Goal: Task Accomplishment & Management: Complete application form

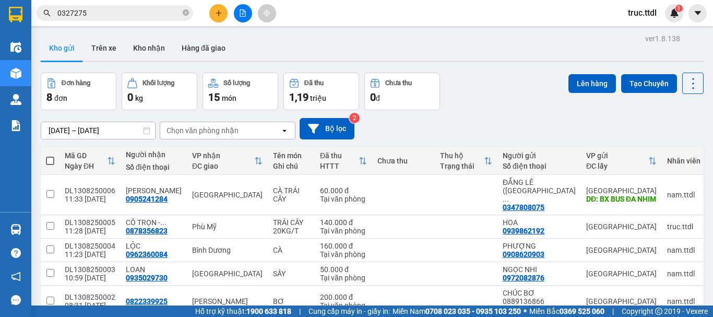
drag, startPoint x: 107, startPoint y: 17, endPoint x: 48, endPoint y: 43, distance: 64.5
click at [48, 22] on div "Kết quả tìm kiếm ( 1 ) Bộ lọc Ngày tạo đơn gần nhất Mã ĐH Trạng thái Món hàng T…" at bounding box center [101, 13] width 203 height 18
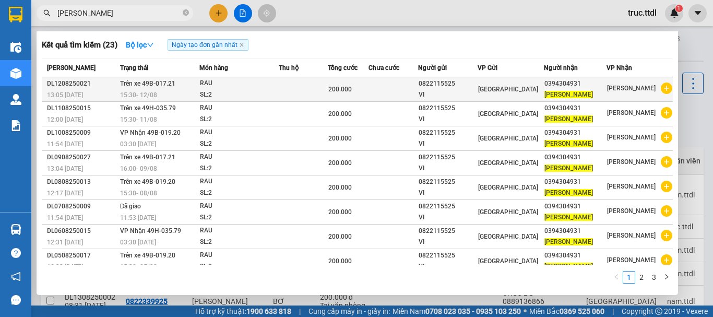
type input "thanh ngân"
click at [359, 94] on div "200.000" at bounding box center [348, 88] width 40 height 11
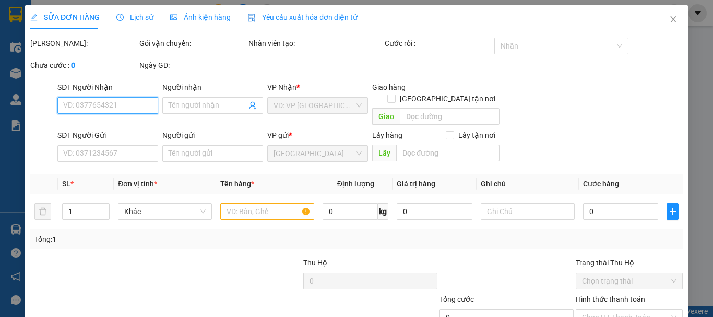
type input "0394304931"
type input "THANH NGÂN"
type input "0822115525"
type input "VI"
type input "200.000"
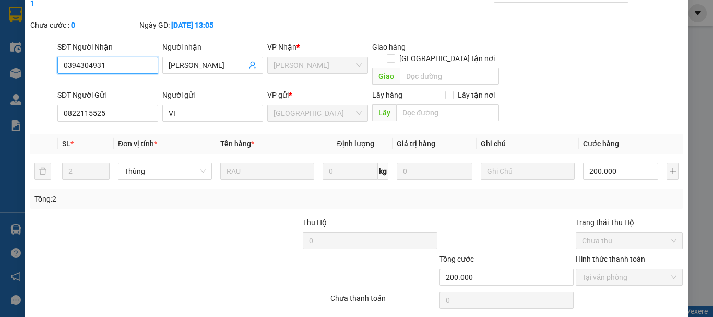
scroll to position [81, 0]
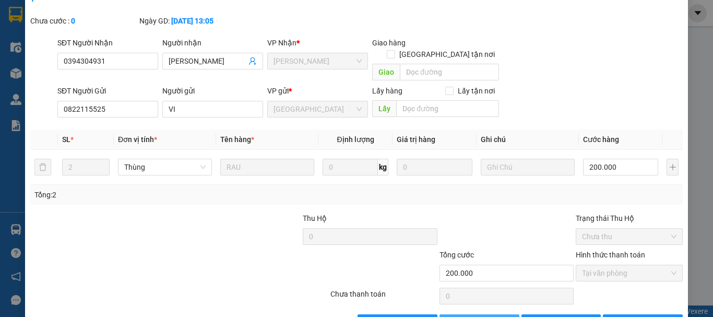
click at [475, 314] on button "Thêm ĐH mới" at bounding box center [479, 322] width 80 height 17
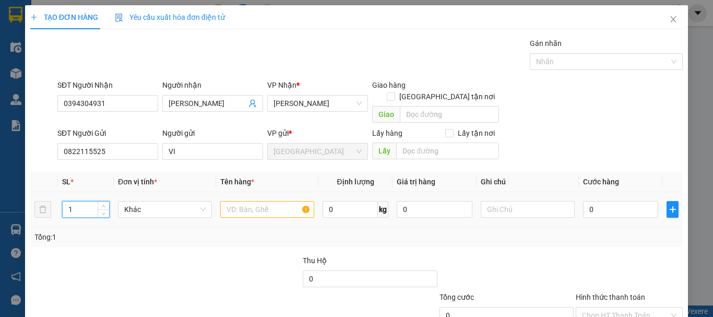
drag, startPoint x: 92, startPoint y: 198, endPoint x: 62, endPoint y: 208, distance: 31.8
click at [59, 206] on td "1" at bounding box center [86, 209] width 56 height 35
click at [165, 201] on span "Khác" at bounding box center [164, 209] width 81 height 16
type input "2"
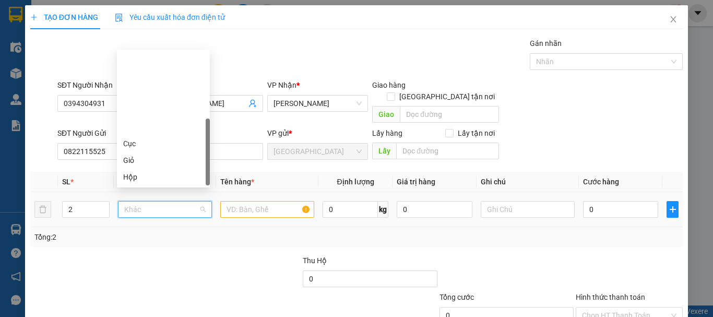
scroll to position [100, 0]
type input "T"
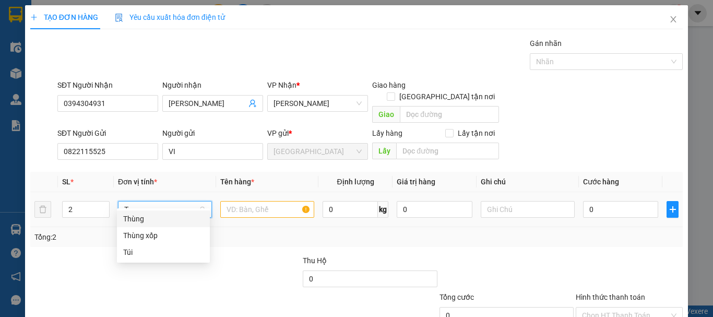
scroll to position [0, 0]
click at [169, 220] on div "Thùng" at bounding box center [163, 218] width 80 height 11
click at [247, 201] on input "text" at bounding box center [267, 209] width 94 height 17
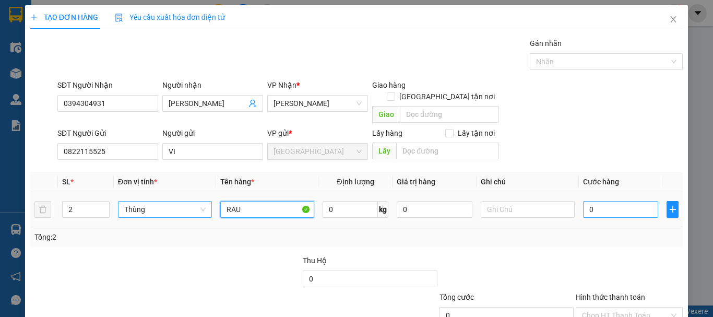
type input "RAU"
click at [628, 201] on input "0" at bounding box center [620, 209] width 75 height 17
type input "2"
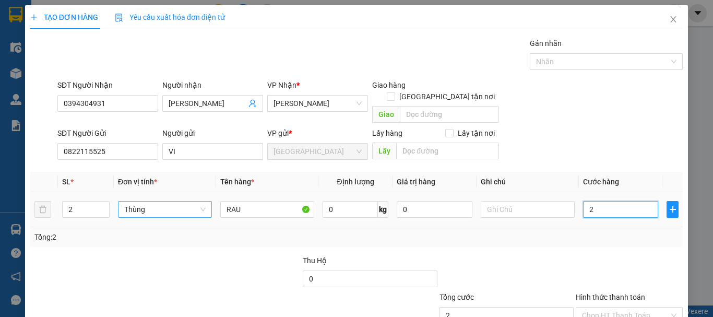
type input "20"
type input "200"
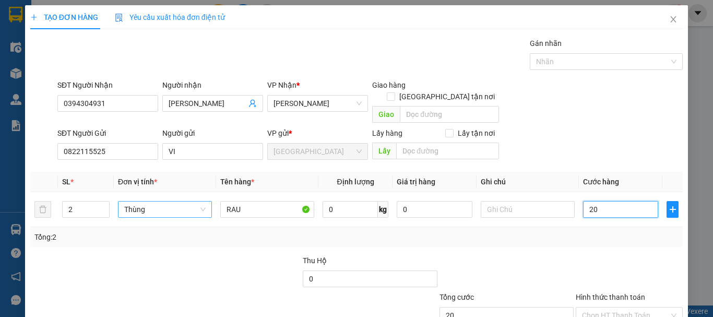
type input "200"
type input "200.000"
click at [622, 233] on div "Tổng: 2" at bounding box center [356, 237] width 652 height 20
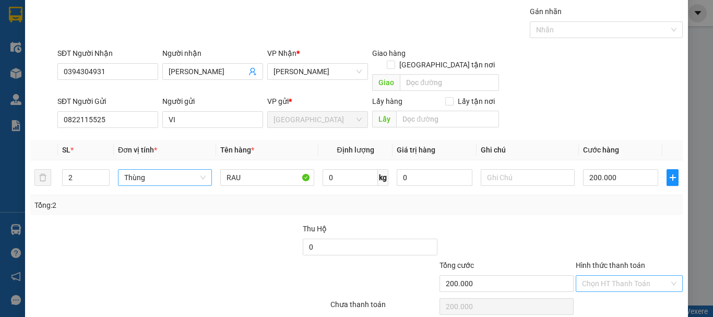
scroll to position [65, 0]
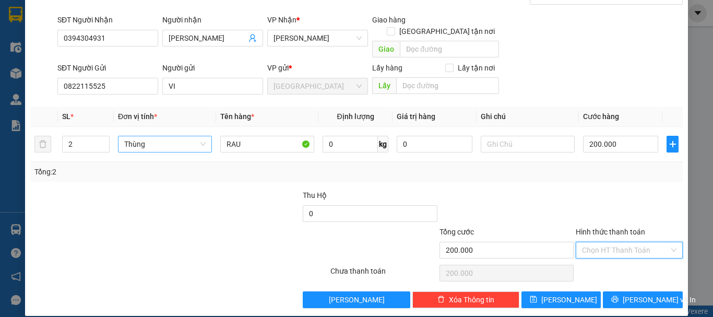
click at [632, 242] on input "Hình thức thanh toán" at bounding box center [625, 250] width 87 height 16
click at [631, 258] on div "Tại văn phòng" at bounding box center [622, 259] width 93 height 11
type input "0"
click at [633, 294] on button "Lưu và In" at bounding box center [642, 299] width 80 height 17
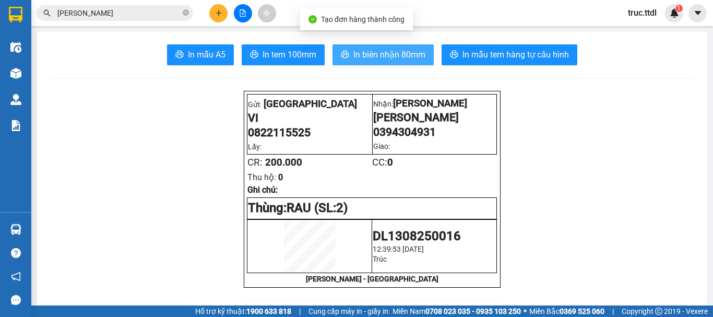
click at [378, 63] on button "In biên nhận 80mm" at bounding box center [382, 54] width 101 height 21
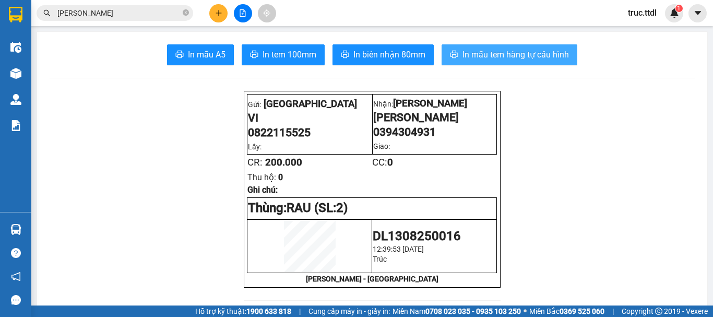
click at [499, 50] on span "In mẫu tem hàng tự cấu hình" at bounding box center [515, 54] width 106 height 13
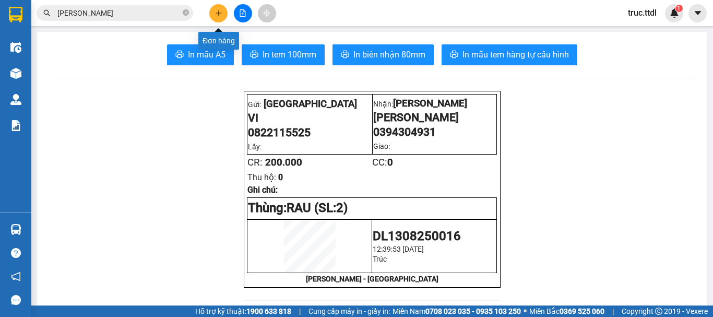
click at [223, 12] on button at bounding box center [218, 13] width 18 height 18
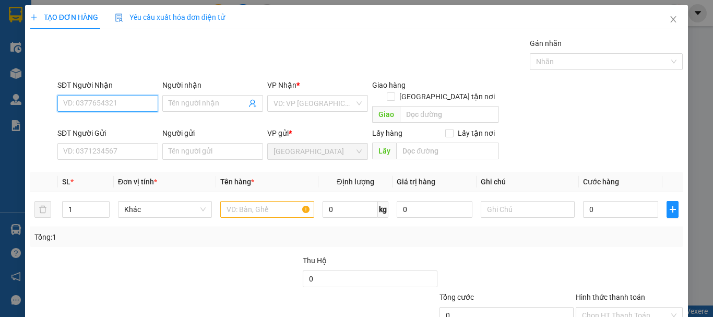
click at [119, 106] on input "SĐT Người Nhận" at bounding box center [107, 103] width 101 height 17
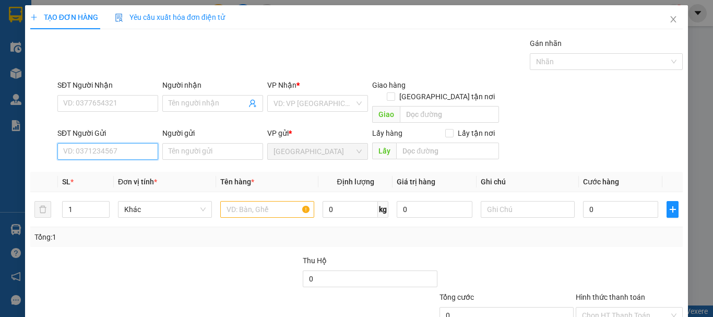
click at [116, 143] on input "SĐT Người Gửi" at bounding box center [107, 151] width 101 height 17
type input "0976016666"
click at [126, 159] on div "0976016666 - VÂN" at bounding box center [106, 160] width 87 height 11
type input "VÂN"
type input "0976016666"
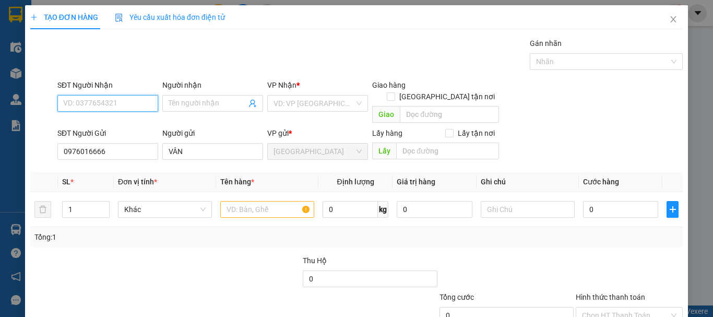
click at [121, 103] on input "SĐT Người Nhận" at bounding box center [107, 103] width 101 height 17
type input "0868782544"
click at [120, 125] on div "0868782544 - MINH HIỀN" at bounding box center [114, 123] width 103 height 11
type input "MINH HIỀN"
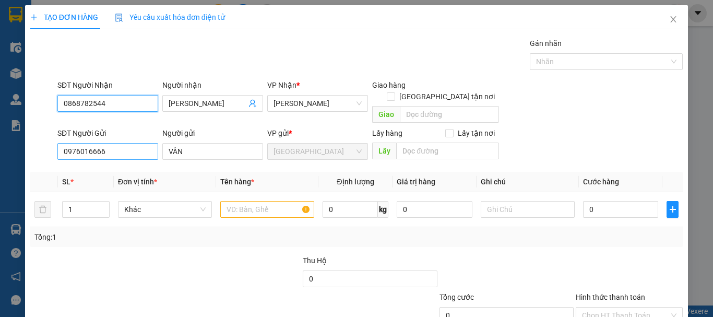
type input "0868782544"
click at [93, 144] on input "0976016666" at bounding box center [107, 151] width 101 height 17
click at [115, 143] on input "0976016666" at bounding box center [107, 151] width 101 height 17
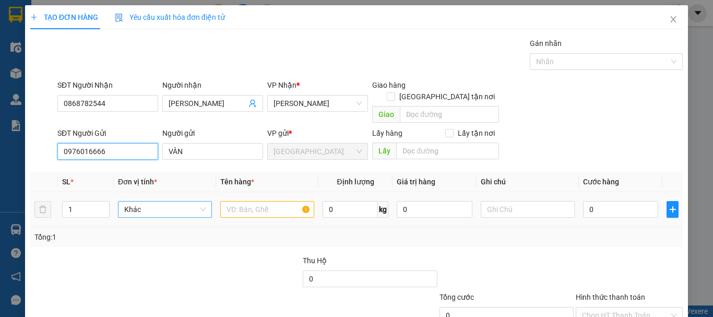
click at [150, 201] on span "Khác" at bounding box center [164, 209] width 81 height 16
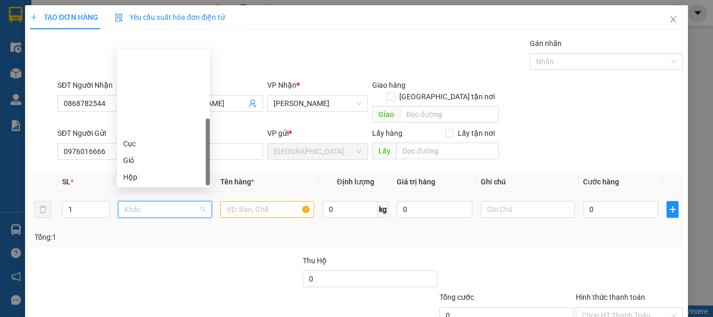
scroll to position [100, 0]
type input "T"
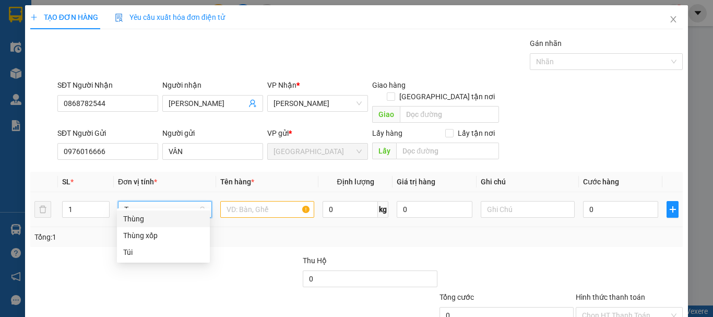
click at [170, 220] on div "Thùng" at bounding box center [163, 218] width 80 height 11
click at [244, 201] on input "text" at bounding box center [267, 209] width 94 height 17
type input "A"
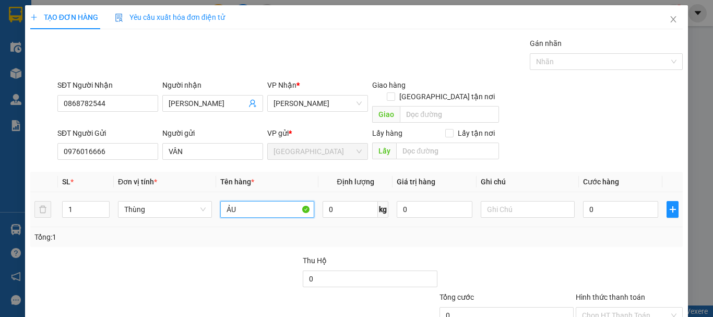
drag, startPoint x: 244, startPoint y: 199, endPoint x: 211, endPoint y: 207, distance: 33.4
click at [211, 207] on tr "1 Thùng ẢU 0 kg 0 0" at bounding box center [356, 209] width 652 height 35
type input "RAU CỦ"
type input "1"
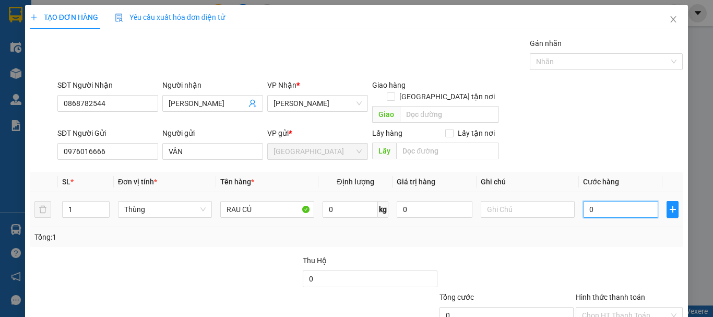
type input "1"
type input "10"
type input "100"
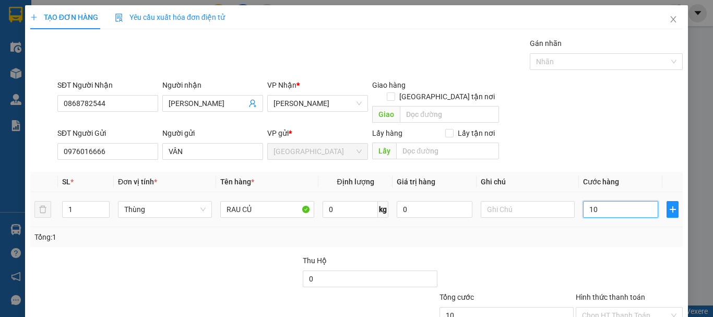
type input "100"
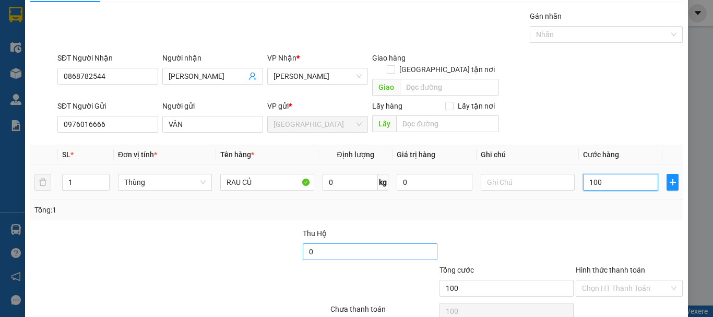
scroll to position [52, 0]
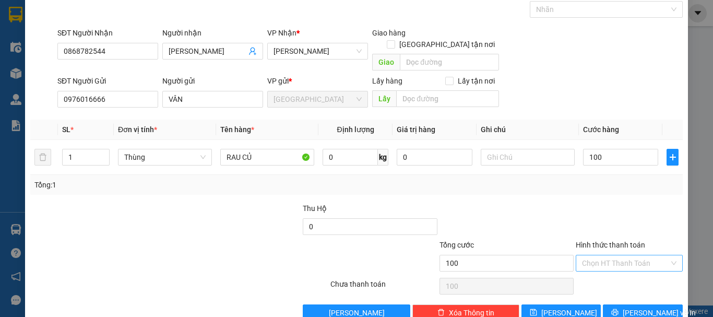
drag, startPoint x: 588, startPoint y: 251, endPoint x: 592, endPoint y: 261, distance: 10.3
click at [589, 255] on input "Hình thức thanh toán" at bounding box center [625, 263] width 87 height 16
type input "100.000"
click at [596, 269] on div "Tại văn phòng" at bounding box center [622, 272] width 93 height 11
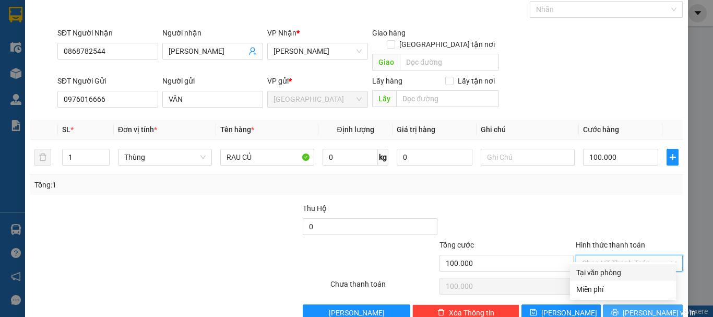
type input "0"
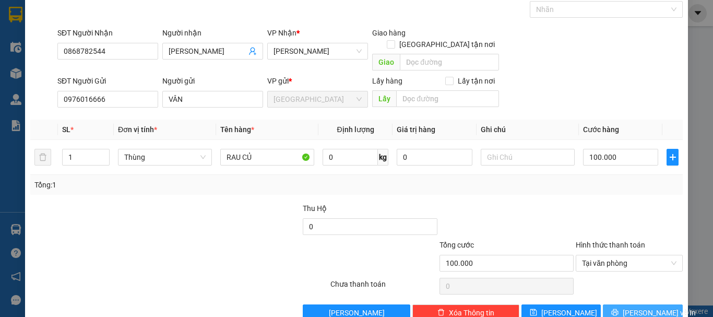
click at [613, 304] on button "Lưu và In" at bounding box center [642, 312] width 80 height 17
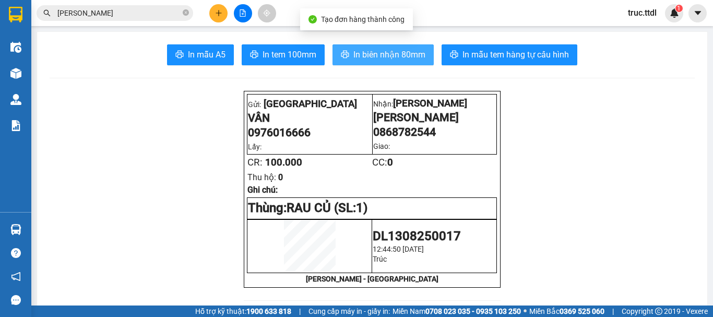
click at [398, 57] on span "In biên nhận 80mm" at bounding box center [389, 54] width 72 height 13
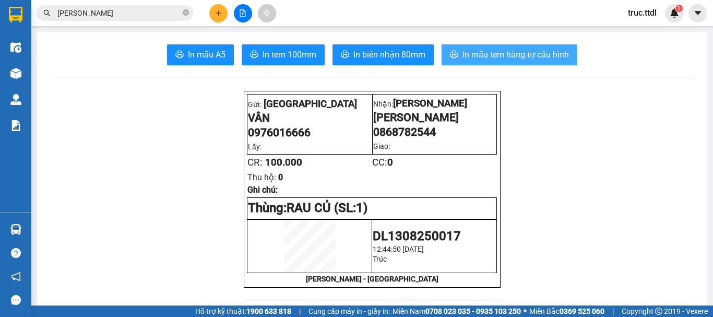
click at [517, 46] on button "In mẫu tem hàng tự cấu hình" at bounding box center [509, 54] width 136 height 21
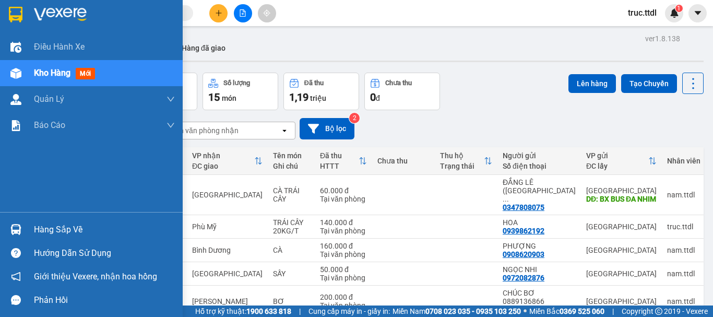
click at [11, 7] on img at bounding box center [16, 15] width 14 height 16
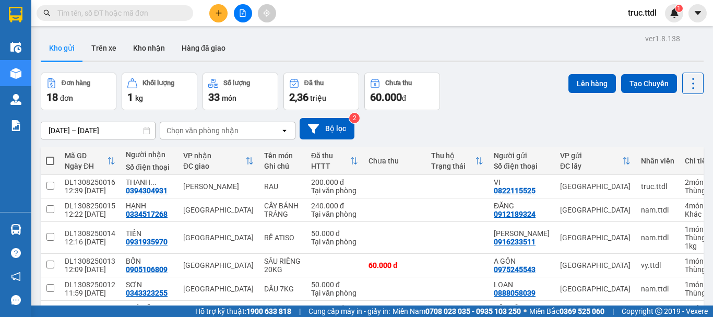
click at [225, 15] on button at bounding box center [218, 13] width 18 height 18
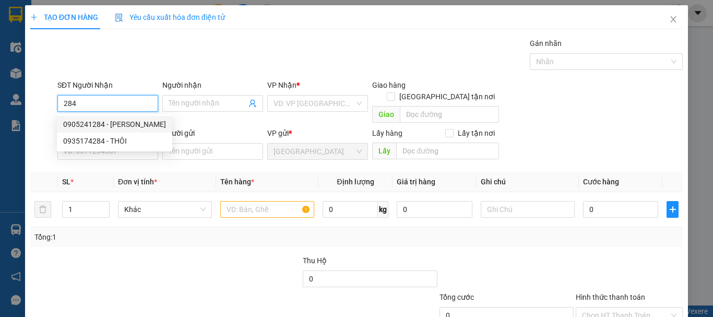
click at [126, 124] on div "0905241284 - [PERSON_NAME]" at bounding box center [114, 123] width 103 height 11
type input "0905241284"
type input "[PERSON_NAME]"
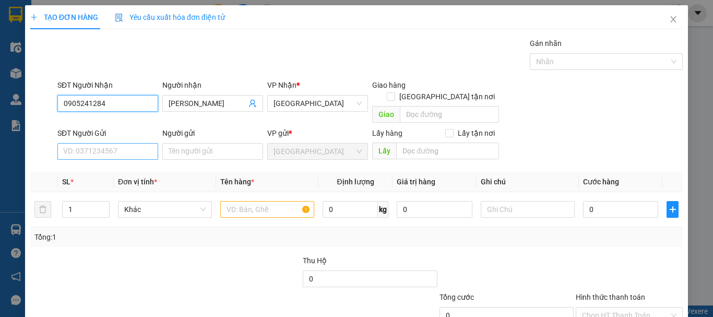
type input "0905241284"
click at [130, 143] on input "SĐT Người Gửi" at bounding box center [107, 151] width 101 height 17
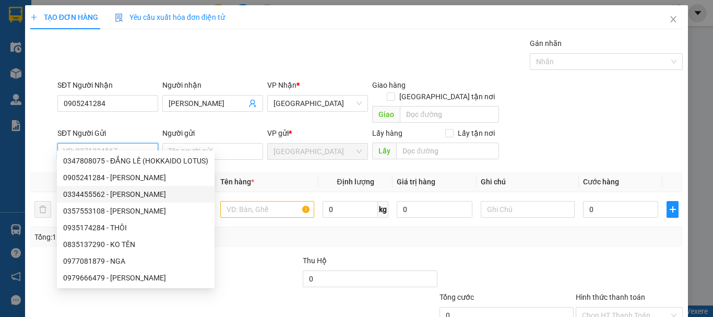
click at [120, 196] on div "0334455562 - [PERSON_NAME]" at bounding box center [135, 193] width 145 height 11
type input "0334455562"
type input "KHÁNH"
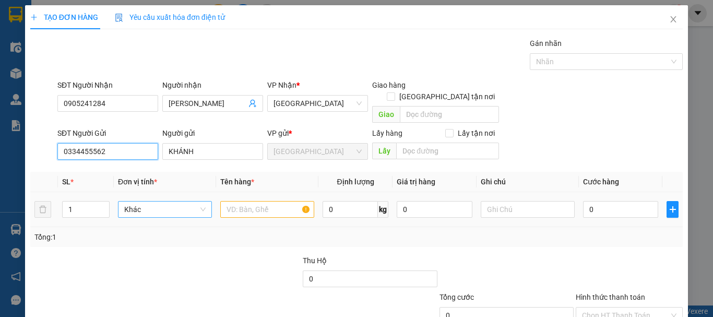
click at [160, 201] on span "Khác" at bounding box center [164, 209] width 81 height 16
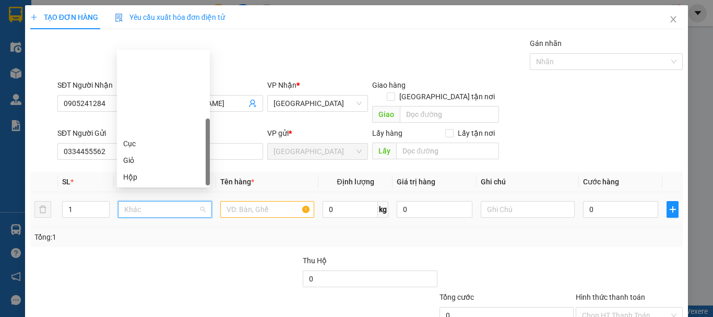
scroll to position [100, 0]
type input "t"
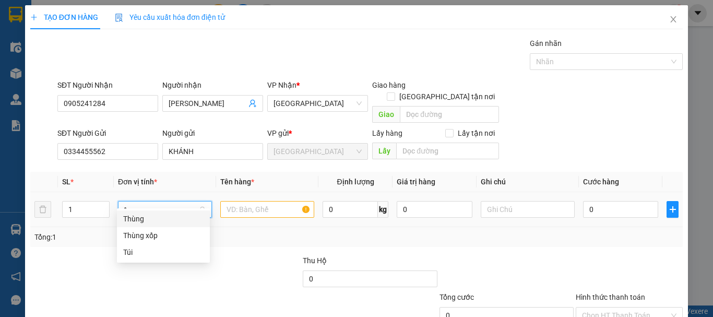
click at [158, 220] on div "Thùng" at bounding box center [163, 218] width 80 height 11
click at [245, 204] on input "text" at bounding box center [267, 209] width 94 height 17
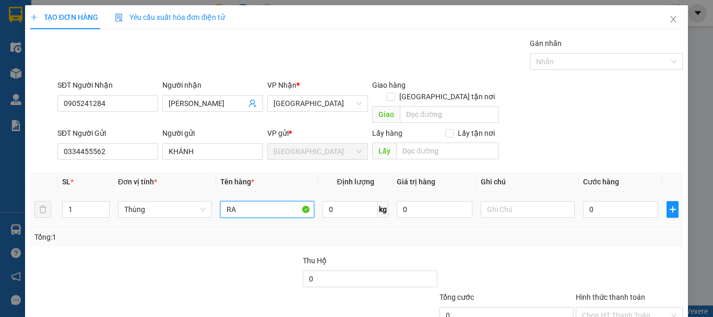
type input "R"
type input "DÂU 6KG"
click at [611, 201] on input "0" at bounding box center [620, 209] width 75 height 17
type input "5"
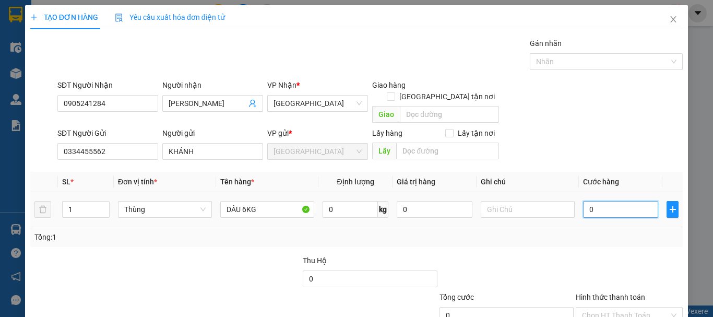
type input "5"
type input "50"
type input "50.000"
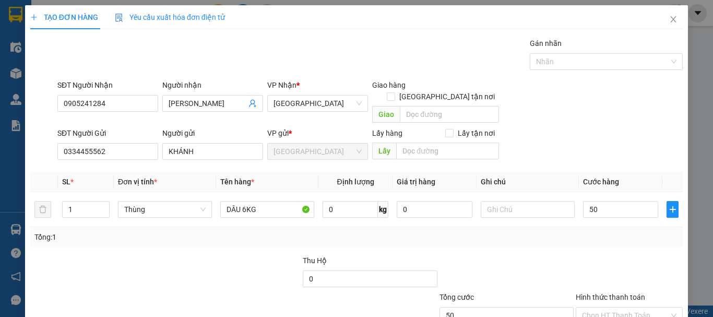
type input "50.000"
click at [612, 240] on div "Transit Pickup Surcharge Ids Transit Deliver Surcharge Ids Transit Deliver Surc…" at bounding box center [356, 205] width 652 height 335
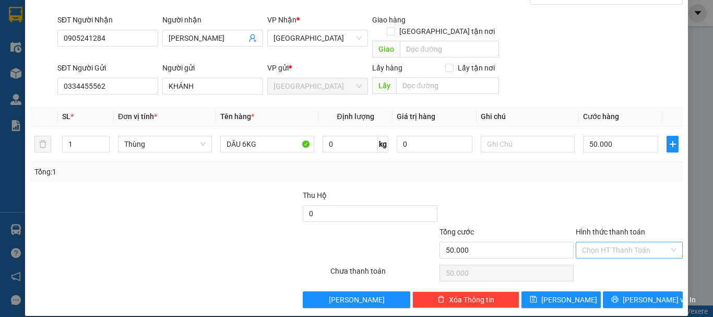
click at [617, 242] on input "Hình thức thanh toán" at bounding box center [625, 250] width 87 height 16
click at [618, 259] on div "Tại văn phòng" at bounding box center [622, 259] width 93 height 11
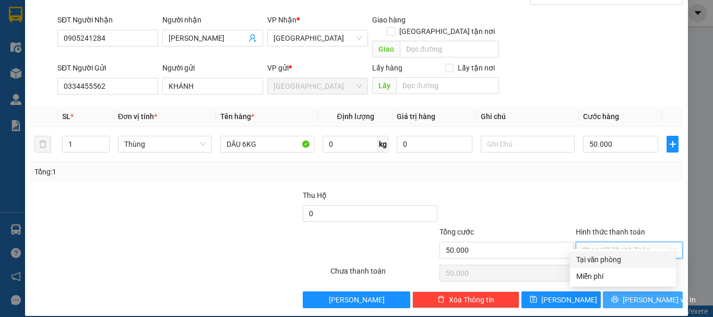
type input "0"
click at [625, 295] on button "[PERSON_NAME] và In" at bounding box center [642, 299] width 80 height 17
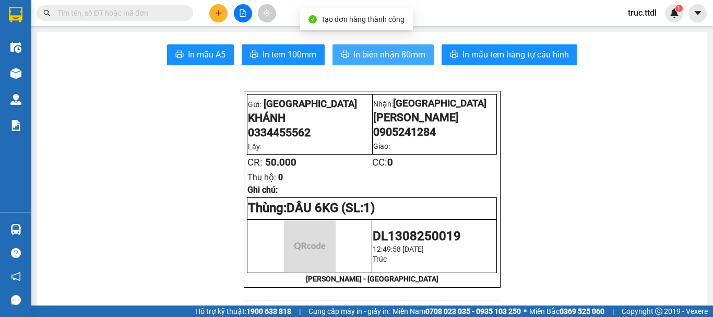
click at [391, 53] on span "In biên nhận 80mm" at bounding box center [389, 54] width 72 height 13
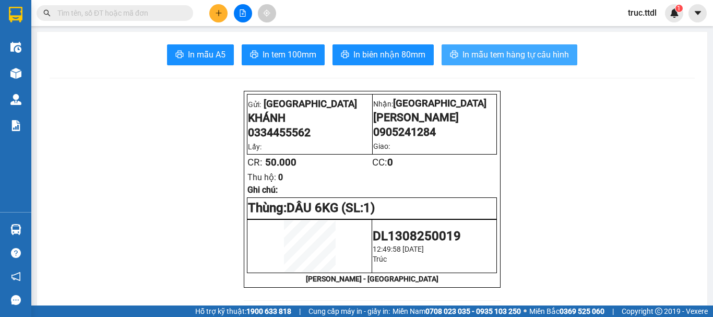
drag, startPoint x: 503, startPoint y: 58, endPoint x: 512, endPoint y: 64, distance: 10.3
click at [504, 58] on span "In mẫu tem hàng tự cấu hình" at bounding box center [515, 54] width 106 height 13
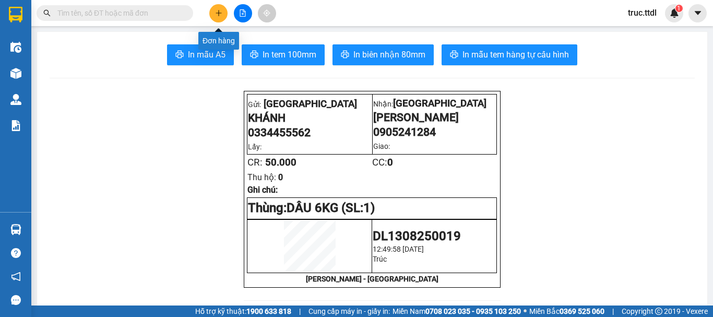
click at [217, 16] on icon "plus" at bounding box center [218, 12] width 7 height 7
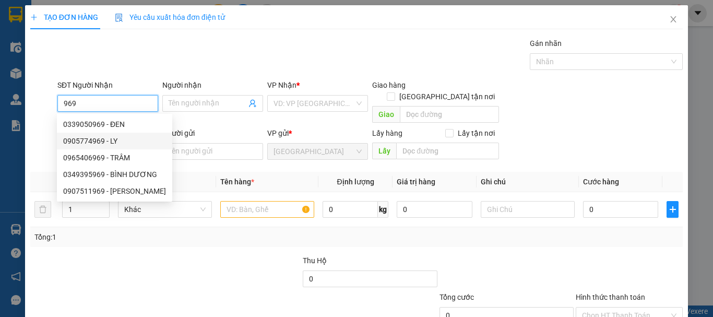
drag, startPoint x: 110, startPoint y: 143, endPoint x: 128, endPoint y: 167, distance: 30.5
click at [110, 142] on div "0905774969 - LY" at bounding box center [114, 140] width 103 height 11
type input "0905774969"
type input "LY"
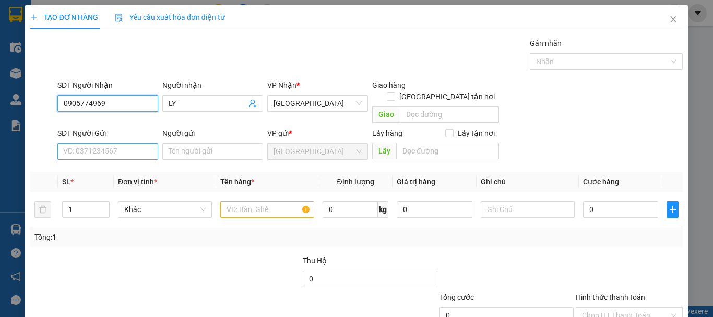
type input "0905774969"
click at [125, 143] on input "SĐT Người Gửi" at bounding box center [107, 151] width 101 height 17
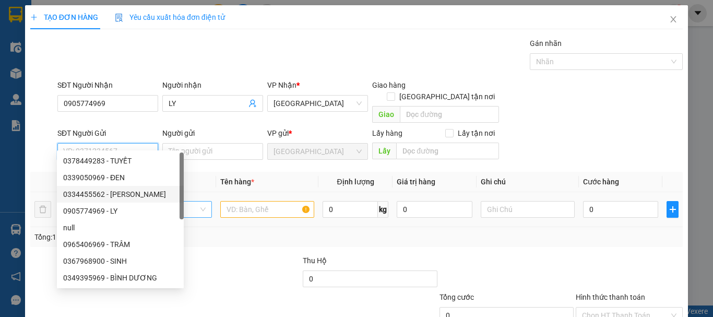
drag, startPoint x: 134, startPoint y: 191, endPoint x: 159, endPoint y: 199, distance: 26.4
click at [134, 190] on div "0334455562 - [PERSON_NAME]" at bounding box center [120, 193] width 114 height 11
type input "0334455562"
type input "KHÁNH"
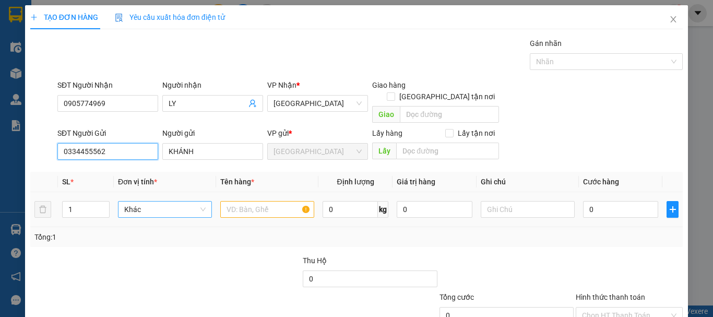
click at [159, 201] on span "Khác" at bounding box center [164, 209] width 81 height 16
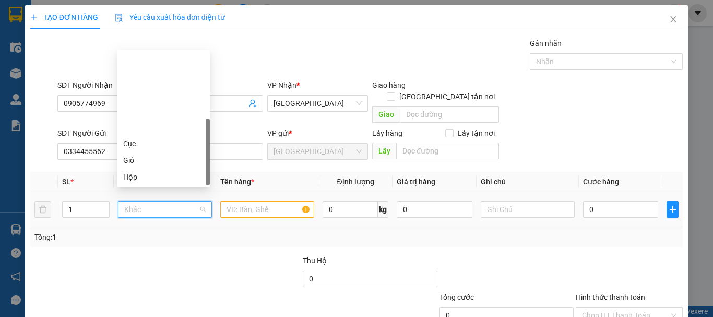
scroll to position [100, 0]
type input "T"
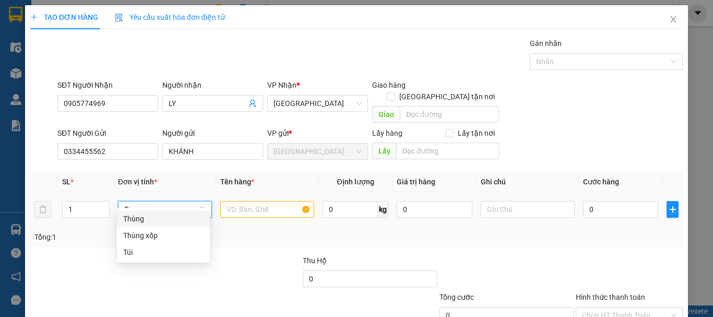
scroll to position [0, 0]
click at [164, 219] on div "Thùng" at bounding box center [163, 218] width 80 height 11
drag, startPoint x: 237, startPoint y: 200, endPoint x: 230, endPoint y: 196, distance: 8.7
click at [238, 201] on input "text" at bounding box center [267, 209] width 94 height 17
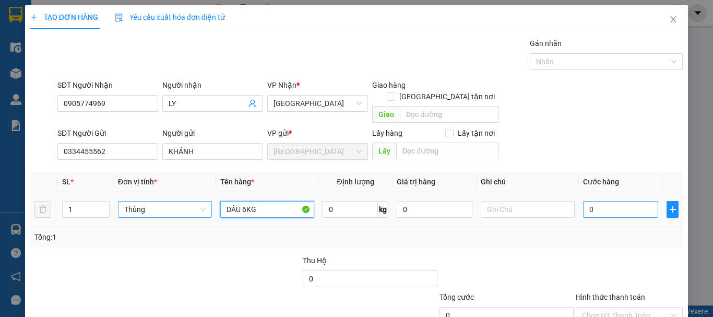
type input "DÂU 6KG"
click at [600, 202] on input "0" at bounding box center [620, 209] width 75 height 17
type input "5"
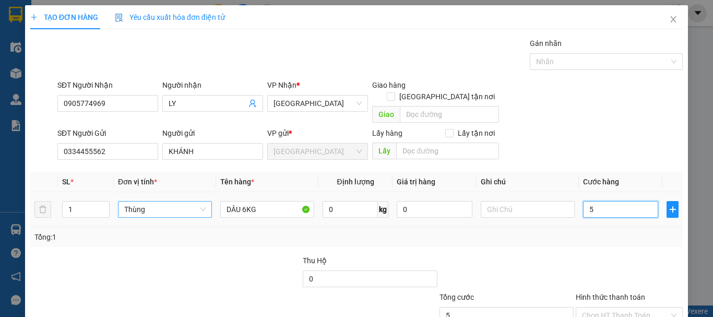
type input "50"
type input "50.000"
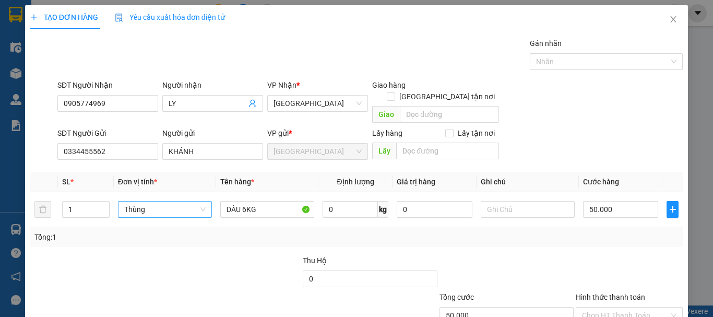
click at [608, 235] on div "Tổng: 1" at bounding box center [356, 237] width 652 height 20
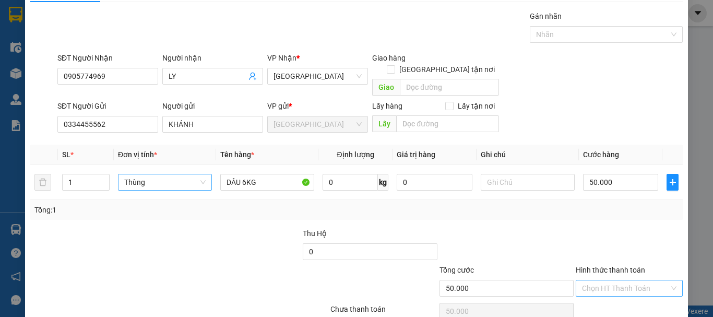
scroll to position [65, 0]
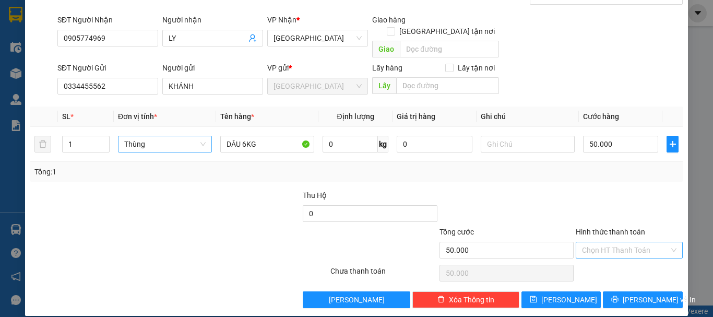
click at [624, 242] on input "Hình thức thanh toán" at bounding box center [625, 250] width 87 height 16
click at [626, 262] on div "Tại văn phòng" at bounding box center [622, 259] width 93 height 11
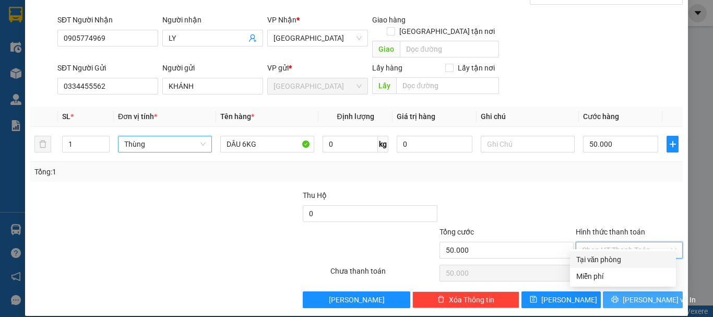
type input "0"
click at [633, 294] on span "Lưu và In" at bounding box center [658, 299] width 73 height 11
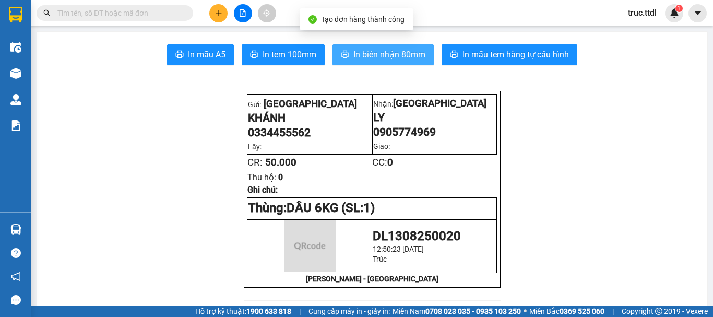
click at [409, 62] on button "In biên nhận 80mm" at bounding box center [382, 54] width 101 height 21
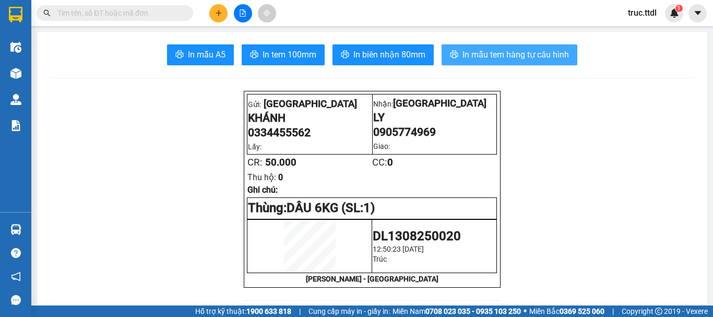
click at [495, 47] on button "In mẫu tem hàng tự cấu hình" at bounding box center [509, 54] width 136 height 21
click at [221, 18] on button at bounding box center [218, 13] width 18 height 18
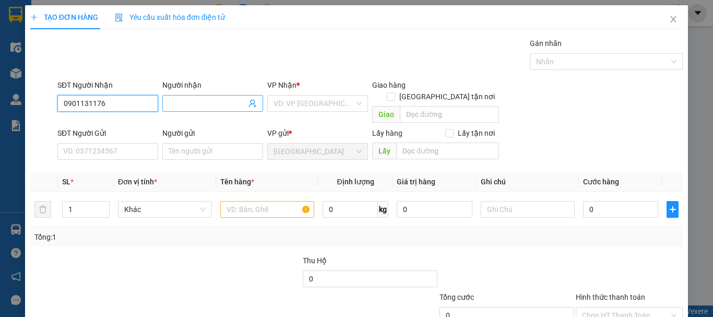
type input "0901131176"
click at [192, 107] on input "Người nhận" at bounding box center [207, 103] width 78 height 11
type input "THẮM"
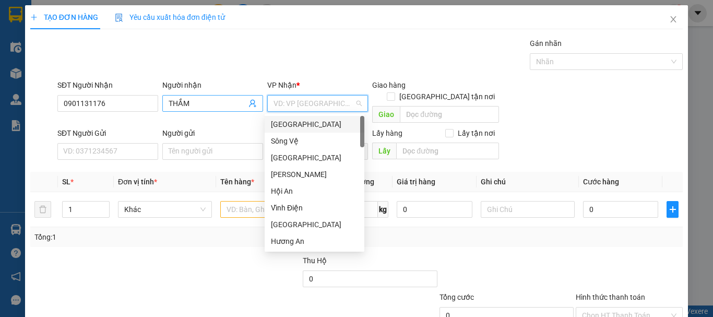
type input "D"
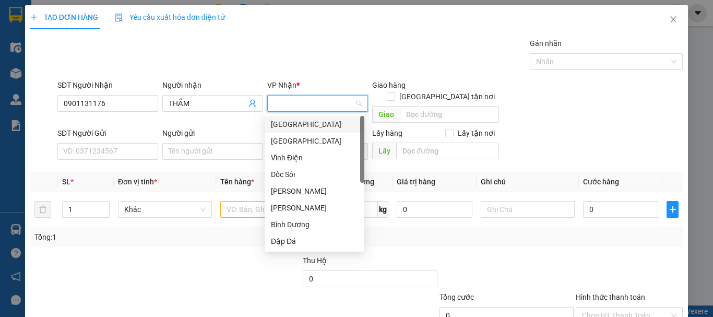
type input "Đ"
click at [304, 143] on div "[GEOGRAPHIC_DATA]" at bounding box center [314, 140] width 87 height 11
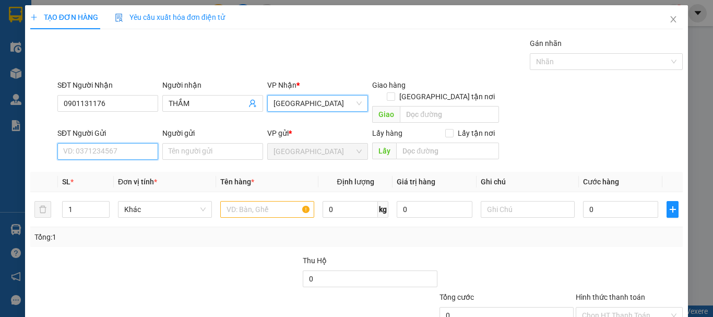
click at [111, 143] on input "SĐT Người Gửi" at bounding box center [107, 151] width 101 height 17
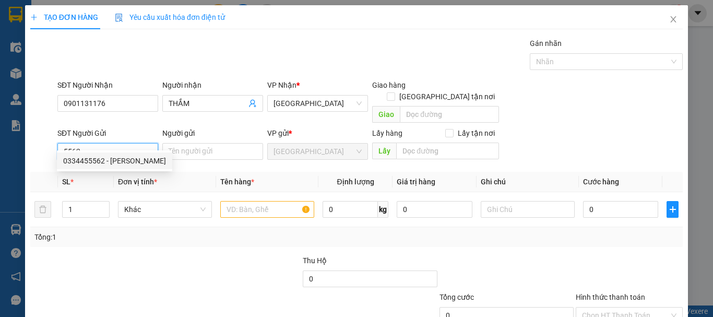
click at [146, 162] on div "0334455562 - KHÁNH" at bounding box center [114, 160] width 103 height 11
type input "0334455562"
type input "KHÁNH"
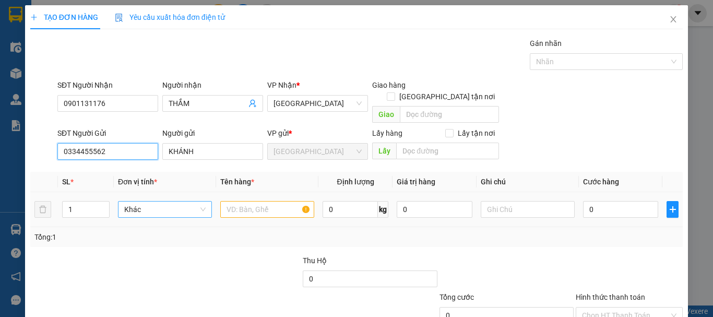
click at [153, 201] on span "Khác" at bounding box center [164, 209] width 81 height 16
type input "0334455562"
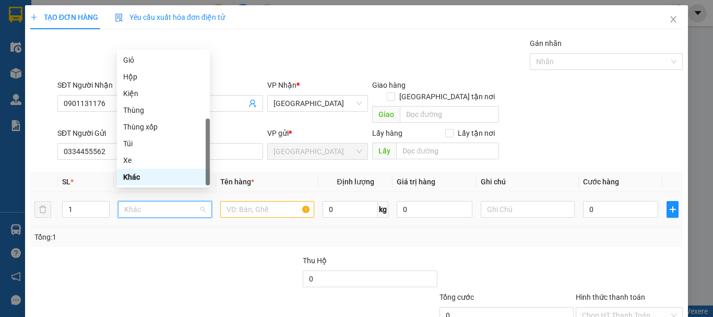
type input "T"
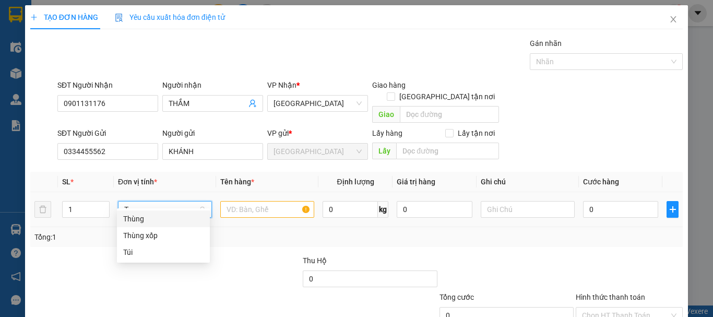
drag, startPoint x: 160, startPoint y: 219, endPoint x: 207, endPoint y: 200, distance: 51.0
click at [160, 220] on div "Thùng" at bounding box center [163, 218] width 80 height 11
click at [242, 201] on input "text" at bounding box center [267, 209] width 94 height 17
click at [243, 201] on input "text" at bounding box center [267, 209] width 94 height 17
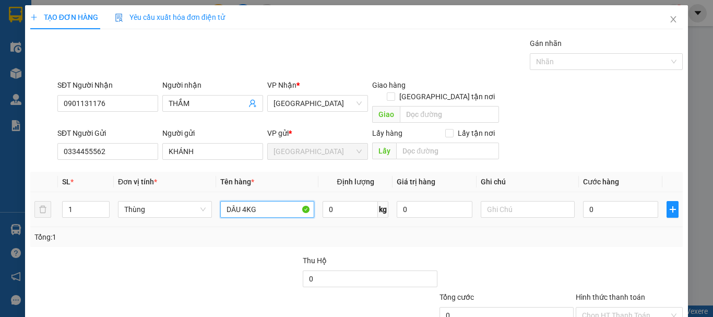
type input "DÂU 4KG"
type input "4"
type input "40"
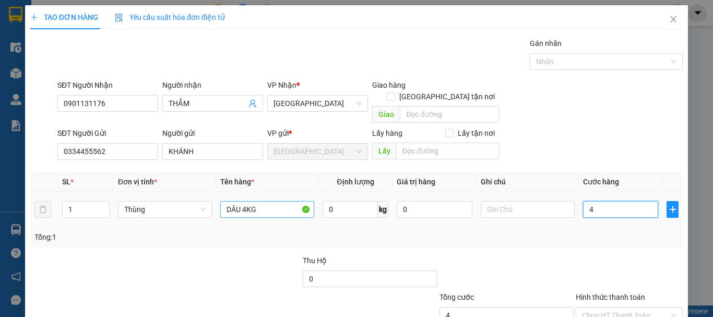
type input "40"
type input "40.000"
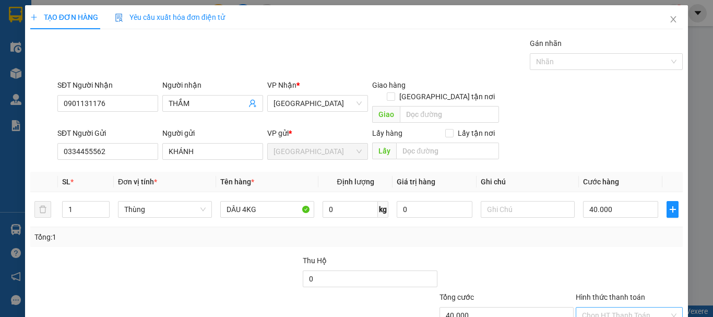
click at [635, 307] on input "Hình thức thanh toán" at bounding box center [625, 315] width 87 height 16
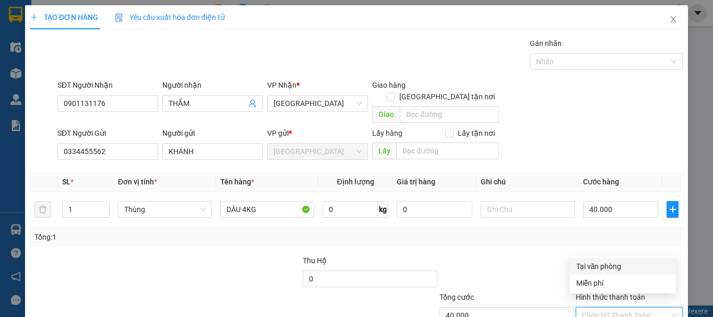
click at [626, 268] on div "Tại văn phòng" at bounding box center [622, 265] width 93 height 11
type input "0"
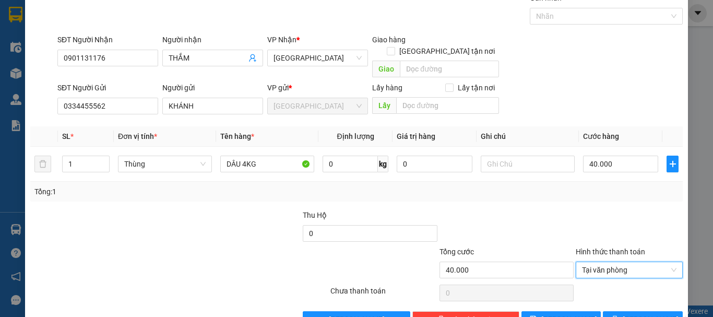
scroll to position [65, 0]
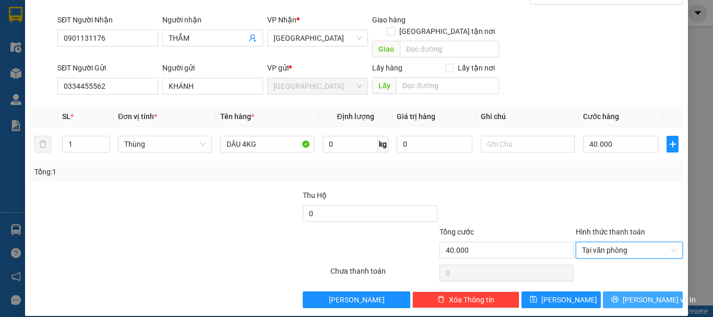
click at [635, 294] on span "Lưu và In" at bounding box center [658, 299] width 73 height 11
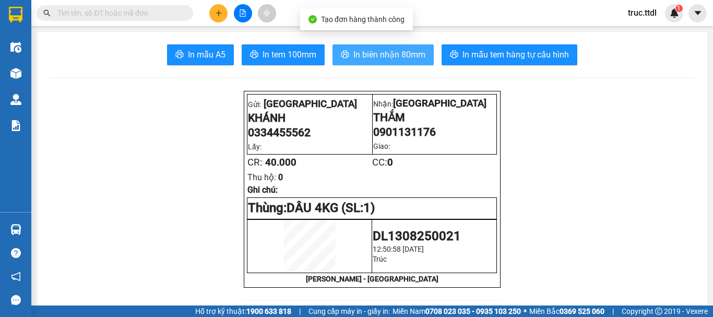
drag, startPoint x: 397, startPoint y: 58, endPoint x: 343, endPoint y: 101, distance: 69.2
click at [397, 58] on span "In biên nhận 80mm" at bounding box center [389, 54] width 72 height 13
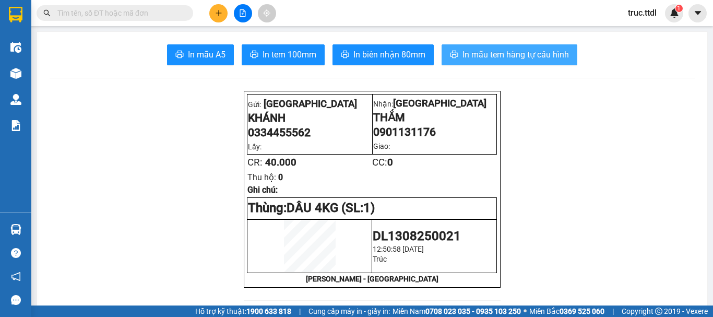
click at [516, 56] on span "In mẫu tem hàng tự cấu hình" at bounding box center [515, 54] width 106 height 13
drag, startPoint x: 144, startPoint y: 16, endPoint x: 142, endPoint y: 9, distance: 6.5
click at [144, 14] on input "text" at bounding box center [118, 12] width 123 height 11
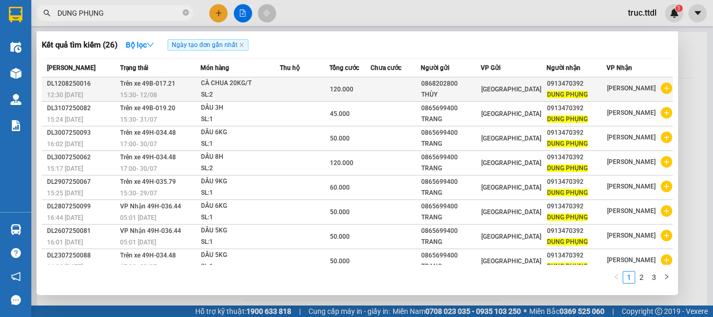
type input "DUNG PHỤNG"
click at [408, 90] on td at bounding box center [395, 89] width 50 height 25
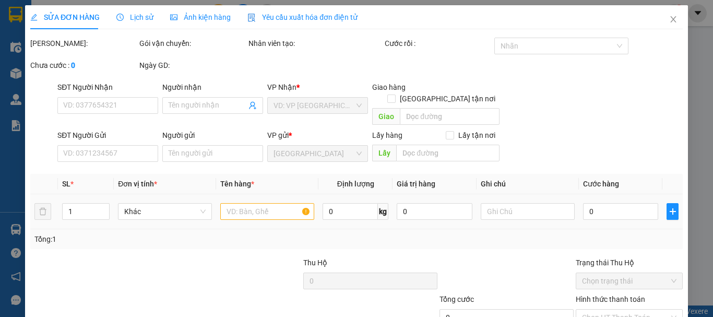
type input "0913470392"
type input "DUNG PHỤNG"
type input "0868202800"
type input "THÙY"
type input "120.000"
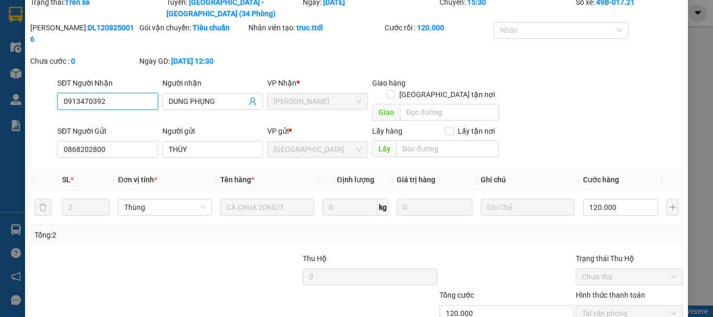
scroll to position [81, 0]
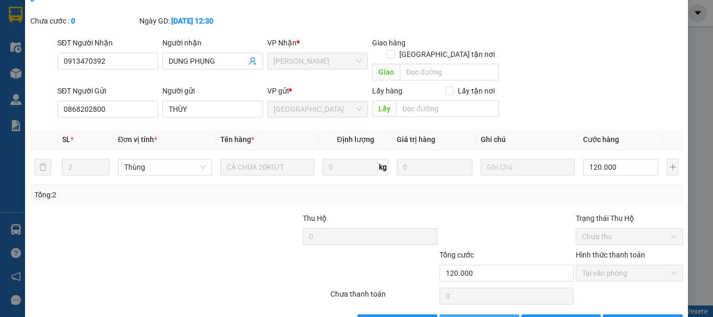
click at [465, 316] on span "Thêm ĐH mới" at bounding box center [485, 322] width 44 height 11
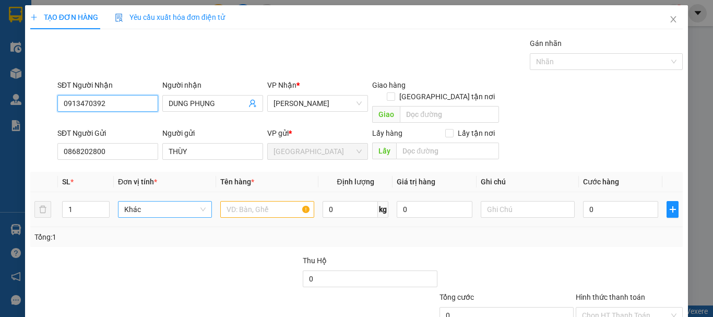
click at [159, 201] on span "Khác" at bounding box center [164, 209] width 81 height 16
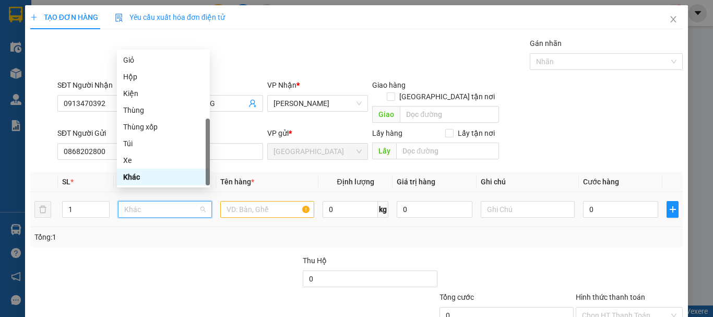
type input "T"
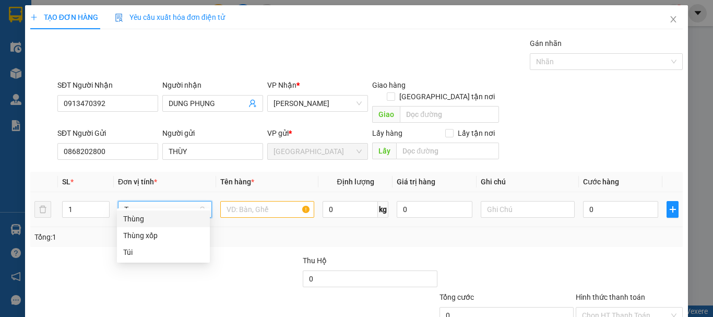
drag, startPoint x: 159, startPoint y: 216, endPoint x: 175, endPoint y: 215, distance: 15.7
click at [160, 216] on div "Thùng" at bounding box center [163, 218] width 80 height 11
click at [244, 201] on input "text" at bounding box center [267, 209] width 94 height 17
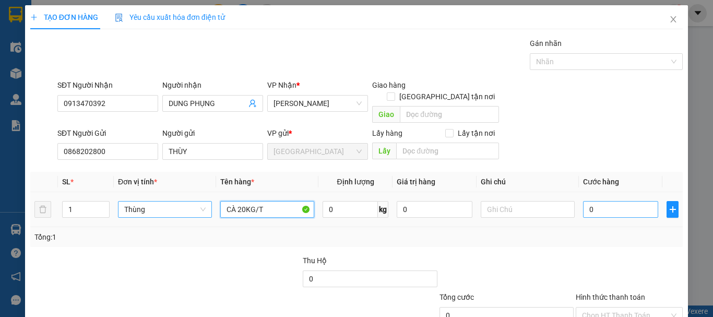
type input "CÀ 20KG/T"
click at [609, 206] on input "0" at bounding box center [620, 209] width 75 height 17
type input "6"
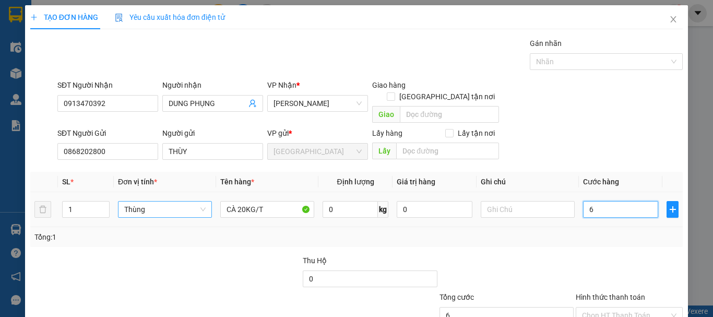
type input "60"
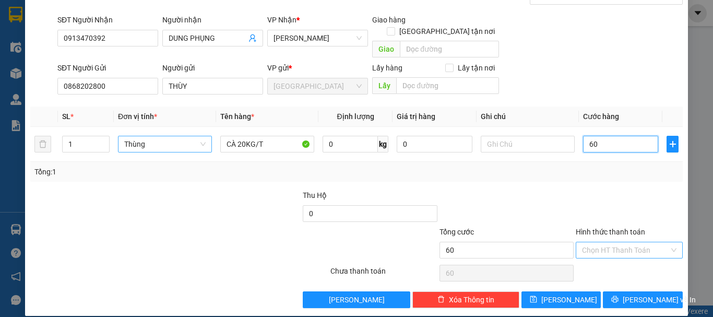
click at [624, 242] on div "Chọn HT Thanh Toán" at bounding box center [628, 250] width 107 height 17
type input "60.000"
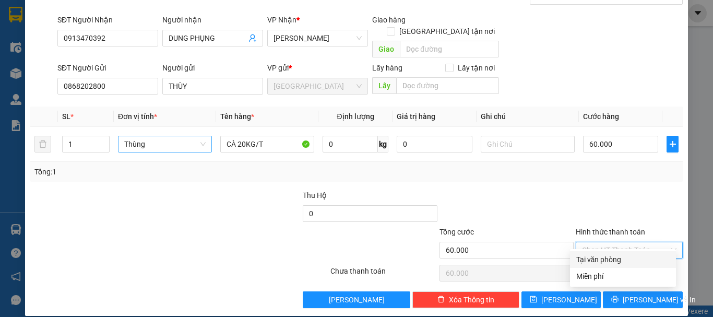
click at [626, 256] on div "Tại văn phòng" at bounding box center [622, 259] width 93 height 11
type input "0"
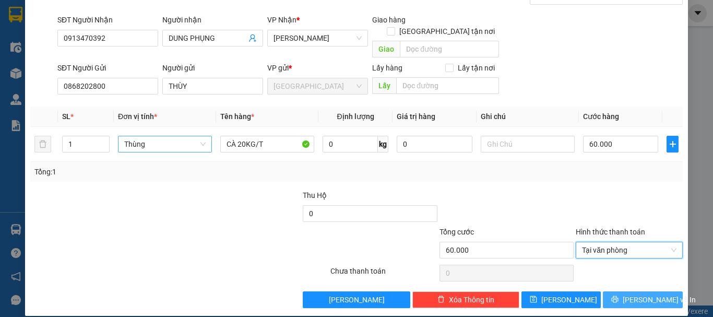
drag, startPoint x: 630, startPoint y: 293, endPoint x: 621, endPoint y: 276, distance: 18.2
click at [629, 294] on span "Lưu và In" at bounding box center [658, 299] width 73 height 11
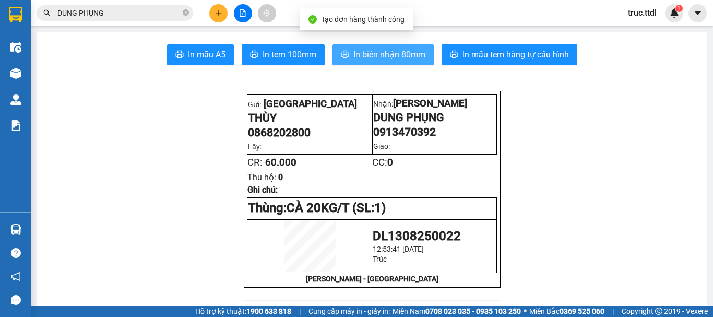
click at [380, 59] on span "In biên nhận 80mm" at bounding box center [389, 54] width 72 height 13
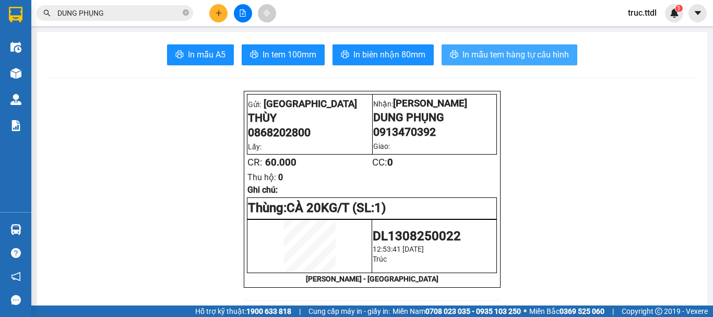
click at [531, 58] on span "In mẫu tem hàng tự cấu hình" at bounding box center [515, 54] width 106 height 13
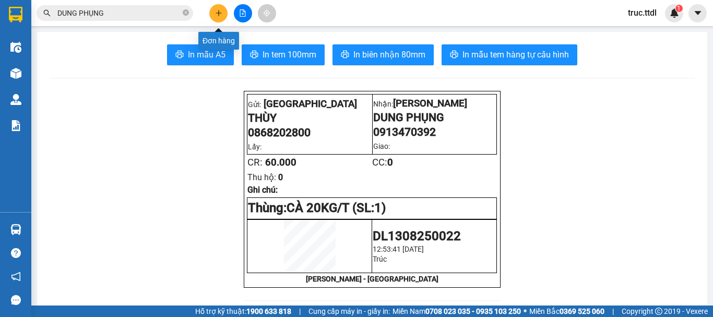
click at [222, 15] on icon "plus" at bounding box center [218, 12] width 7 height 7
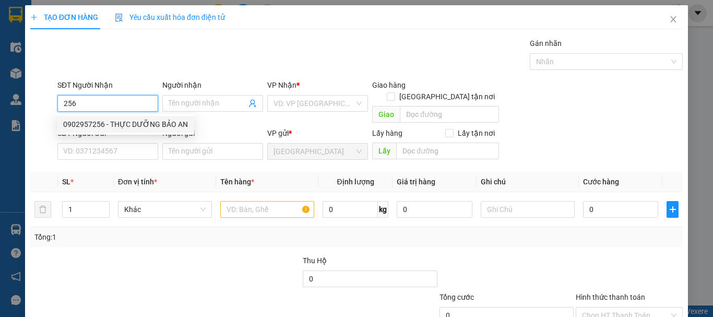
click at [100, 125] on div "0902957256 - THỰC DƯỠNG BẢO AN" at bounding box center [125, 123] width 125 height 11
type input "0902957256"
type input "THỰC DƯỠNG BẢO AN"
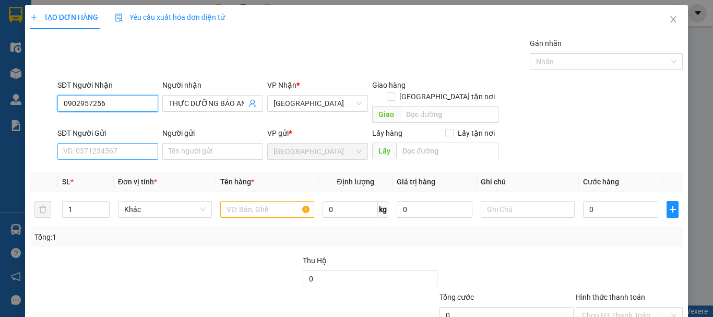
type input "0902957256"
click at [120, 143] on input "SĐT Người Gửi" at bounding box center [107, 151] width 101 height 17
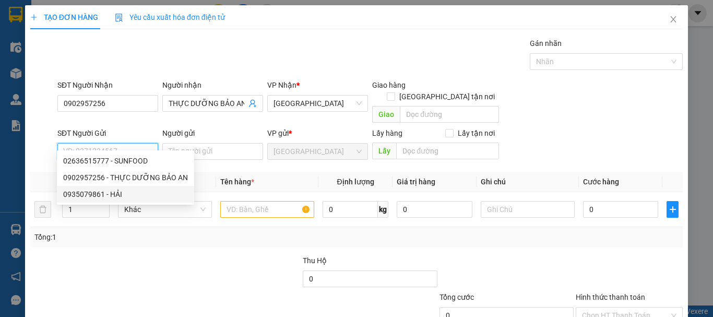
click at [137, 194] on div "0935079861 - HẢI" at bounding box center [125, 193] width 125 height 11
type input "0935079861"
type input "HẢI"
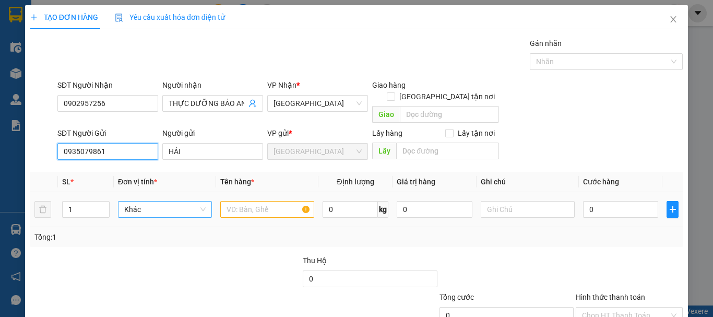
click at [156, 201] on span "Khác" at bounding box center [164, 209] width 81 height 16
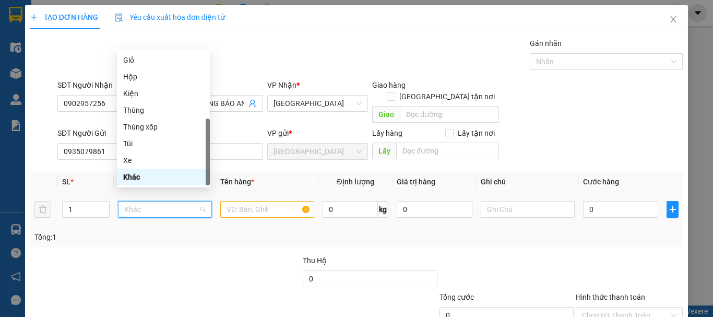
type input "t"
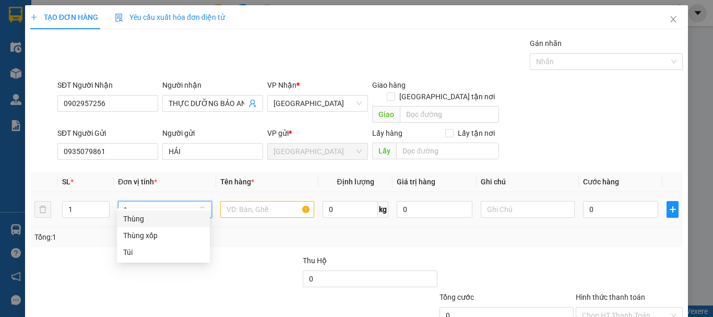
click at [167, 219] on div "Thùng" at bounding box center [163, 218] width 80 height 11
click at [260, 203] on input "text" at bounding box center [267, 209] width 94 height 17
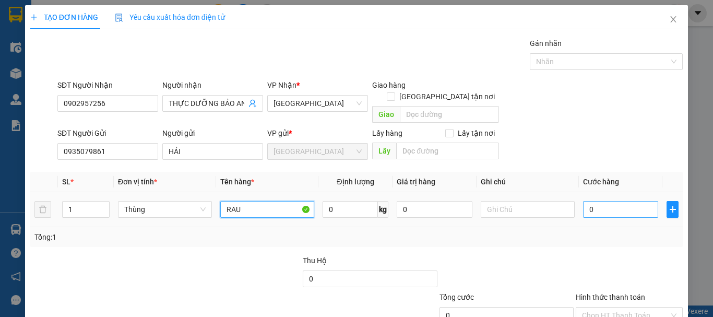
type input "RAU"
click at [598, 201] on input "0" at bounding box center [620, 209] width 75 height 17
type input "8"
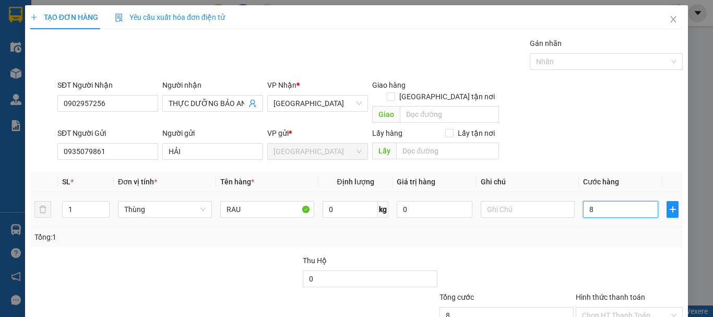
type input "80"
type input "80.000"
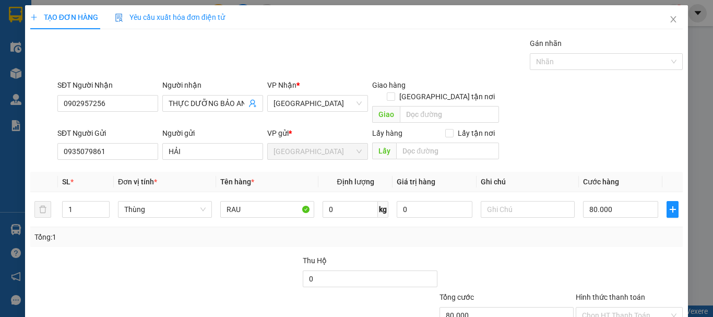
click at [590, 231] on div "Tổng: 1" at bounding box center [356, 236] width 644 height 11
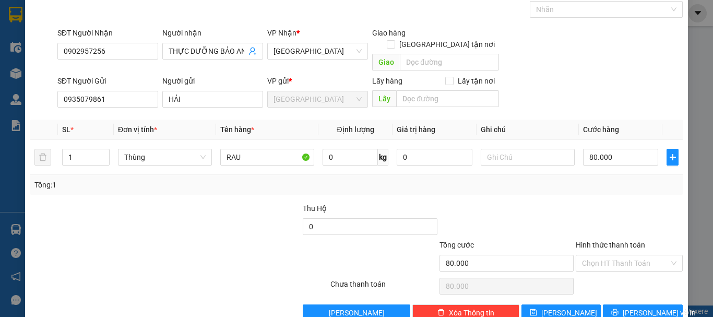
scroll to position [65, 0]
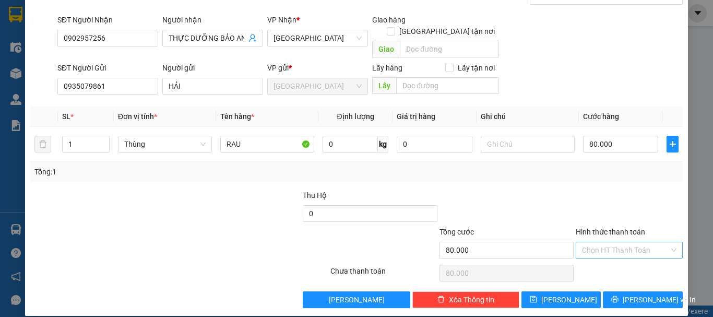
click at [589, 242] on input "Hình thức thanh toán" at bounding box center [625, 250] width 87 height 16
click at [596, 252] on div "Tại văn phòng" at bounding box center [623, 259] width 106 height 17
type input "0"
click at [611, 278] on div "Transit Pickup Surcharge Ids Transit Deliver Surcharge Ids Transit Deliver Surc…" at bounding box center [356, 139] width 652 height 335
click at [636, 294] on span "Lưu và In" at bounding box center [658, 299] width 73 height 11
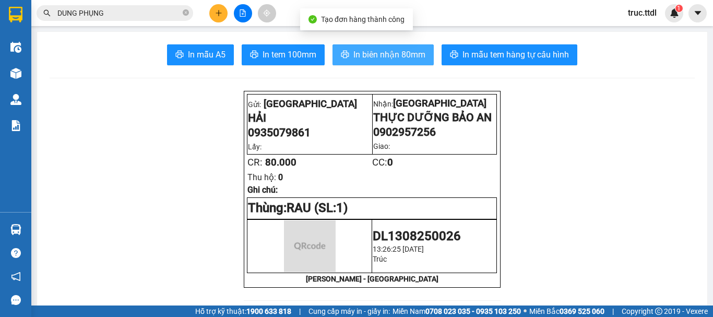
click at [403, 59] on span "In biên nhận 80mm" at bounding box center [389, 54] width 72 height 13
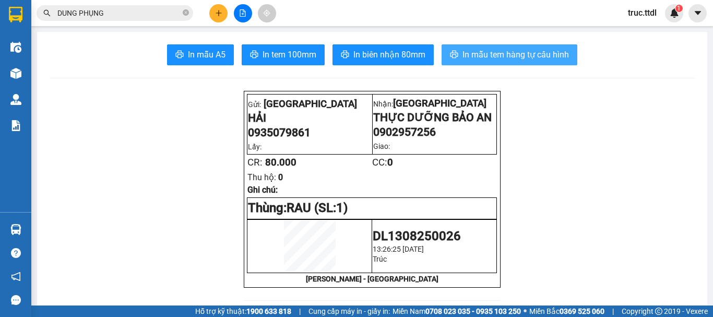
click at [508, 62] on button "In mẫu tem hàng tự cấu hình" at bounding box center [509, 54] width 136 height 21
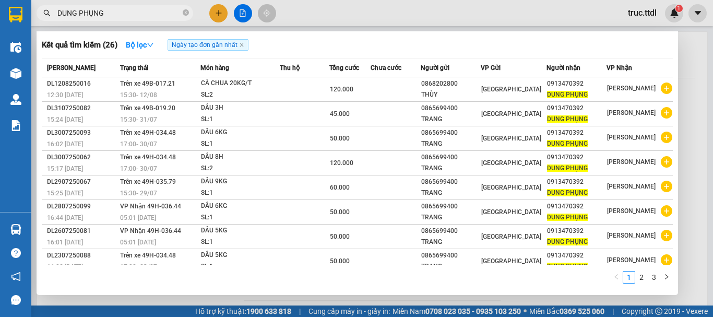
drag, startPoint x: 71, startPoint y: 12, endPoint x: 35, endPoint y: 18, distance: 35.9
click at [35, 18] on div "DUNG PHỤNG" at bounding box center [101, 13] width 203 height 16
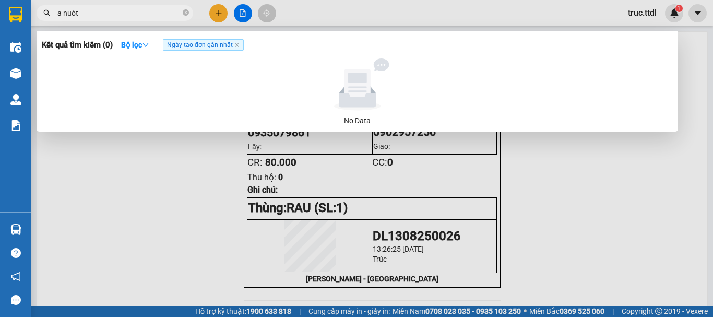
drag, startPoint x: 95, startPoint y: 11, endPoint x: 42, endPoint y: 14, distance: 53.3
click at [42, 14] on span "a nuót" at bounding box center [115, 13] width 156 height 16
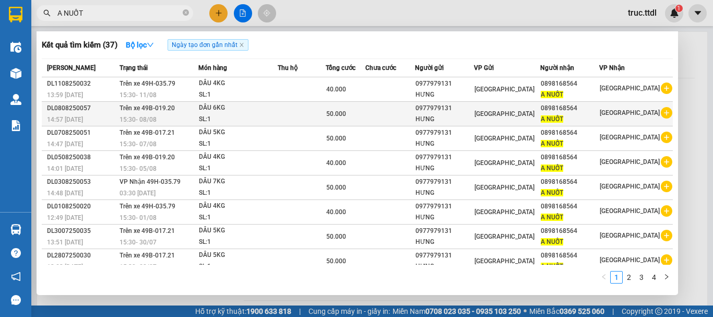
type input "A NUỐT"
click at [396, 113] on td at bounding box center [390, 114] width 50 height 25
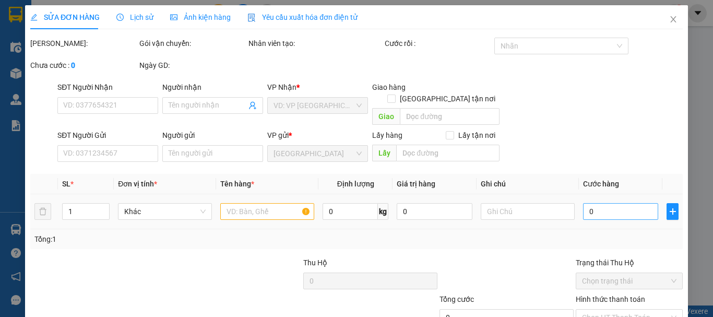
type input "0898168564"
type input "A NUỐT"
type input "0977979131"
type input "HƯNG"
type input "50.000"
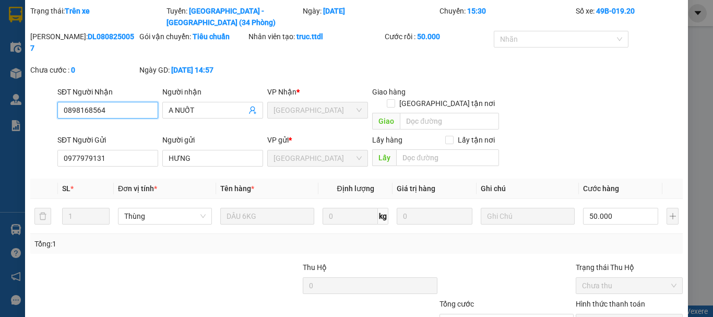
scroll to position [81, 0]
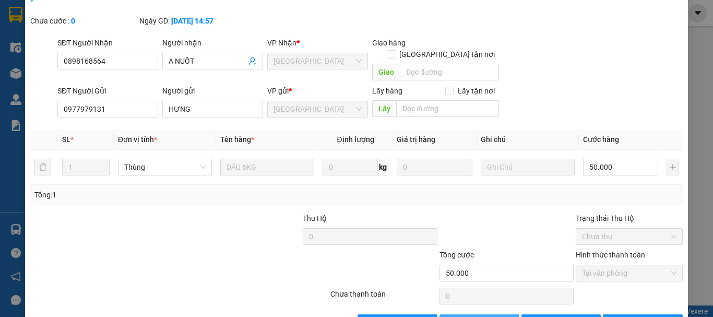
click at [492, 316] on span "Thêm ĐH mới" at bounding box center [485, 322] width 44 height 11
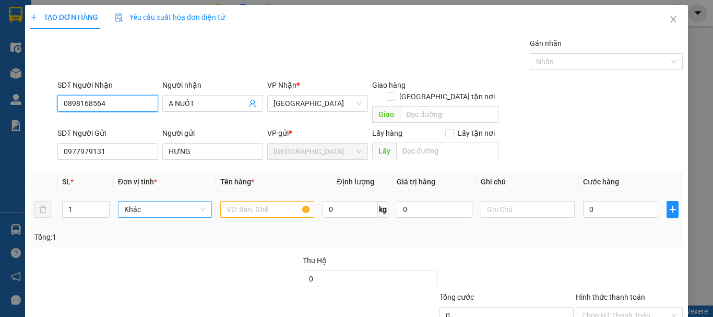
click at [157, 201] on span "Khác" at bounding box center [164, 209] width 81 height 16
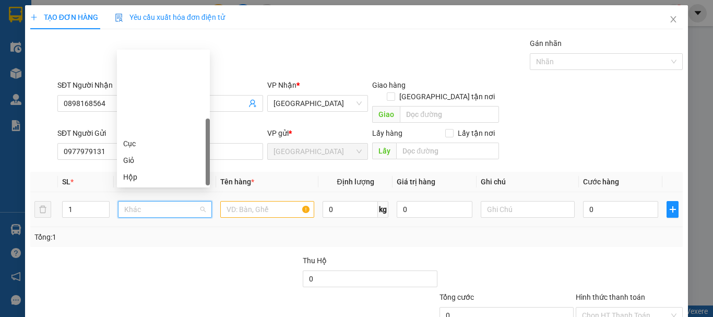
scroll to position [100, 0]
type input "T"
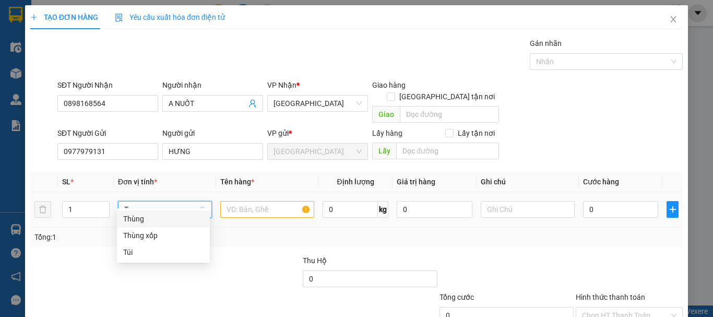
scroll to position [0, 0]
click at [167, 216] on div "Thùng" at bounding box center [163, 218] width 80 height 11
click at [245, 204] on input "text" at bounding box center [267, 209] width 94 height 17
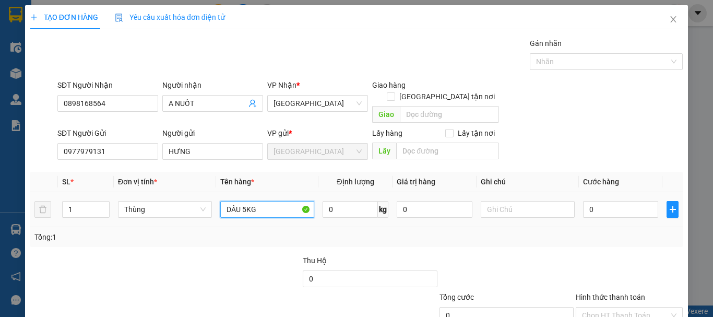
type input "DÂU 5KG"
type input "50"
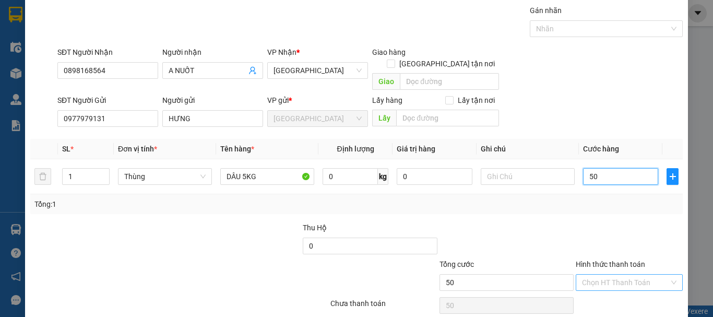
scroll to position [65, 0]
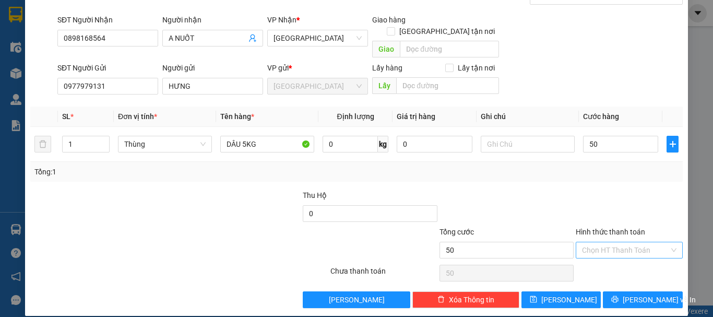
type input "50.000"
click at [610, 242] on input "Hình thức thanh toán" at bounding box center [625, 250] width 87 height 16
click at [614, 266] on div "Tại văn phòng" at bounding box center [623, 259] width 106 height 17
type input "0"
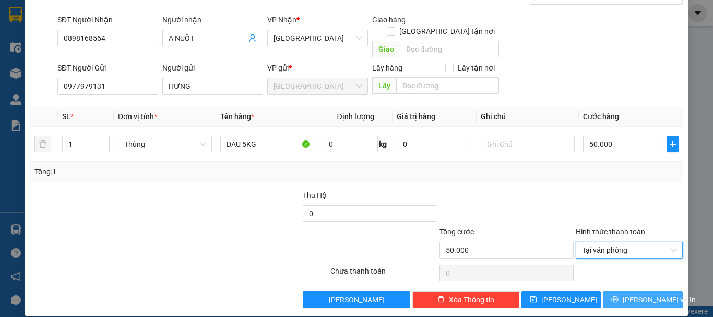
click at [618, 296] on icon "printer" at bounding box center [614, 299] width 7 height 7
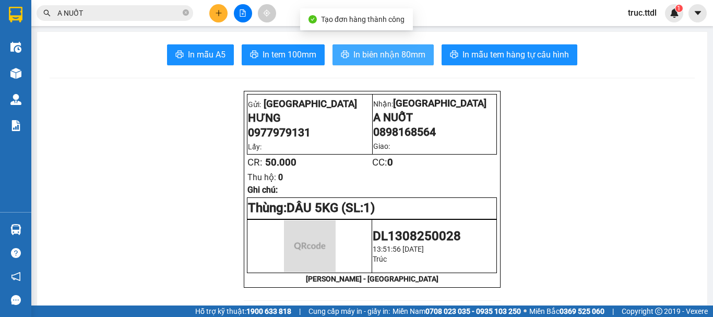
click at [364, 49] on span "In biên nhận 80mm" at bounding box center [389, 54] width 72 height 13
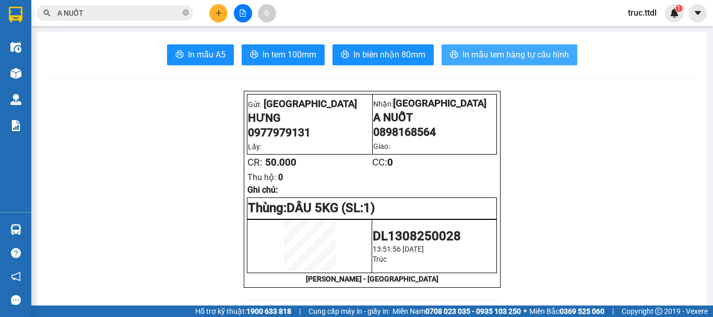
click at [493, 55] on span "In mẫu tem hàng tự cấu hình" at bounding box center [515, 54] width 106 height 13
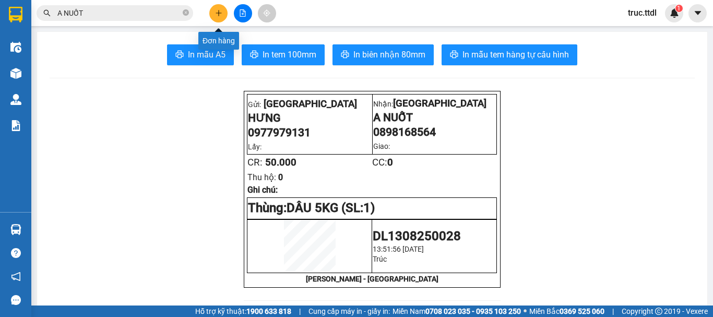
click at [223, 13] on button at bounding box center [218, 13] width 18 height 18
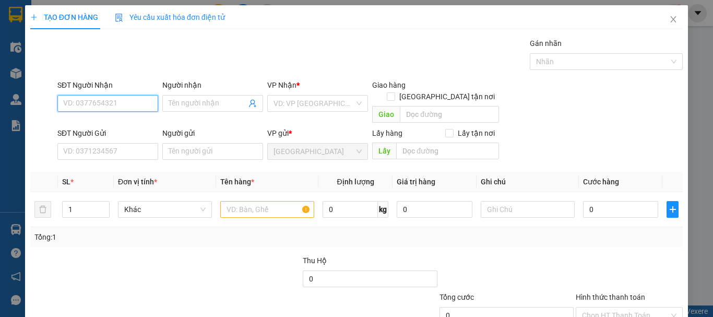
click at [107, 104] on input "SĐT Người Nhận" at bounding box center [107, 103] width 101 height 17
type input "9"
type input "0985991211"
click at [119, 128] on div "0985991211 - XUYÊN" at bounding box center [106, 123] width 87 height 11
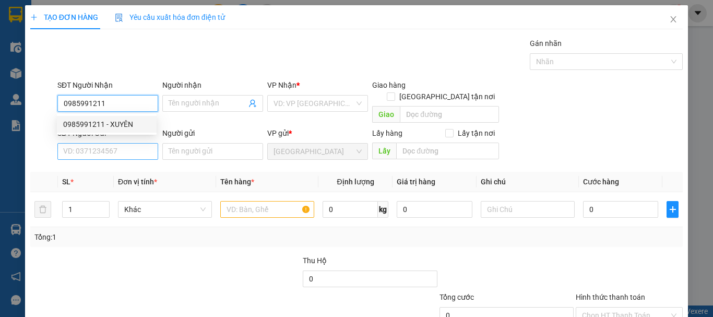
type input "XUYÊN"
type input "0985991211"
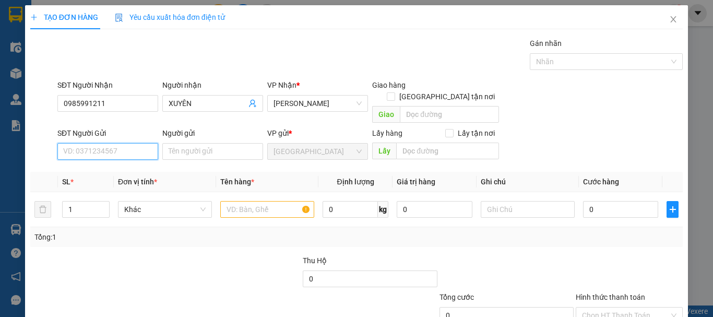
click at [123, 143] on input "SĐT Người Gửi" at bounding box center [107, 151] width 101 height 17
click at [117, 161] on div "0977979131 - HƯNG" at bounding box center [114, 160] width 103 height 11
type input "0977979131"
type input "HƯNG"
click at [144, 201] on span "Khác" at bounding box center [164, 209] width 81 height 16
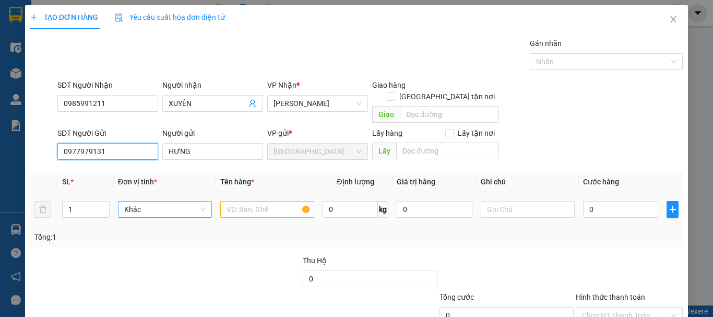
type input "0977979131"
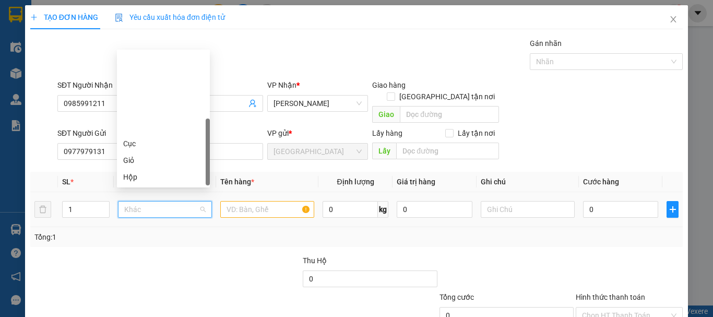
scroll to position [100, 0]
type input "T"
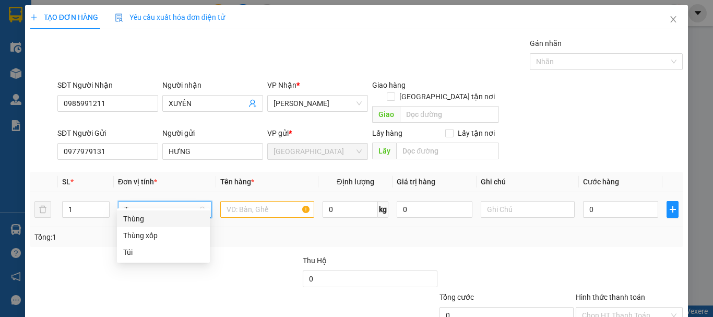
scroll to position [0, 0]
drag, startPoint x: 149, startPoint y: 212, endPoint x: 171, endPoint y: 208, distance: 21.7
click at [148, 212] on div "Thùng" at bounding box center [163, 218] width 93 height 17
click at [249, 201] on input "text" at bounding box center [267, 209] width 94 height 17
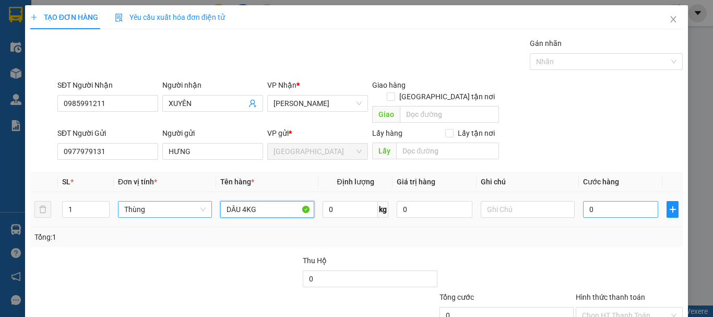
type input "DÂU 4KG"
click at [616, 201] on input "0" at bounding box center [620, 209] width 75 height 17
type input "4"
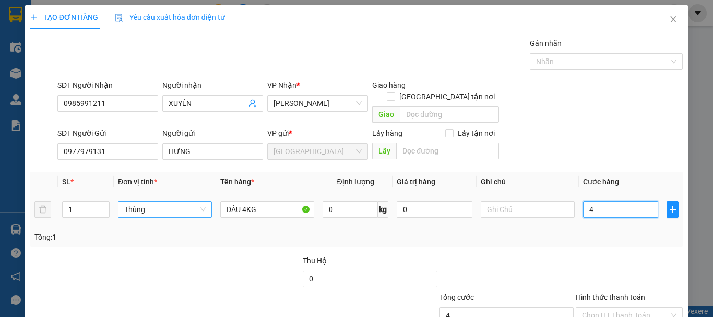
type input "40"
type input "40.000"
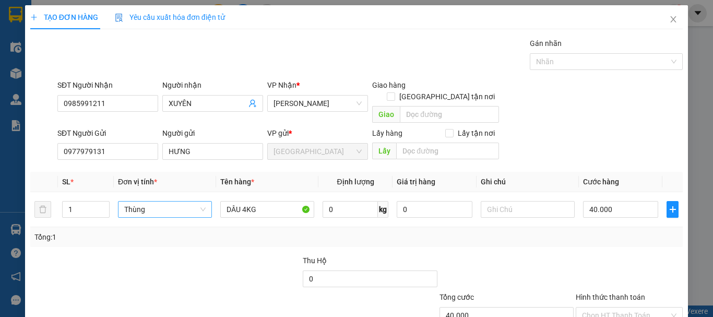
click at [625, 255] on div at bounding box center [628, 273] width 109 height 37
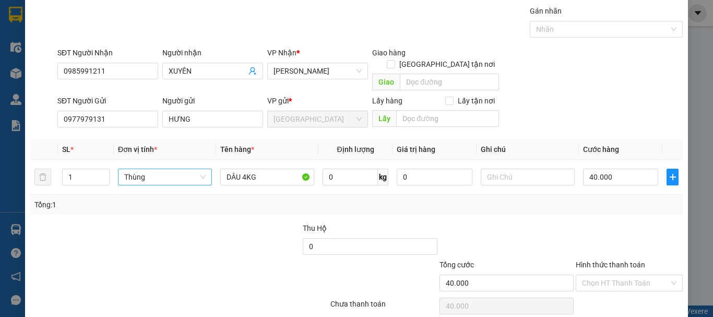
scroll to position [65, 0]
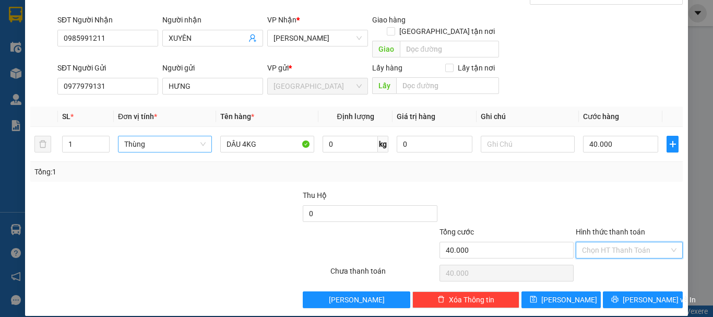
click at [631, 242] on input "Hình thức thanh toán" at bounding box center [625, 250] width 87 height 16
drag, startPoint x: 630, startPoint y: 256, endPoint x: 629, endPoint y: 276, distance: 19.8
click at [630, 257] on div "Tại văn phòng" at bounding box center [622, 259] width 93 height 11
type input "0"
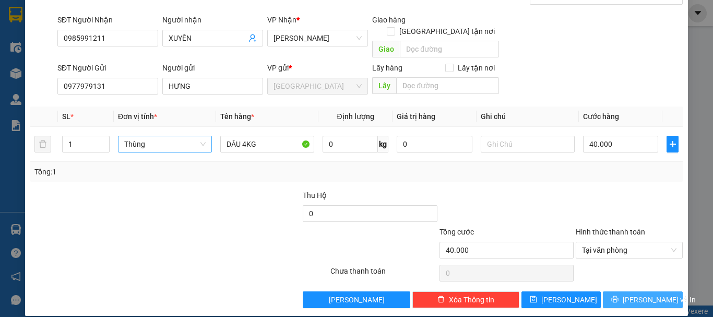
click at [629, 294] on span "Lưu và In" at bounding box center [658, 299] width 73 height 11
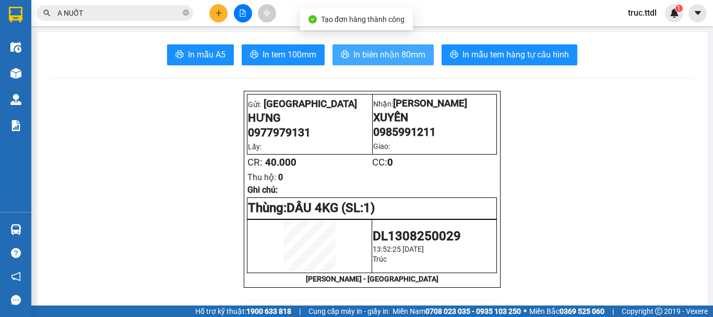
click at [410, 54] on span "In biên nhận 80mm" at bounding box center [389, 54] width 72 height 13
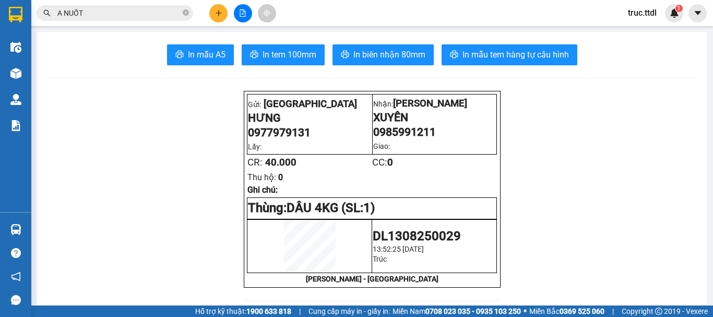
click at [523, 53] on span "In mẫu tem hàng tự cấu hình" at bounding box center [515, 54] width 106 height 13
click at [221, 11] on icon "plus" at bounding box center [218, 12] width 7 height 7
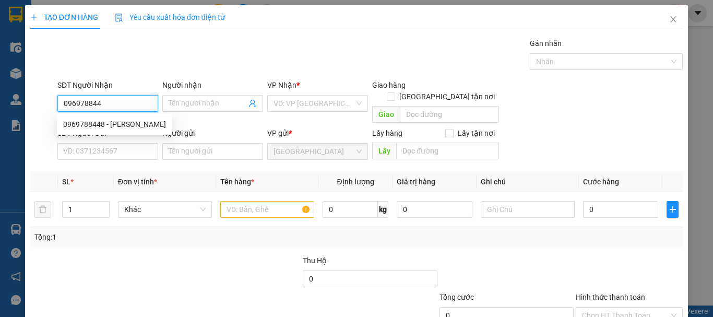
type input "0969788448"
click at [118, 127] on div "0969788448 - HUY KIM" at bounding box center [114, 123] width 103 height 11
type input "HUY KIM"
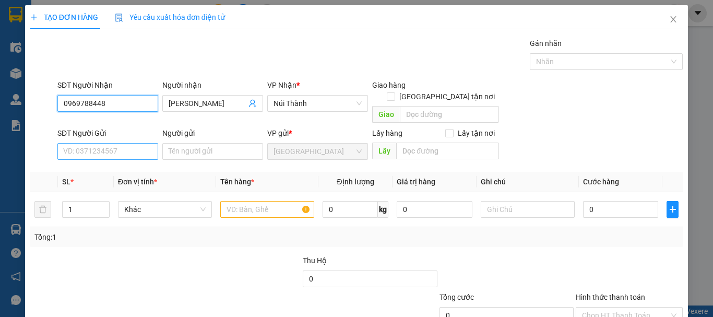
type input "0969788448"
click at [118, 143] on input "SĐT Người Gửi" at bounding box center [107, 151] width 101 height 17
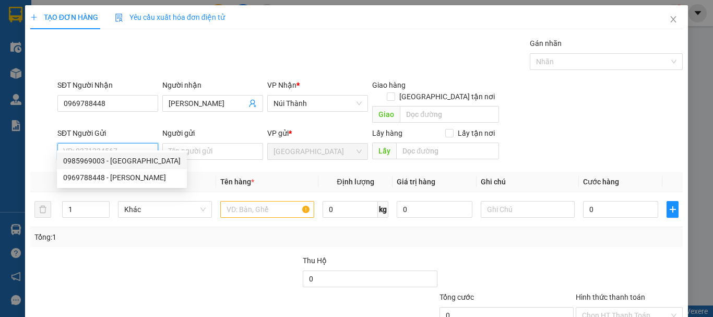
click at [130, 159] on div "0985969003 - HÀ" at bounding box center [121, 160] width 117 height 11
type input "0985969003"
type input "HÀ"
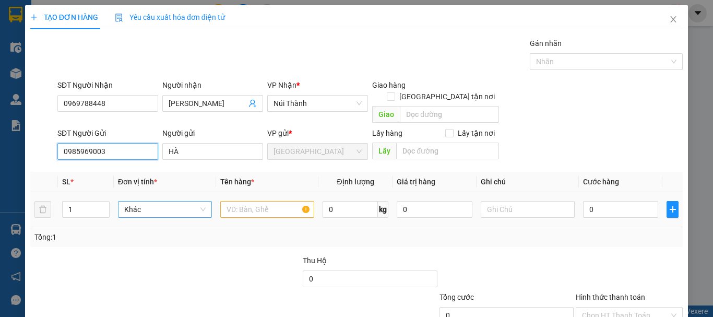
click at [139, 201] on span "Khác" at bounding box center [164, 209] width 81 height 16
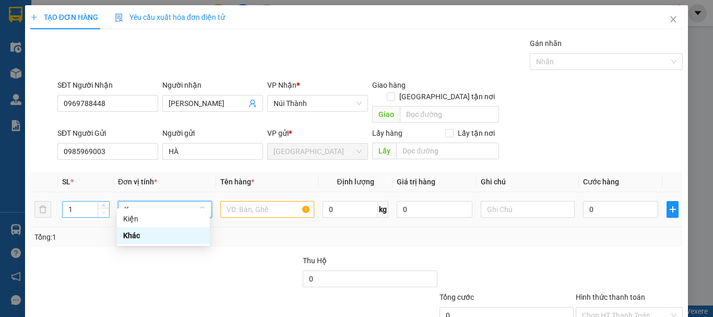
drag, startPoint x: 100, startPoint y: 204, endPoint x: 115, endPoint y: 209, distance: 15.5
click at [101, 205] on tr "1 K 0 kg 0 0" at bounding box center [356, 209] width 652 height 35
type input "T"
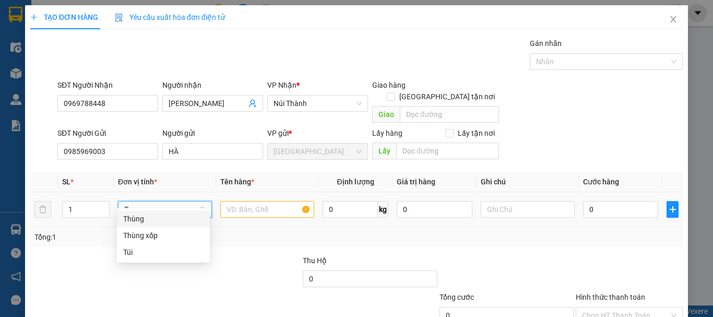
drag, startPoint x: 143, startPoint y: 220, endPoint x: 228, endPoint y: 207, distance: 86.0
click at [145, 220] on div "Thùng" at bounding box center [163, 218] width 80 height 11
click at [275, 201] on input "text" at bounding box center [267, 209] width 94 height 17
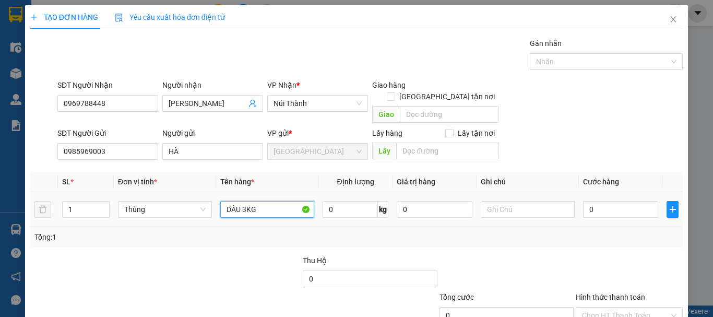
type input "DÂU 3KG"
type input "30"
type input "30.000"
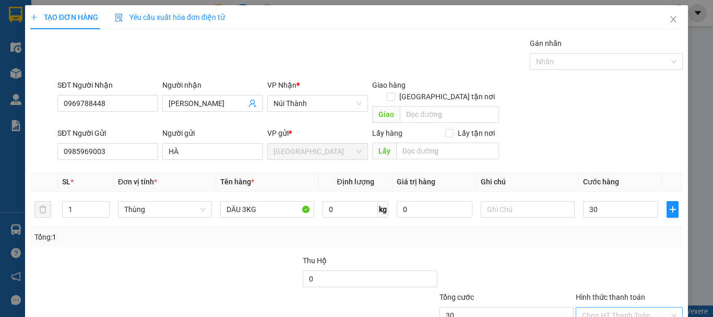
type input "30.000"
click at [589, 307] on input "Hình thức thanh toán" at bounding box center [625, 315] width 87 height 16
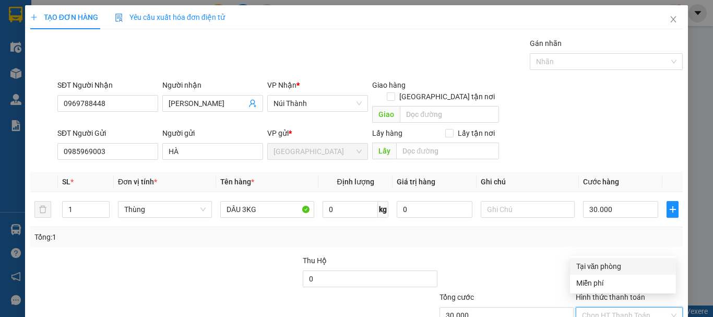
click at [598, 264] on div "Tại văn phòng" at bounding box center [622, 265] width 93 height 11
type input "0"
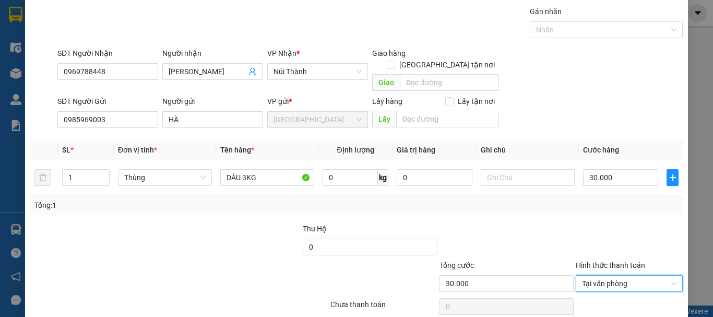
scroll to position [65, 0]
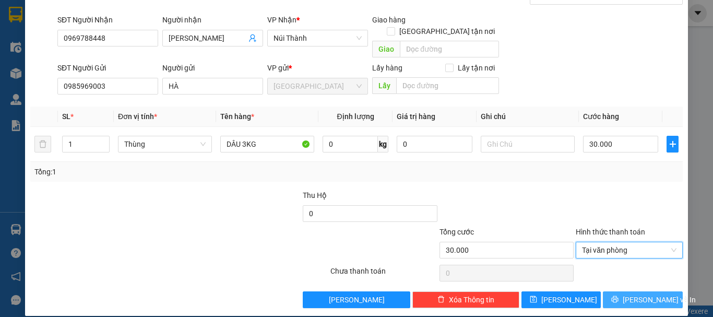
click at [618, 295] on icon "printer" at bounding box center [614, 298] width 7 height 7
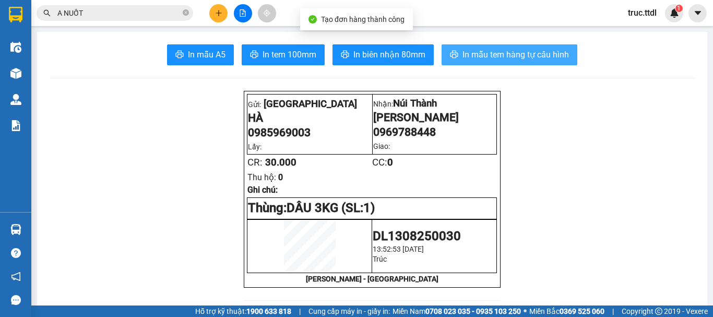
click at [502, 53] on span "In mẫu tem hàng tự cấu hình" at bounding box center [515, 54] width 106 height 13
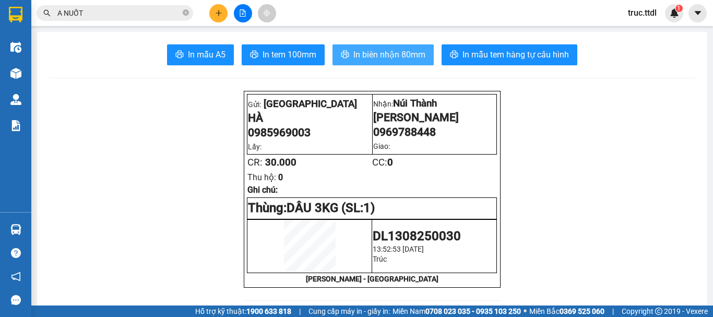
click at [397, 53] on span "In biên nhận 80mm" at bounding box center [389, 54] width 72 height 13
click at [219, 18] on button at bounding box center [218, 13] width 18 height 18
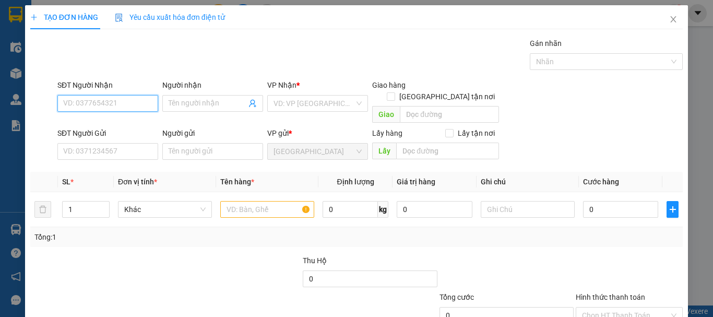
click at [97, 100] on input "SĐT Người Nhận" at bounding box center [107, 103] width 101 height 17
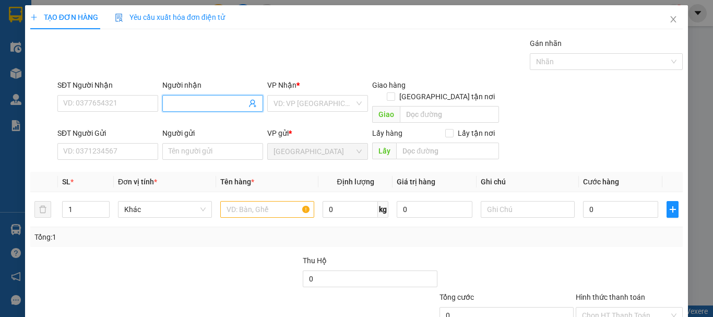
click at [205, 101] on input "Người nhận" at bounding box center [207, 103] width 78 height 11
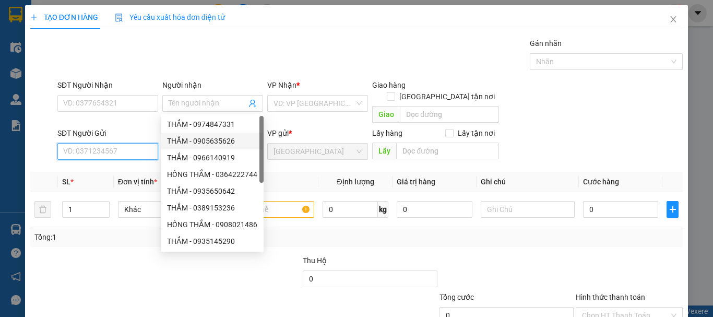
click at [131, 143] on input "SĐT Người Gửi" at bounding box center [107, 151] width 101 height 17
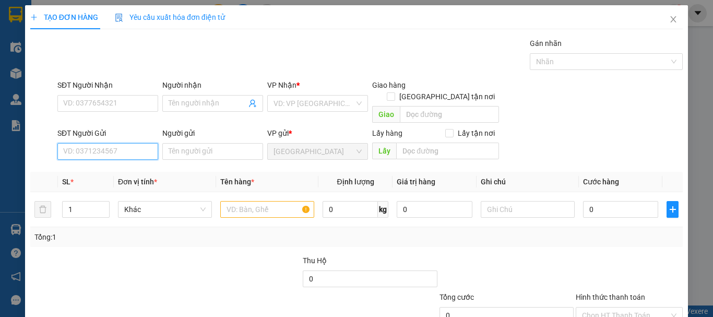
click at [136, 143] on input "SĐT Người Gửi" at bounding box center [107, 151] width 101 height 17
type input "0795553252"
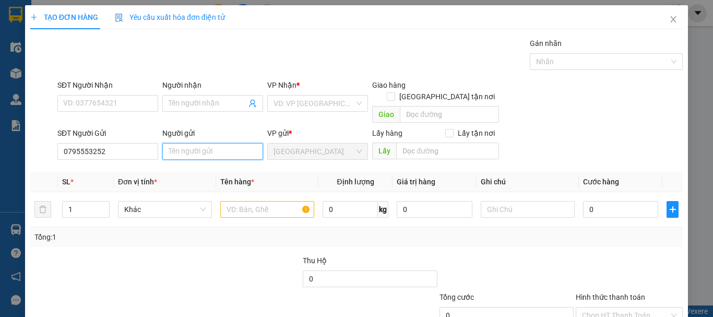
click at [207, 143] on input "Người gửi" at bounding box center [212, 151] width 101 height 17
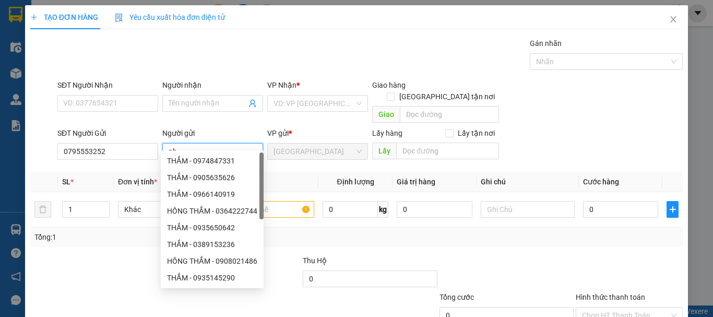
type input "n"
type input "NHÂN"
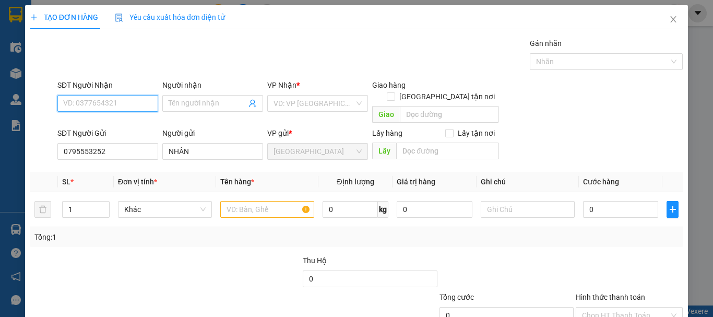
click at [113, 107] on input "SĐT Người Nhận" at bounding box center [107, 103] width 101 height 17
click at [127, 103] on input "0908639" at bounding box center [107, 103] width 101 height 17
type input "0908639075"
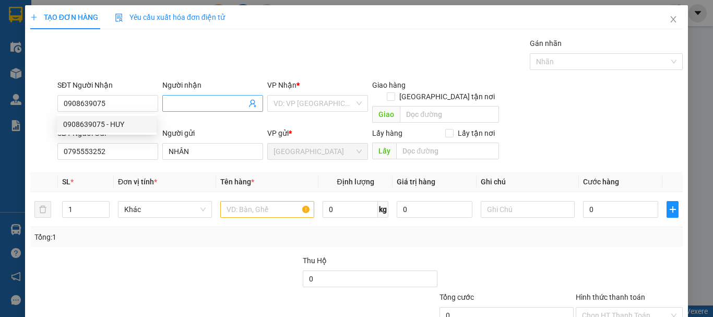
click at [215, 101] on input "Người nhận" at bounding box center [207, 103] width 78 height 11
drag, startPoint x: 183, startPoint y: 103, endPoint x: 172, endPoint y: 104, distance: 10.5
click at [172, 104] on input "CHÚ THẮNG 1920" at bounding box center [207, 103] width 78 height 11
type input "CHÚ THẮNG 1920"
click at [294, 106] on input "search" at bounding box center [313, 103] width 81 height 16
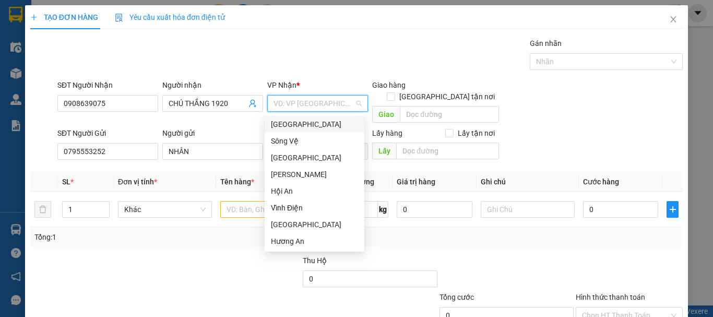
type input "V"
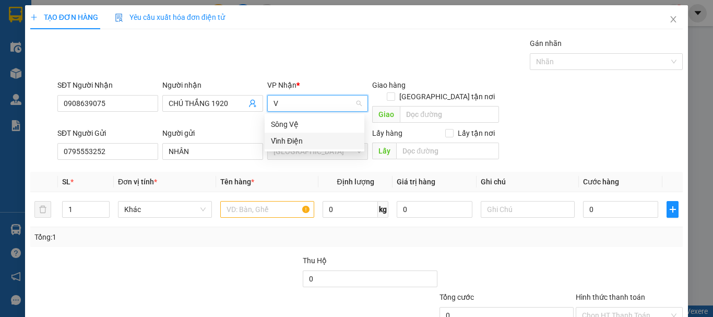
click at [299, 139] on div "Vĩnh Điện" at bounding box center [314, 140] width 87 height 11
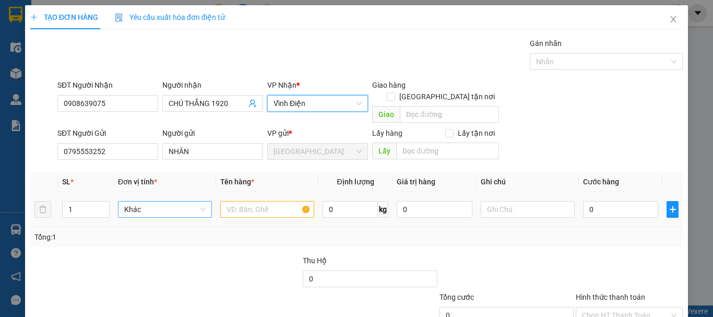
click at [170, 201] on span "Khác" at bounding box center [164, 209] width 81 height 16
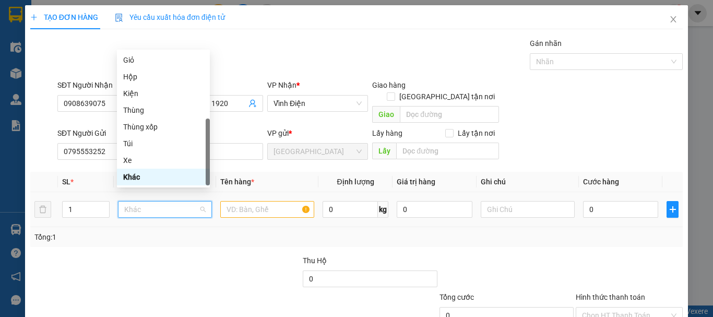
type input "X"
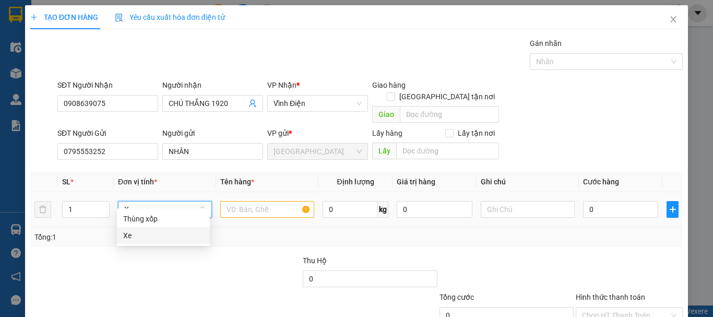
drag, startPoint x: 176, startPoint y: 235, endPoint x: 200, endPoint y: 216, distance: 30.5
click at [176, 235] on div "Xe" at bounding box center [163, 235] width 80 height 11
click at [231, 201] on input "text" at bounding box center [267, 209] width 94 height 17
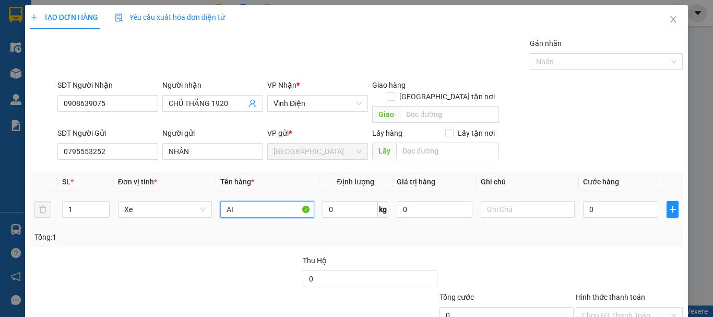
type input "A"
type input "Ả"
click at [260, 201] on input "AIRBLACK" at bounding box center [267, 209] width 94 height 17
click at [237, 201] on input "AIRBLACK" at bounding box center [267, 209] width 94 height 17
click at [236, 201] on input "AIRBLACK" at bounding box center [267, 209] width 94 height 17
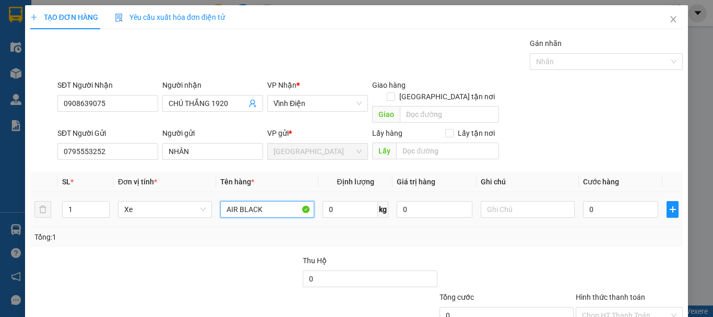
click at [268, 201] on input "AIR BLACK" at bounding box center [267, 209] width 94 height 17
type input "AIR BLACK"
click at [590, 201] on input "0" at bounding box center [620, 209] width 75 height 17
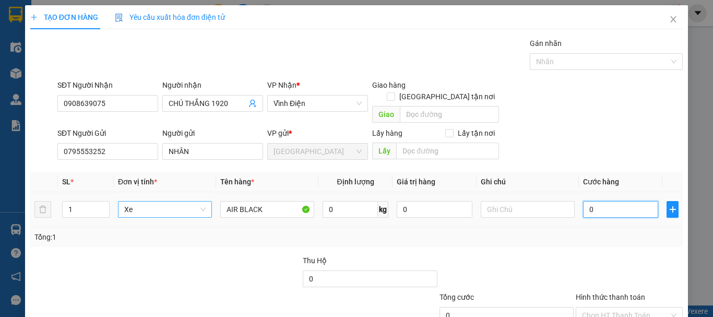
click at [179, 201] on span "Xe" at bounding box center [164, 209] width 81 height 16
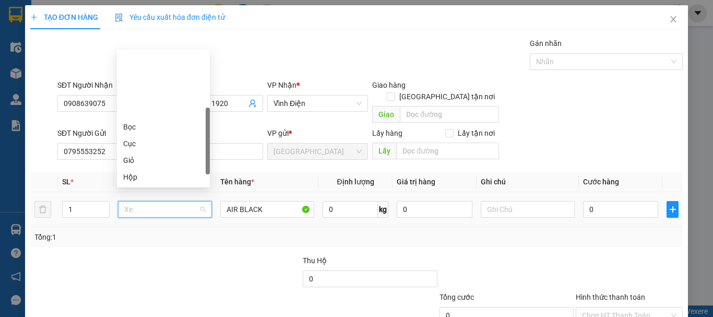
scroll to position [83, 0]
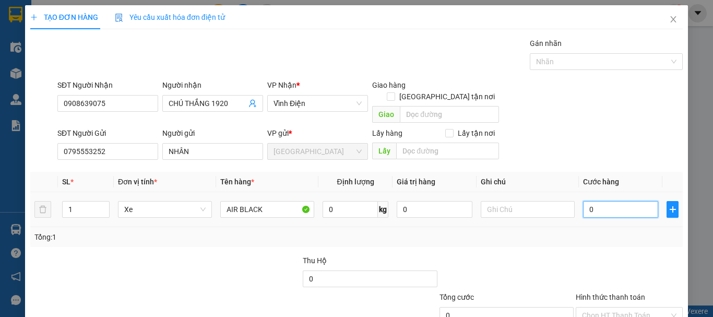
click at [623, 201] on input "0" at bounding box center [620, 209] width 75 height 17
type input "6"
type input "60"
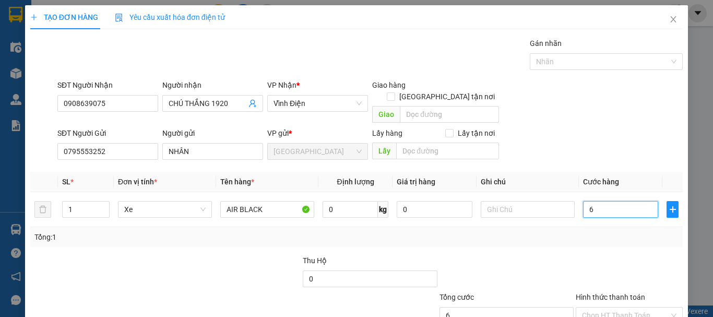
type input "60"
type input "600"
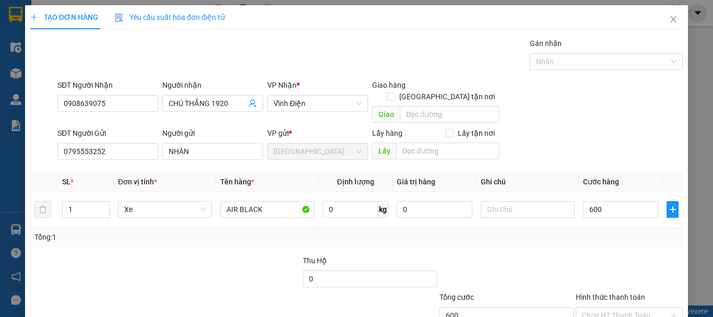
click at [591, 261] on div at bounding box center [628, 273] width 109 height 37
type input "600.000"
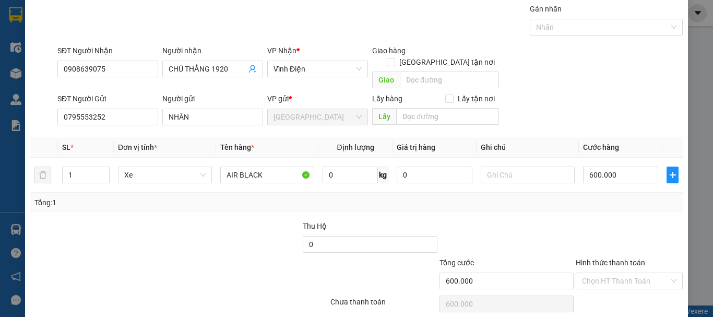
scroll to position [65, 0]
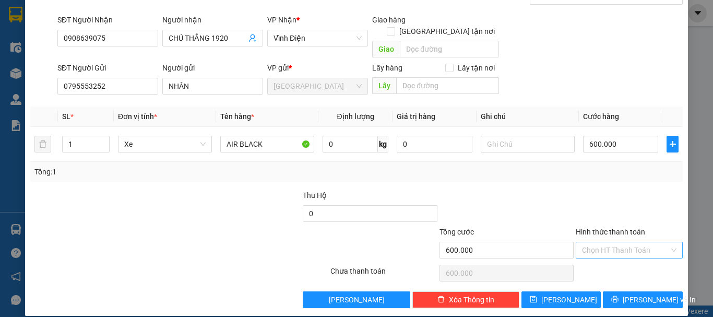
click at [607, 242] on input "Hình thức thanh toán" at bounding box center [625, 250] width 87 height 16
click at [613, 259] on div "Tại văn phòng" at bounding box center [622, 259] width 93 height 11
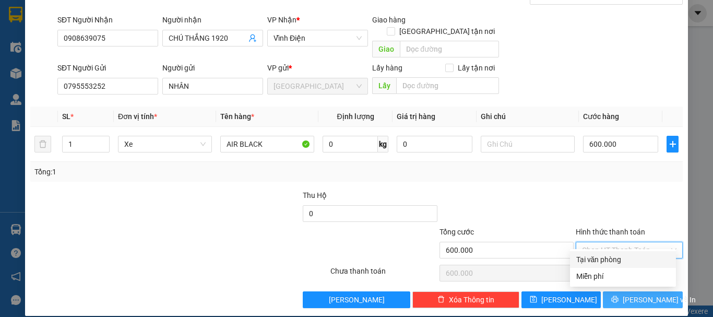
type input "0"
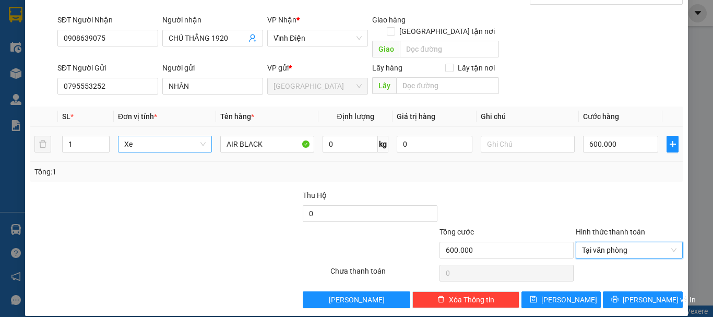
click at [161, 136] on span "Xe" at bounding box center [164, 144] width 81 height 16
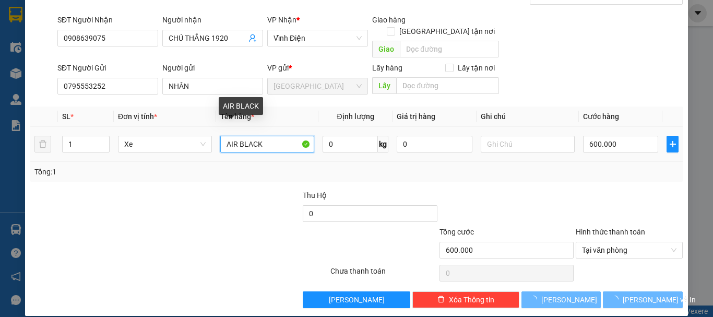
click at [246, 136] on input "AIR BLACK" at bounding box center [267, 144] width 94 height 17
click at [270, 136] on input "AIR BLACK" at bounding box center [267, 144] width 94 height 17
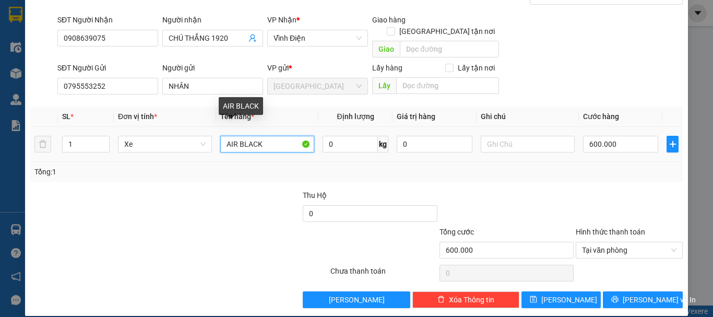
type input "0"
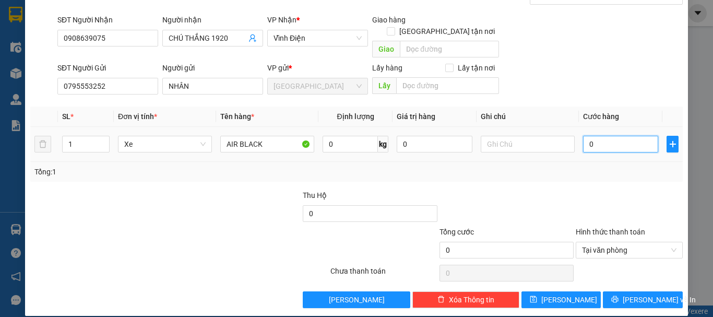
click at [586, 136] on input "0" at bounding box center [620, 144] width 75 height 17
type input "6"
type input "60"
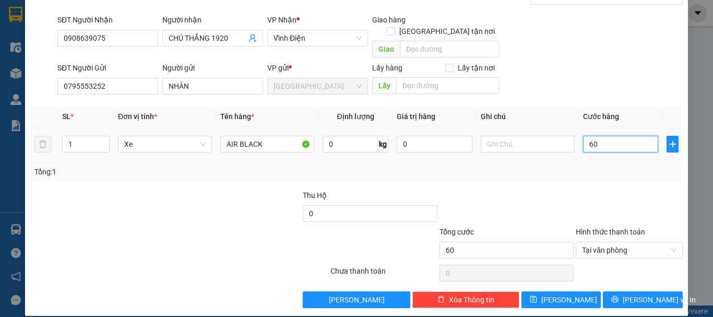
type input "600"
type input "600.000"
click at [574, 212] on div at bounding box center [628, 207] width 109 height 37
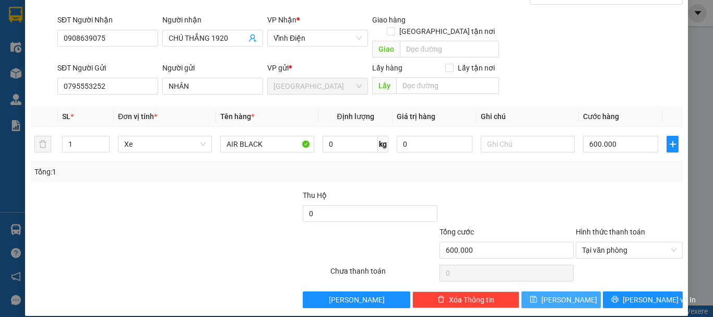
click at [563, 294] on span "Lưu" at bounding box center [569, 299] width 56 height 11
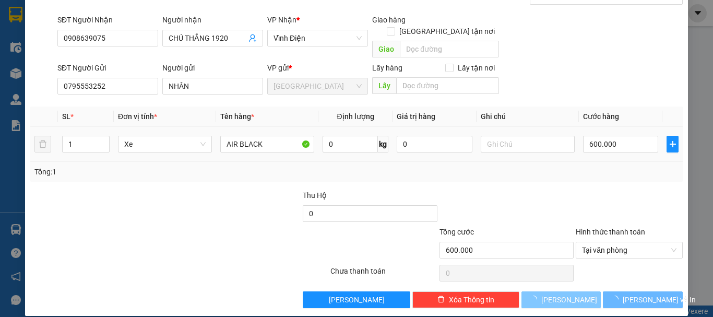
type input "0"
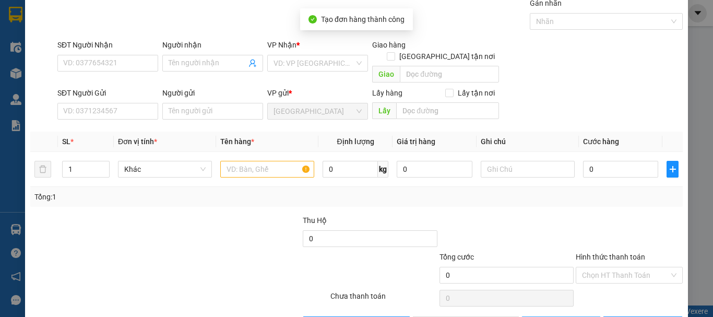
scroll to position [0, 0]
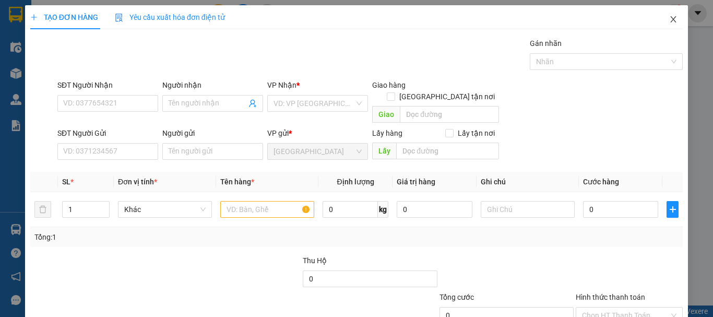
click at [669, 20] on icon "close" at bounding box center [673, 19] width 8 height 8
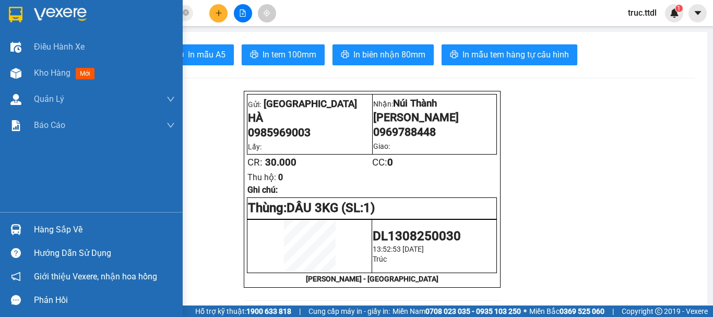
click at [18, 10] on img at bounding box center [16, 15] width 14 height 16
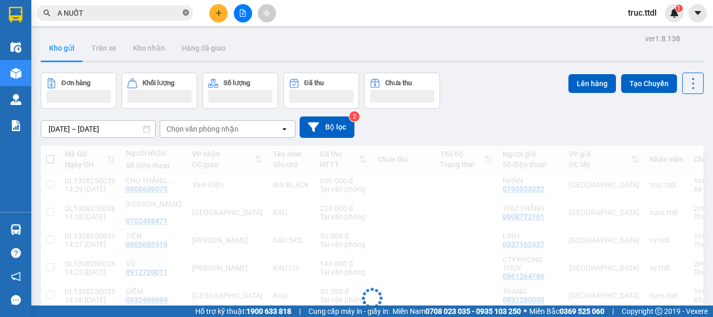
click at [188, 12] on icon "close-circle" at bounding box center [186, 12] width 6 height 6
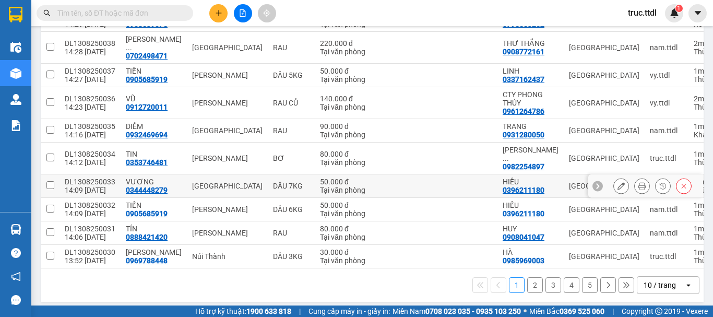
scroll to position [168, 0]
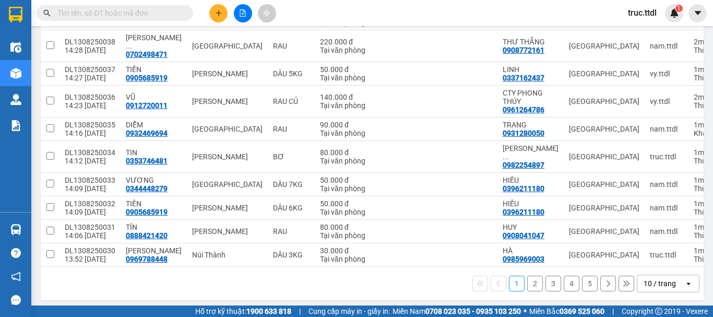
click at [652, 279] on div "10 / trang" at bounding box center [659, 283] width 32 height 10
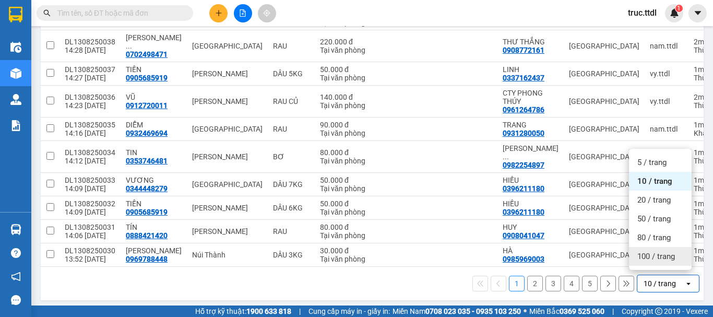
click at [656, 257] on span "100 / trang" at bounding box center [656, 256] width 38 height 10
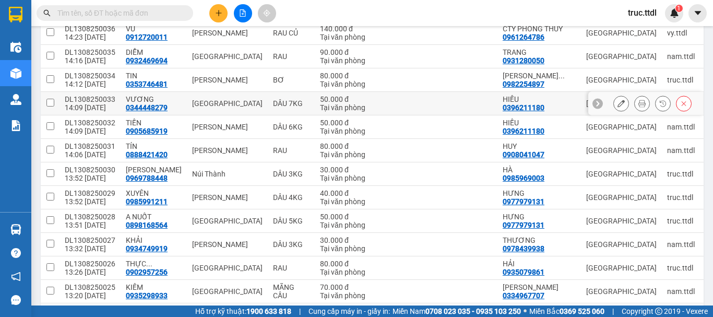
scroll to position [0, 0]
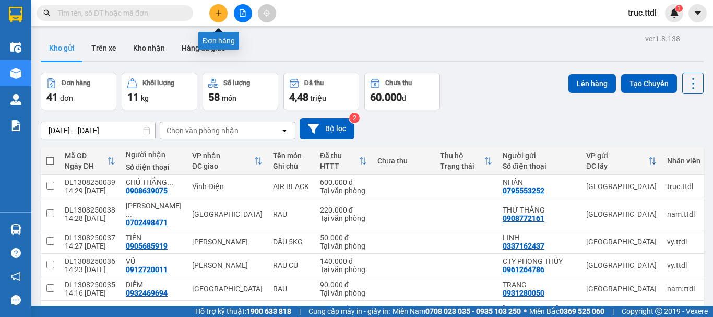
click at [221, 13] on icon "plus" at bounding box center [218, 12] width 7 height 7
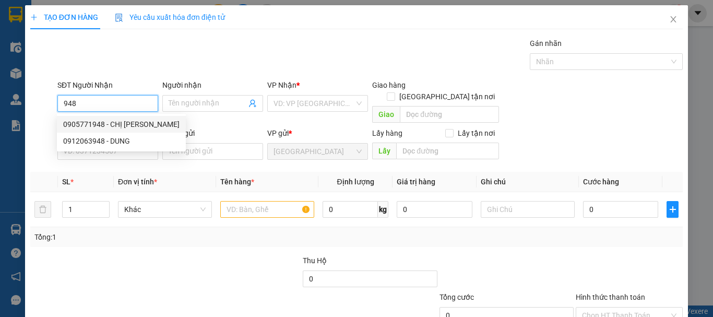
click at [118, 128] on div "0905771948 - CHỊ TUẤN" at bounding box center [121, 123] width 116 height 11
type input "0905771948"
type input "CHỊ TUẤN"
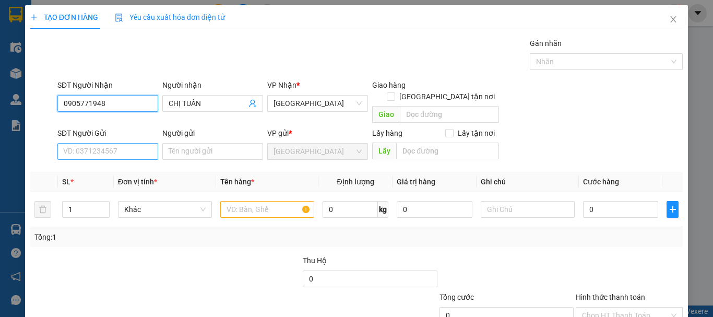
type input "0905771948"
click at [124, 143] on input "SĐT Người Gửi" at bounding box center [107, 151] width 101 height 17
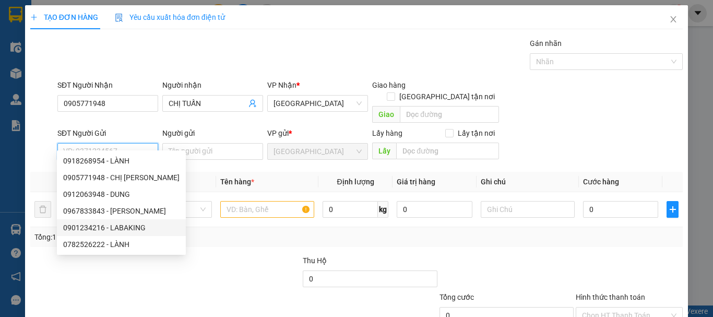
click at [130, 230] on div "0901234216 - LABAKING" at bounding box center [121, 227] width 116 height 11
type input "0901234216"
type input "LABAKING"
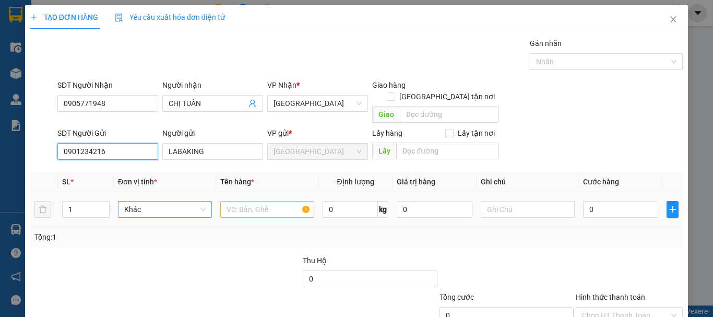
click at [164, 201] on span "Khác" at bounding box center [164, 209] width 81 height 16
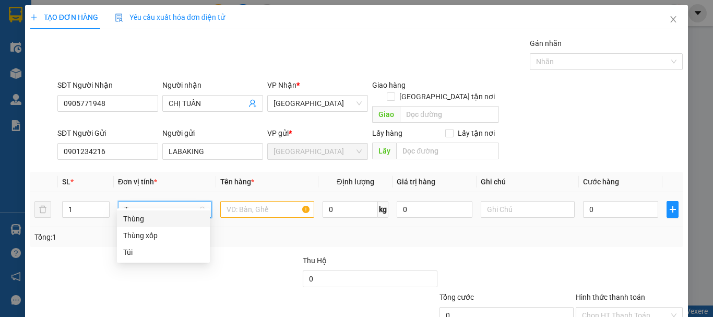
type input "T"
drag, startPoint x: 164, startPoint y: 219, endPoint x: 240, endPoint y: 211, distance: 76.6
click at [165, 219] on div "Thùng" at bounding box center [163, 218] width 80 height 11
click at [252, 201] on input "text" at bounding box center [267, 209] width 94 height 17
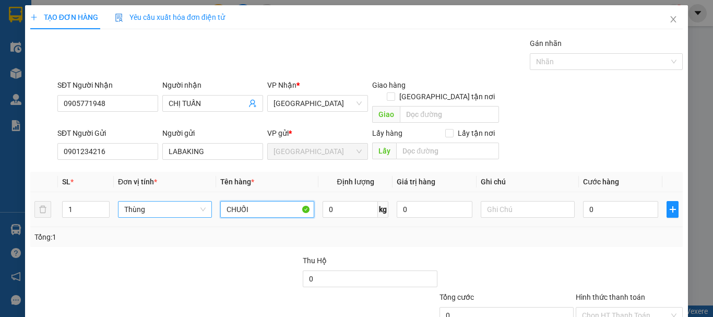
drag, startPoint x: 262, startPoint y: 194, endPoint x: 200, endPoint y: 203, distance: 63.3
click at [200, 203] on tr "1 Thùng CHUỐI 0 kg 0 0" at bounding box center [356, 209] width 652 height 35
type input "CHUỐI"
drag, startPoint x: 81, startPoint y: 196, endPoint x: 50, endPoint y: 207, distance: 32.8
click at [39, 211] on tr "1 Thùng CHUỐI 0 kg 0 0" at bounding box center [356, 209] width 652 height 35
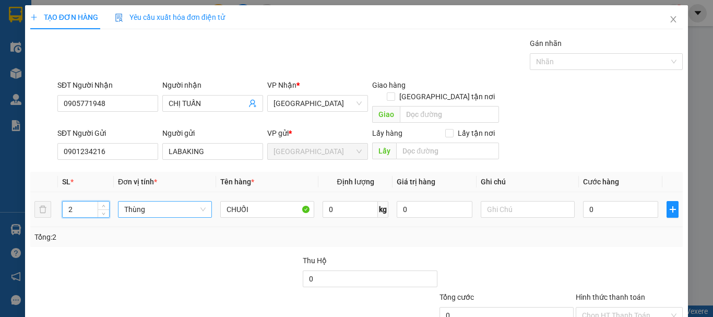
type input "2"
type input "1"
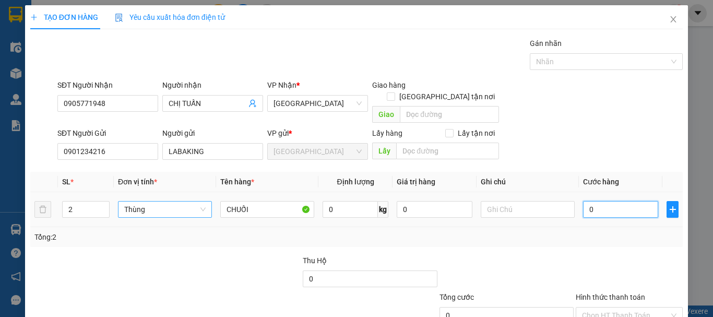
type input "1"
type input "10"
type input "100"
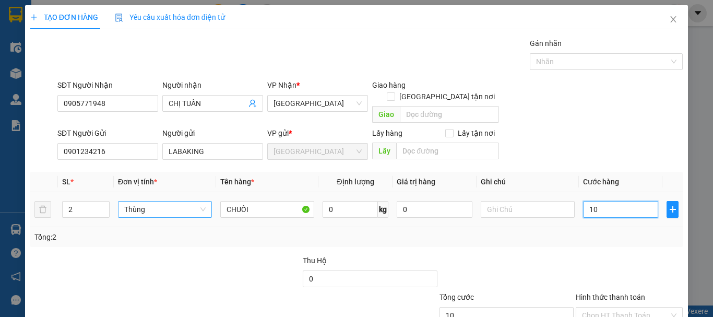
type input "100"
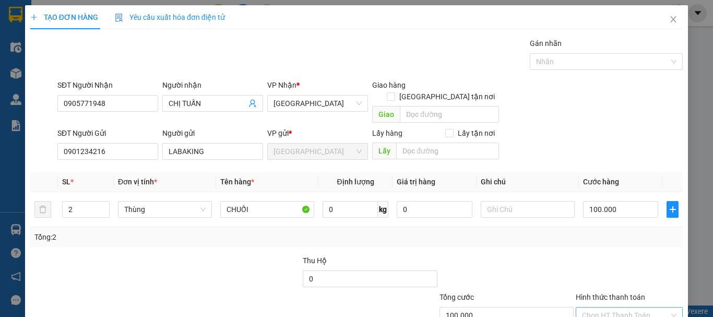
click at [582, 307] on input "Hình thức thanh toán" at bounding box center [625, 315] width 87 height 16
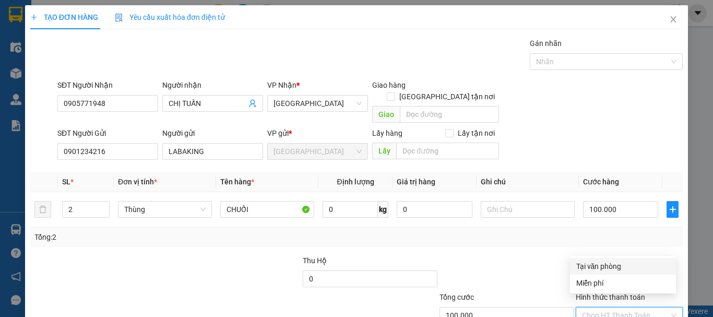
click at [581, 268] on div "Tại văn phòng" at bounding box center [622, 265] width 93 height 11
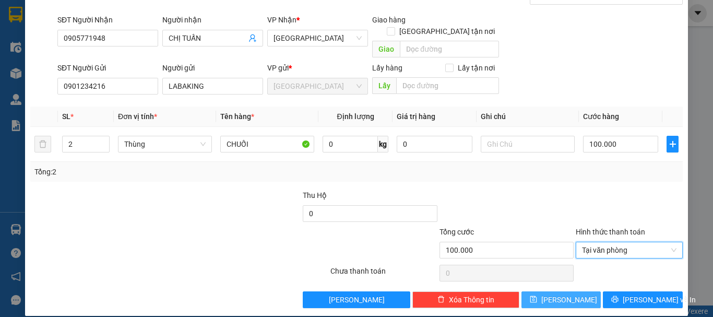
click at [559, 294] on span "Lưu" at bounding box center [569, 299] width 56 height 11
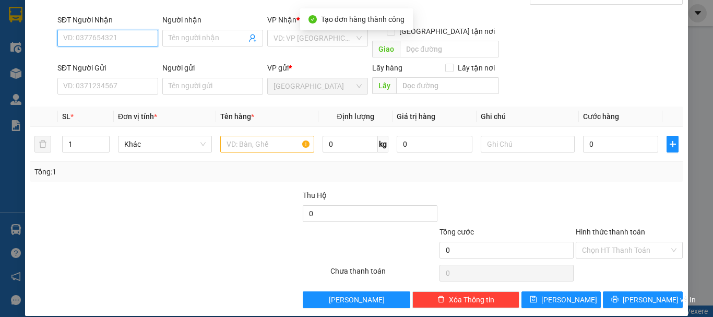
click at [126, 39] on input "SĐT Người Nhận" at bounding box center [107, 38] width 101 height 17
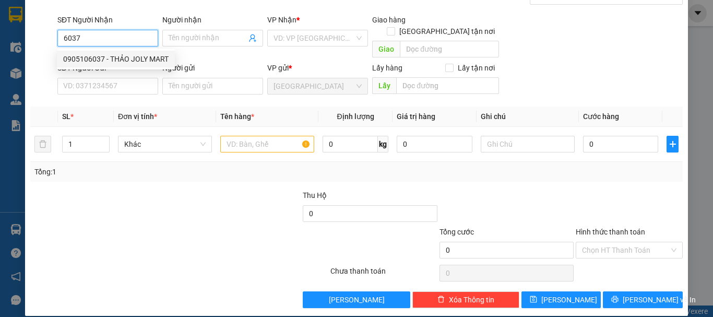
click at [106, 57] on div "0905106037 - THẢO JOLY MART" at bounding box center [115, 58] width 105 height 11
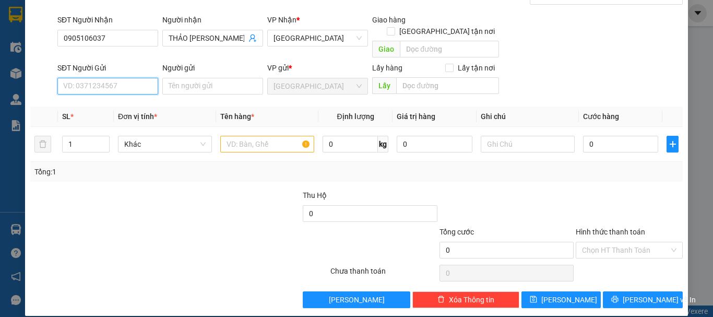
click at [109, 78] on input "SĐT Người Gửi" at bounding box center [107, 86] width 101 height 17
click at [120, 92] on div "0901234216 - LABAKING" at bounding box center [106, 95] width 87 height 11
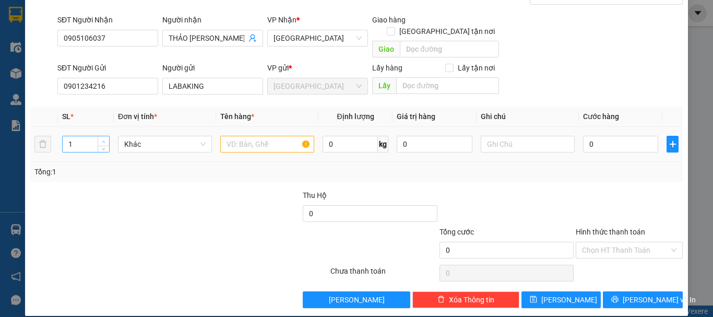
click at [104, 140] on icon "up" at bounding box center [104, 142] width 4 height 4
click at [176, 136] on span "Khác" at bounding box center [164, 144] width 81 height 16
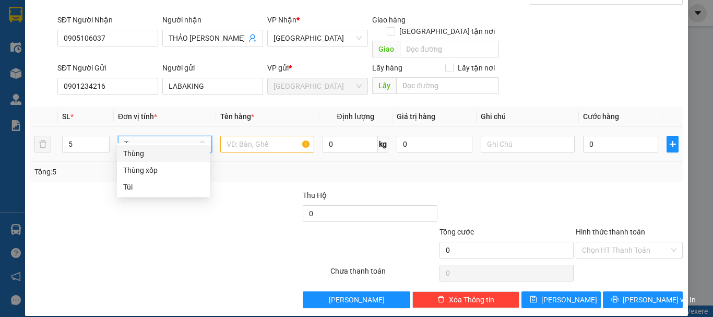
scroll to position [0, 0]
click at [176, 153] on div "Thùng" at bounding box center [163, 153] width 80 height 11
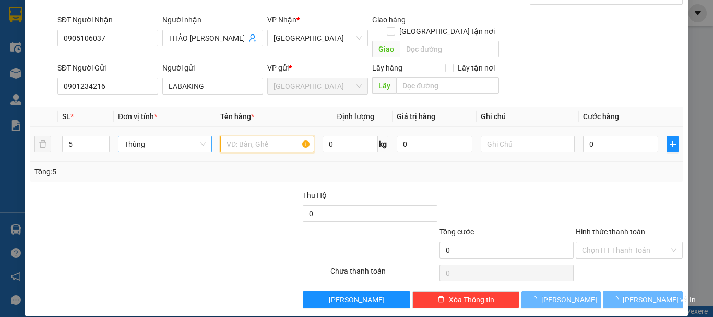
click at [260, 136] on input "text" at bounding box center [267, 144] width 94 height 17
paste input "CHUỐI"
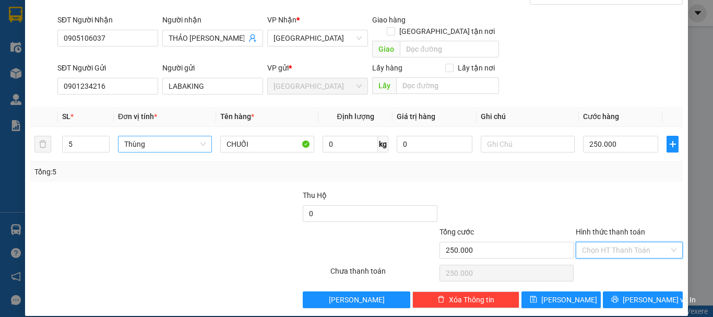
click at [614, 242] on input "Hình thức thanh toán" at bounding box center [625, 250] width 87 height 16
click at [618, 255] on div "Tại văn phòng" at bounding box center [622, 259] width 93 height 11
click at [573, 292] on button "Lưu" at bounding box center [561, 299] width 80 height 17
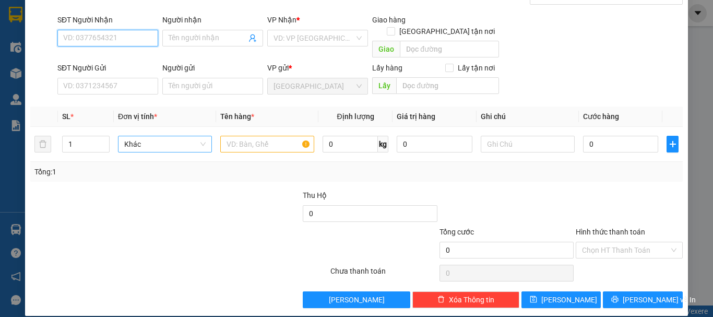
click at [123, 39] on input "SĐT Người Nhận" at bounding box center [107, 38] width 101 height 17
click at [119, 57] on div "0935231241 - THU" at bounding box center [106, 58] width 87 height 11
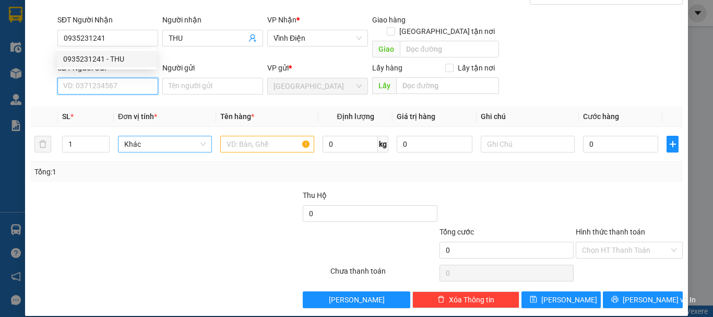
click at [114, 78] on input "SĐT Người Gửi" at bounding box center [107, 86] width 101 height 17
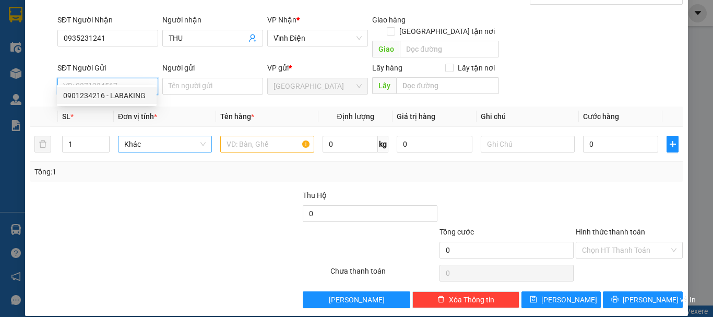
drag, startPoint x: 114, startPoint y: 93, endPoint x: 100, endPoint y: 127, distance: 36.7
click at [114, 93] on div "0901234216 - LABAKING" at bounding box center [106, 95] width 87 height 11
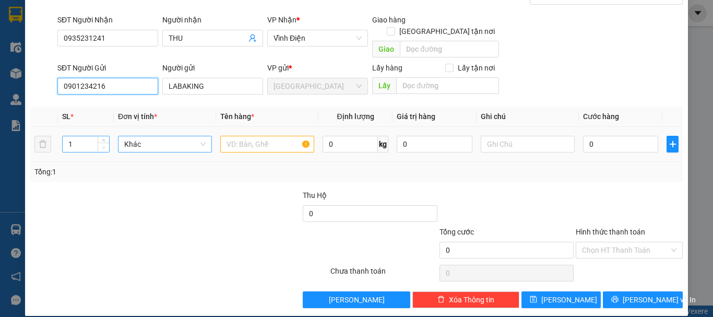
click at [99, 142] on span "Decrease Value" at bounding box center [103, 146] width 11 height 9
drag, startPoint x: 103, startPoint y: 128, endPoint x: 173, endPoint y: 135, distance: 70.2
click at [103, 139] on icon "up" at bounding box center [104, 141] width 4 height 4
click at [173, 136] on span "Khác" at bounding box center [164, 144] width 81 height 16
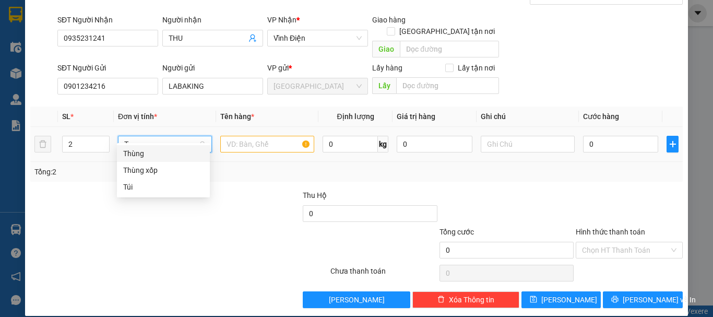
click at [177, 152] on div "Thùng" at bounding box center [163, 153] width 80 height 11
click at [258, 136] on input "text" at bounding box center [267, 144] width 94 height 17
paste input "CHUỐI"
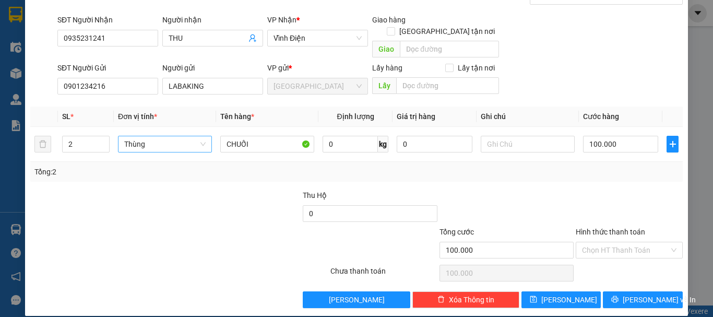
drag, startPoint x: 640, startPoint y: 237, endPoint x: 625, endPoint y: 251, distance: 20.7
click at [639, 242] on input "Hình thức thanh toán" at bounding box center [625, 250] width 87 height 16
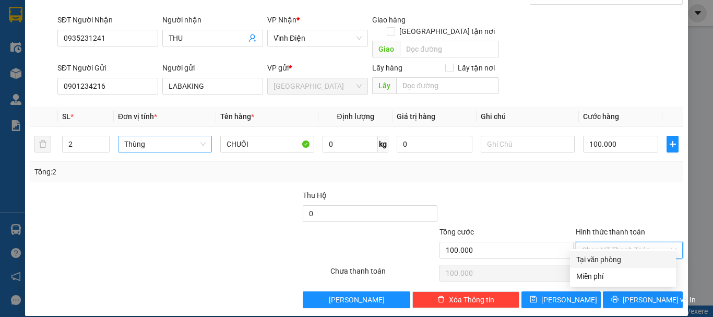
click at [617, 258] on div "Tại văn phòng" at bounding box center [622, 259] width 93 height 11
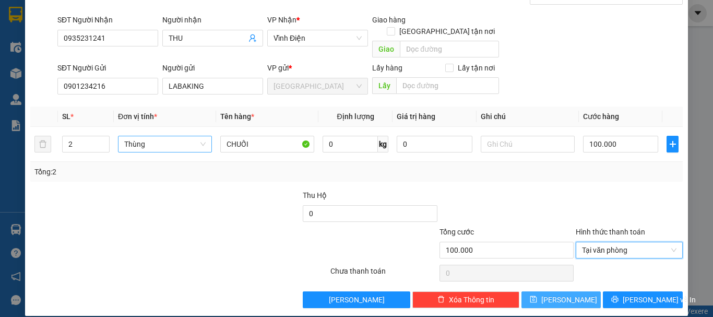
click at [553, 291] on button "Lưu" at bounding box center [561, 299] width 80 height 17
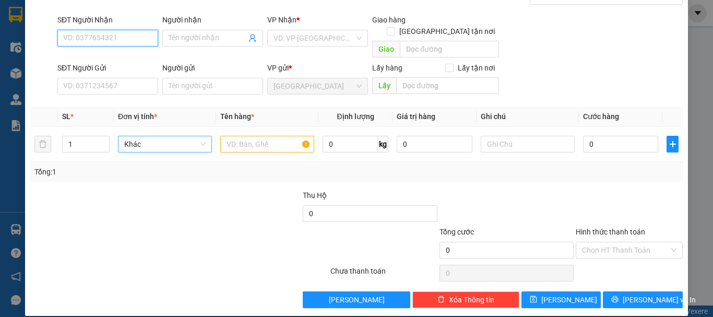
click at [147, 38] on input "SĐT Người Nhận" at bounding box center [107, 38] width 101 height 17
click at [127, 55] on div "0906425667 - NGÂN" at bounding box center [106, 58] width 87 height 11
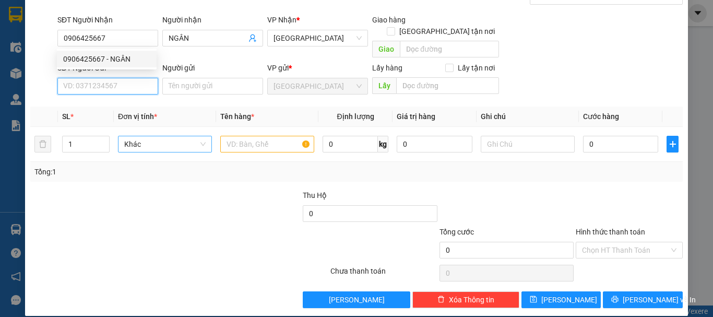
click at [130, 78] on input "SĐT Người Gửi" at bounding box center [107, 86] width 101 height 17
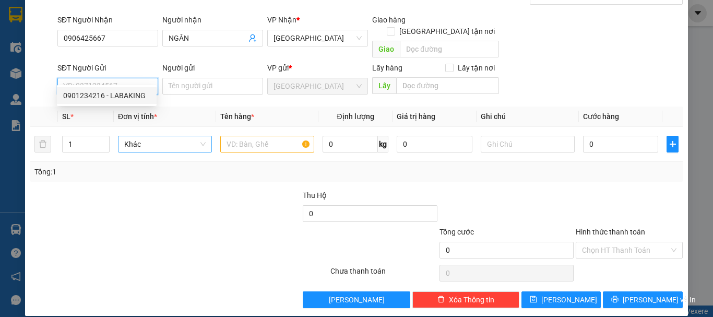
drag, startPoint x: 132, startPoint y: 93, endPoint x: 136, endPoint y: 104, distance: 11.7
click at [132, 93] on div "0901234216 - LABAKING" at bounding box center [106, 95] width 87 height 11
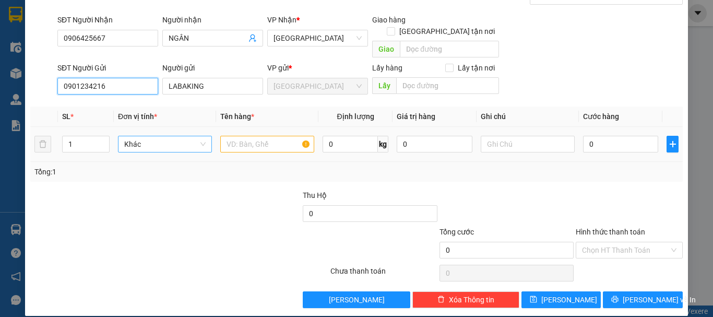
click at [147, 136] on span "Khác" at bounding box center [164, 144] width 81 height 16
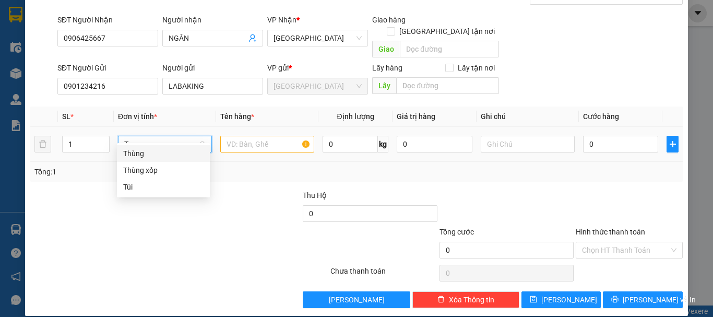
click at [153, 149] on div "Thùng" at bounding box center [163, 153] width 80 height 11
click at [259, 136] on input "text" at bounding box center [267, 144] width 94 height 17
paste input "CHUỐI"
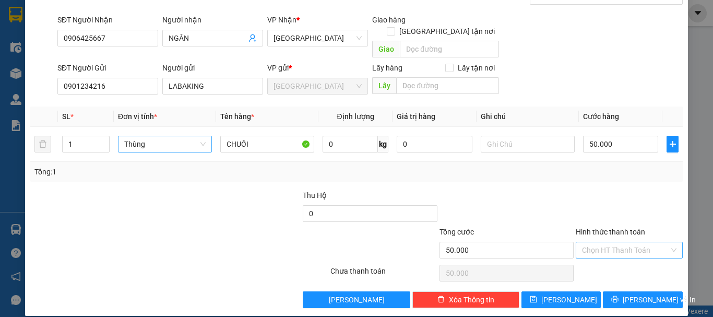
click at [648, 242] on input "Hình thức thanh toán" at bounding box center [625, 250] width 87 height 16
click at [620, 259] on div "Tại văn phòng" at bounding box center [622, 259] width 93 height 11
drag, startPoint x: 557, startPoint y: 287, endPoint x: 538, endPoint y: 291, distance: 19.2
click at [556, 294] on span "Lưu" at bounding box center [569, 299] width 56 height 11
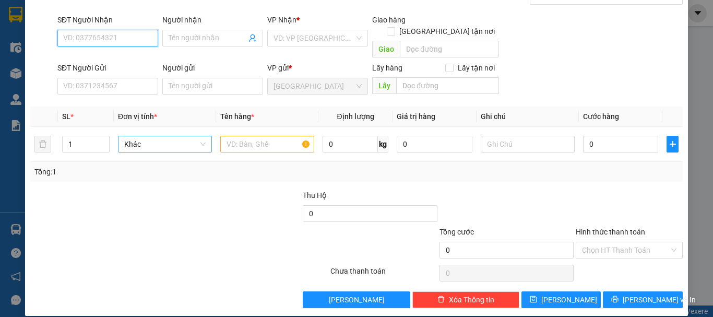
click at [114, 39] on input "SĐT Người Nhận" at bounding box center [107, 38] width 101 height 17
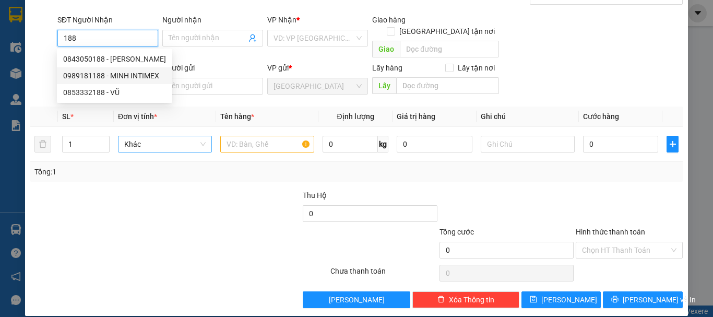
click at [124, 75] on div "0989181188 - MINH INTIMEX" at bounding box center [114, 75] width 103 height 11
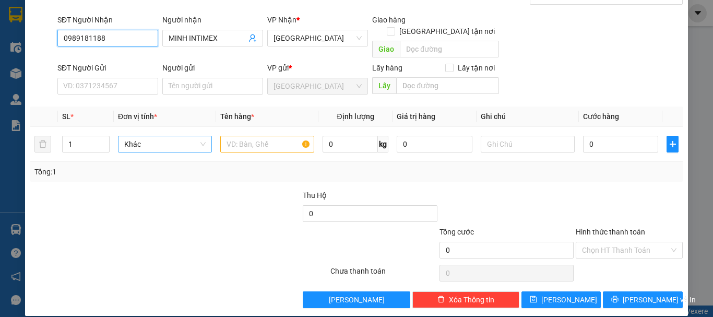
drag, startPoint x: 113, startPoint y: 35, endPoint x: 0, endPoint y: 53, distance: 114.1
click at [0, 53] on div "TẠO ĐƠN HÀNG Yêu cầu xuất hóa đơn điện tử Transit Pickup Surcharge Ids Transit …" at bounding box center [356, 158] width 713 height 317
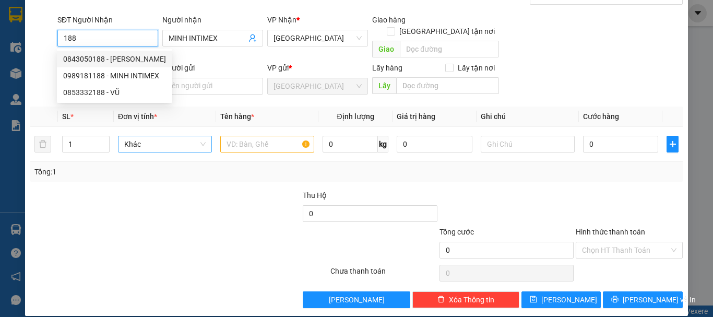
click at [95, 57] on div "0843050188 - ĐẶNG HỔ" at bounding box center [114, 58] width 103 height 11
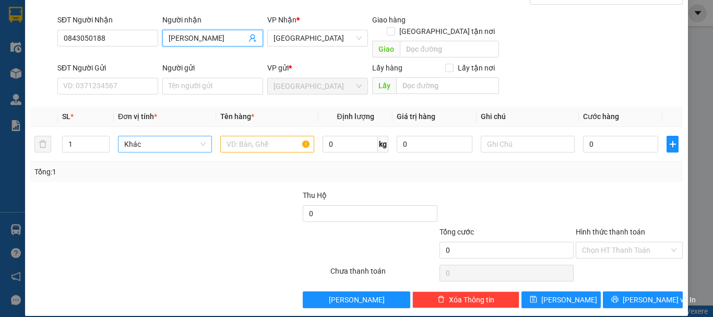
drag, startPoint x: 209, startPoint y: 37, endPoint x: 136, endPoint y: 47, distance: 73.8
click at [136, 47] on div "SĐT Người Nhận 0843050188 Người nhận ĐẶNG HỔ ĐẶNG HỔ VP Nhận * Đà Nẵng Giao hàn…" at bounding box center [369, 38] width 629 height 48
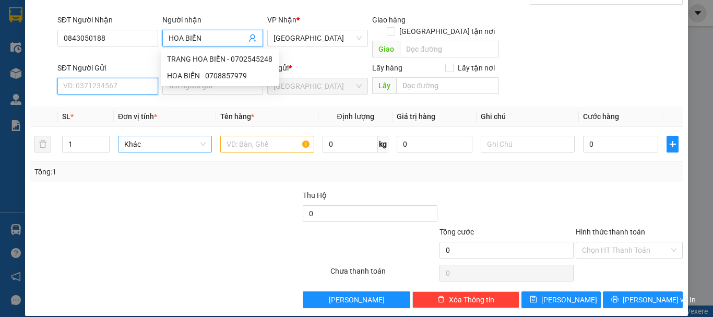
click at [116, 79] on input "SĐT Người Gửi" at bounding box center [107, 86] width 101 height 17
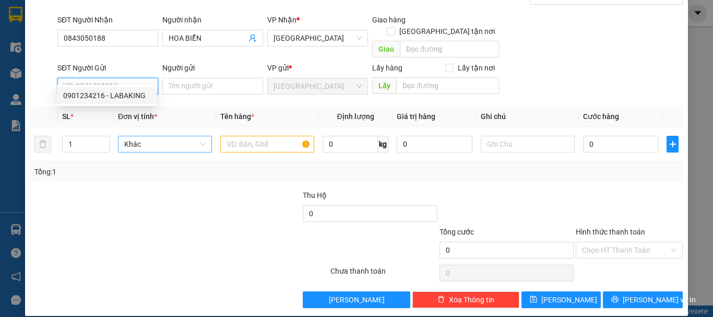
click at [128, 96] on div "0901234216 - LABAKING" at bounding box center [106, 95] width 87 height 11
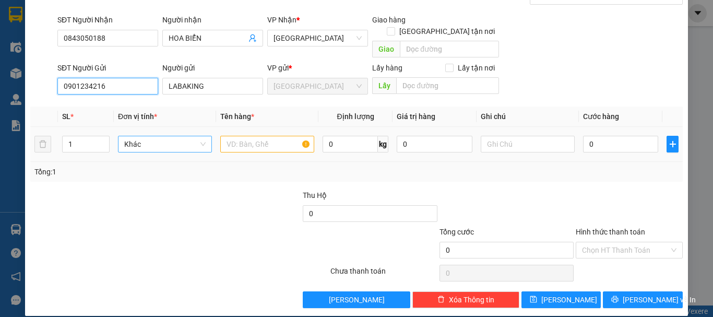
click at [149, 136] on span "Khác" at bounding box center [164, 144] width 81 height 16
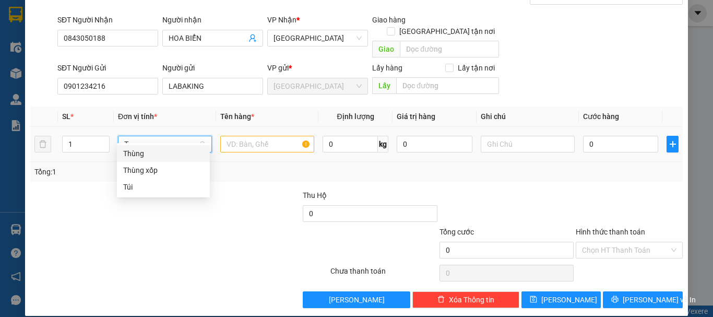
click at [153, 154] on div "Thùng" at bounding box center [163, 153] width 80 height 11
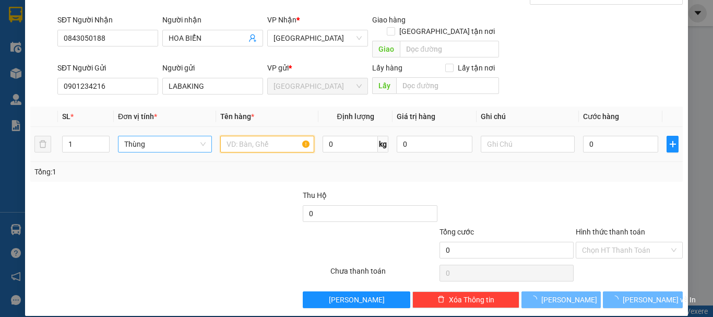
click at [240, 138] on input "text" at bounding box center [267, 144] width 94 height 17
paste input "CHUỐI"
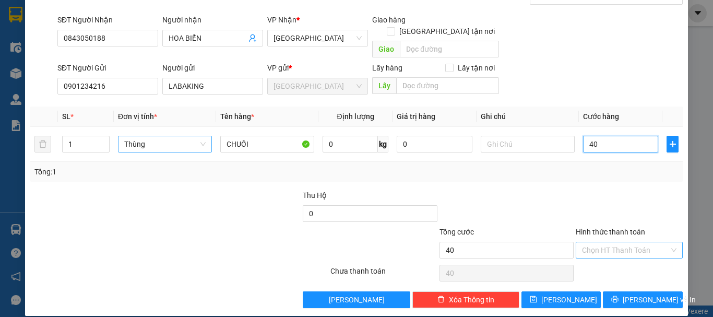
click at [637, 246] on div "Chọn HT Thanh Toán" at bounding box center [628, 250] width 107 height 17
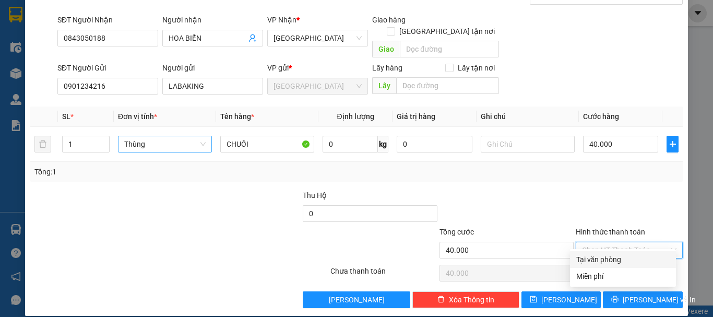
drag, startPoint x: 632, startPoint y: 258, endPoint x: 604, endPoint y: 275, distance: 33.0
click at [632, 259] on div "Tại văn phòng" at bounding box center [622, 259] width 93 height 11
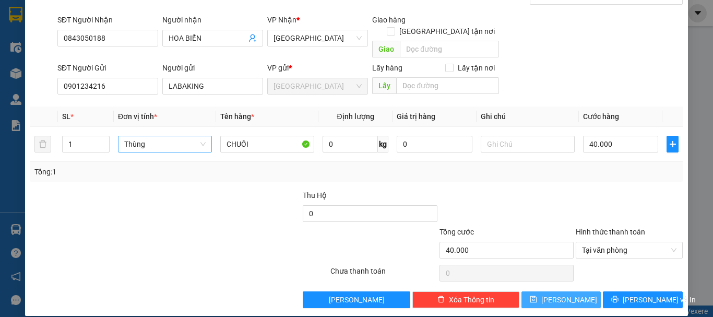
drag, startPoint x: 561, startPoint y: 285, endPoint x: 275, endPoint y: 286, distance: 285.3
click at [560, 294] on span "Lưu" at bounding box center [569, 299] width 56 height 11
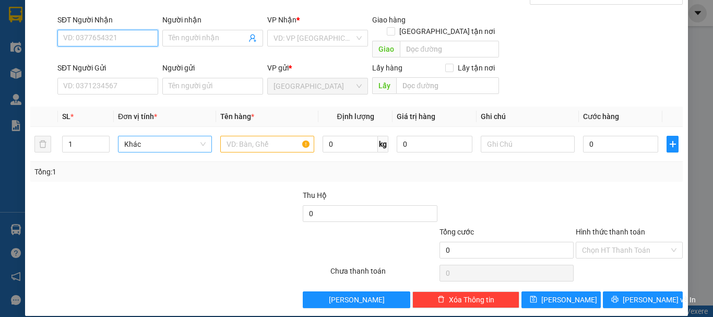
click at [135, 38] on input "SĐT Người Nhận" at bounding box center [107, 38] width 101 height 17
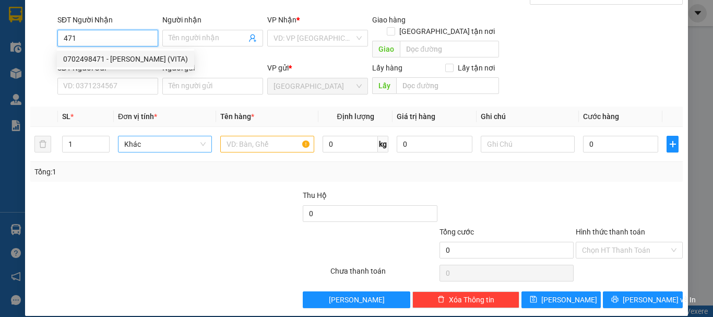
click at [112, 54] on div "0702498471 - PHẠM XUÂN VĨ (VITA)" at bounding box center [125, 58] width 125 height 11
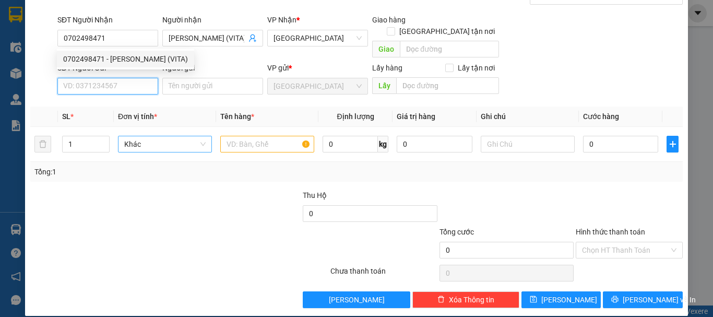
click at [118, 78] on input "SĐT Người Gửi" at bounding box center [107, 86] width 101 height 17
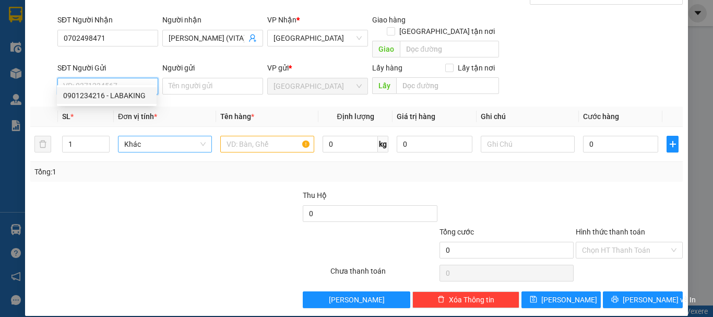
drag, startPoint x: 121, startPoint y: 93, endPoint x: 144, endPoint y: 144, distance: 55.6
click at [121, 94] on div "0901234216 - LABAKING" at bounding box center [106, 95] width 87 height 11
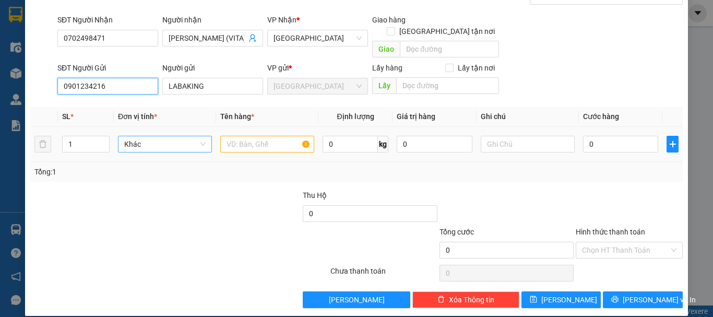
click at [147, 136] on span "Khác" at bounding box center [164, 144] width 81 height 16
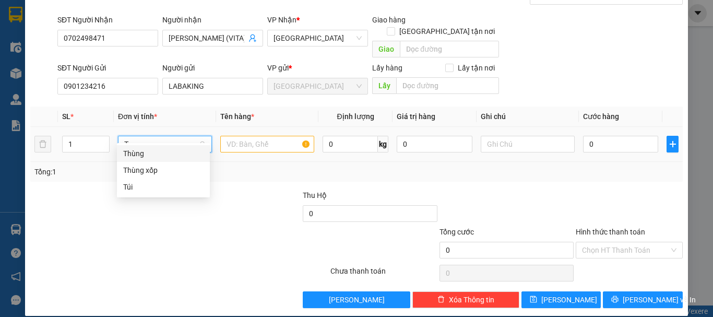
click at [160, 151] on div "Thùng" at bounding box center [163, 153] width 80 height 11
click at [278, 136] on input "text" at bounding box center [267, 144] width 94 height 17
paste input "CHUỐI"
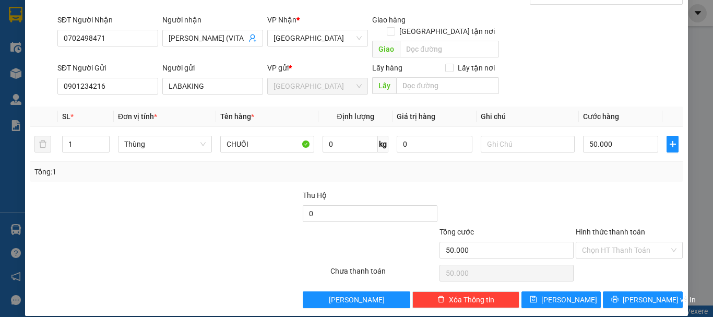
drag, startPoint x: 647, startPoint y: 238, endPoint x: 623, endPoint y: 257, distance: 30.2
click at [646, 242] on input "Hình thức thanh toán" at bounding box center [625, 250] width 87 height 16
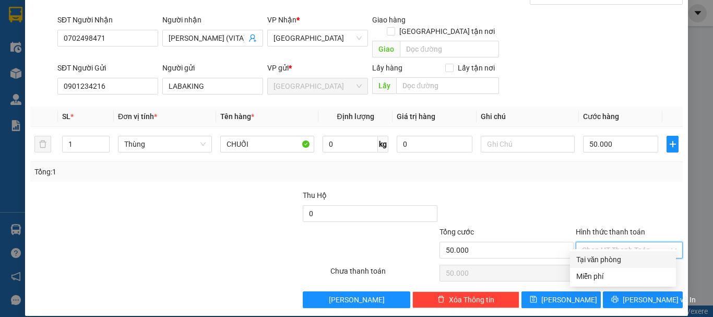
drag, startPoint x: 617, startPoint y: 260, endPoint x: 609, endPoint y: 269, distance: 11.5
click at [617, 261] on div "Tại văn phòng" at bounding box center [622, 259] width 93 height 11
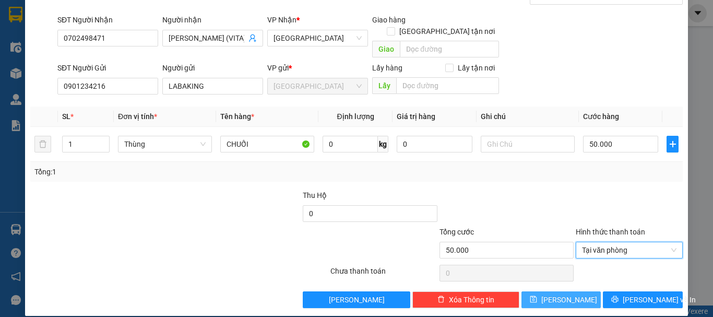
click at [550, 291] on button "Lưu" at bounding box center [561, 299] width 80 height 17
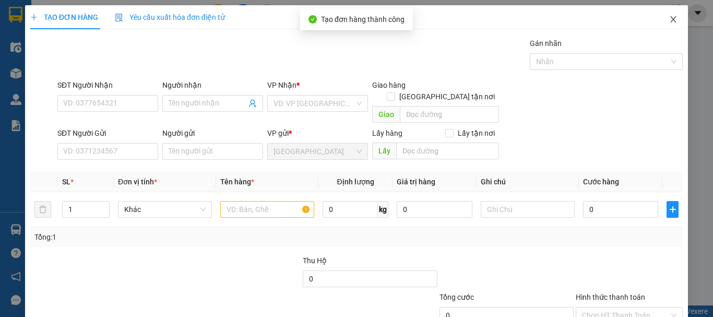
click at [669, 21] on icon "close" at bounding box center [673, 19] width 8 height 8
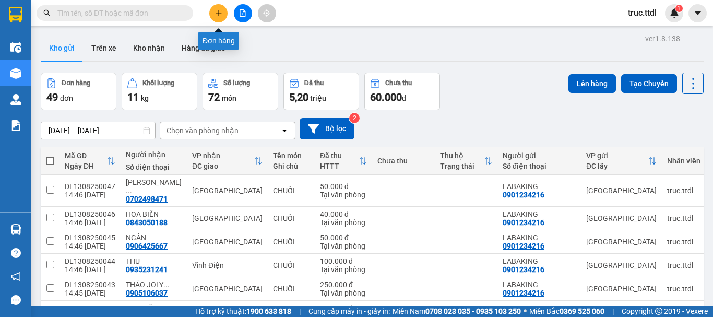
click at [222, 13] on button at bounding box center [218, 13] width 18 height 18
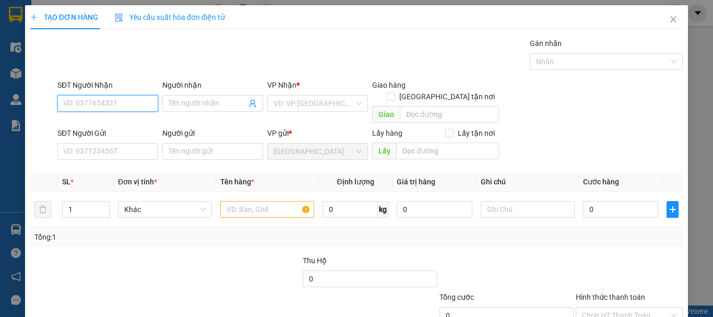
click at [135, 107] on input "SĐT Người Nhận" at bounding box center [107, 103] width 101 height 17
click at [669, 19] on icon "close" at bounding box center [673, 19] width 8 height 8
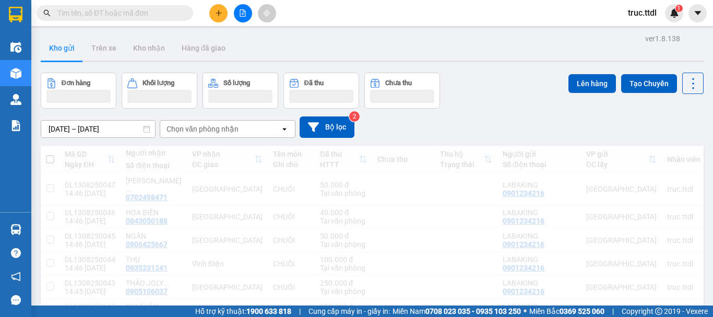
click at [118, 11] on input "text" at bounding box center [118, 12] width 123 height 11
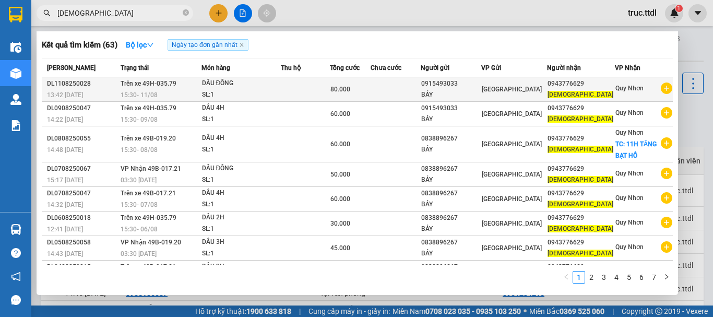
click at [466, 97] on div "BẢY" at bounding box center [450, 94] width 59 height 11
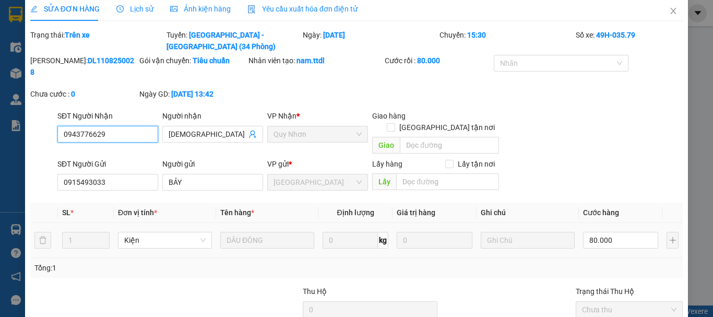
scroll to position [81, 0]
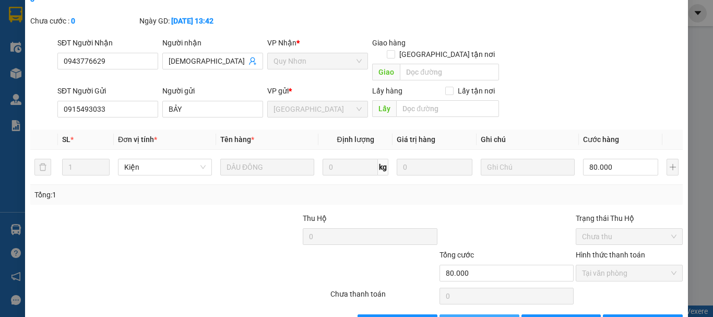
click at [471, 316] on span "Thêm ĐH mới" at bounding box center [485, 322] width 44 height 11
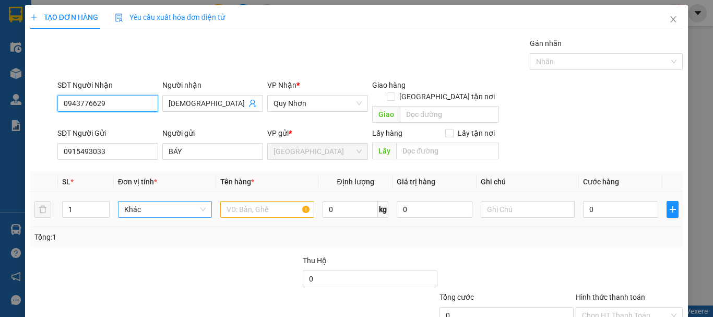
click at [158, 201] on span "Khác" at bounding box center [164, 209] width 81 height 16
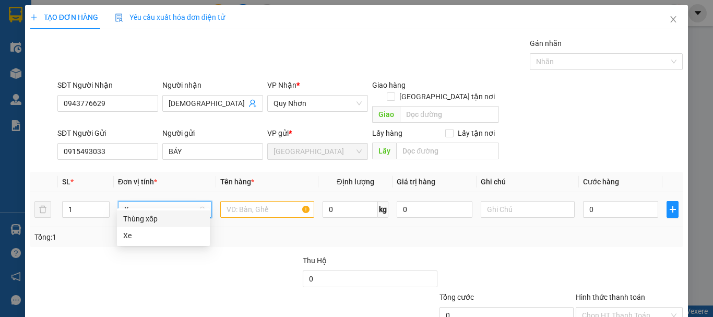
click at [161, 219] on div "Thùng xốp" at bounding box center [163, 218] width 80 height 11
click at [256, 201] on input "text" at bounding box center [267, 209] width 94 height 17
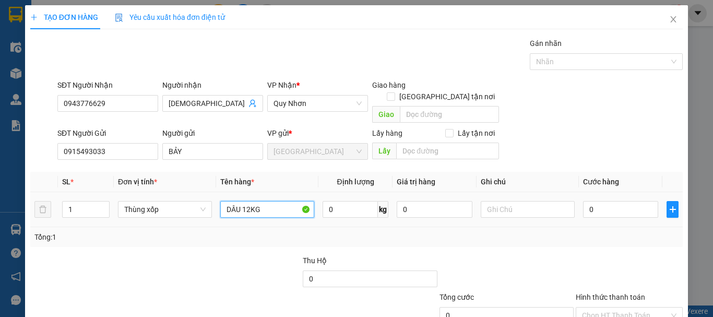
click at [250, 201] on input "DÂU 12KG" at bounding box center [267, 209] width 94 height 17
drag, startPoint x: 602, startPoint y: 170, endPoint x: 606, endPoint y: 191, distance: 22.1
click at [602, 177] on span "Cước hàng" at bounding box center [601, 181] width 36 height 8
click at [608, 201] on input "0" at bounding box center [620, 209] width 75 height 17
click at [610, 231] on div "Tổng: 1" at bounding box center [356, 236] width 644 height 11
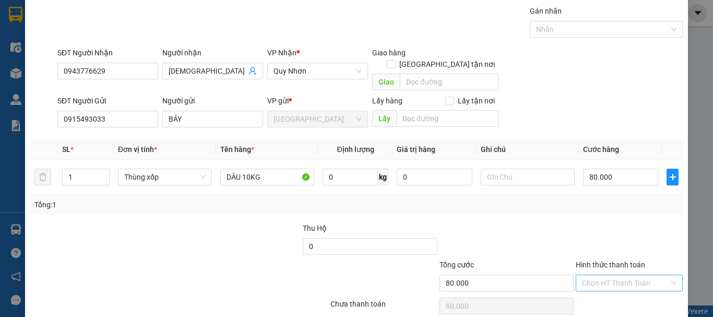
scroll to position [65, 0]
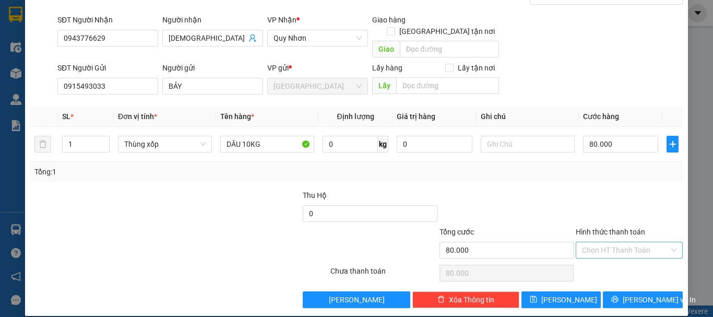
click at [625, 242] on input "Hình thức thanh toán" at bounding box center [625, 250] width 87 height 16
click at [628, 260] on div "Tại văn phòng" at bounding box center [622, 259] width 93 height 11
click at [640, 295] on button "Lưu và In" at bounding box center [642, 299] width 80 height 17
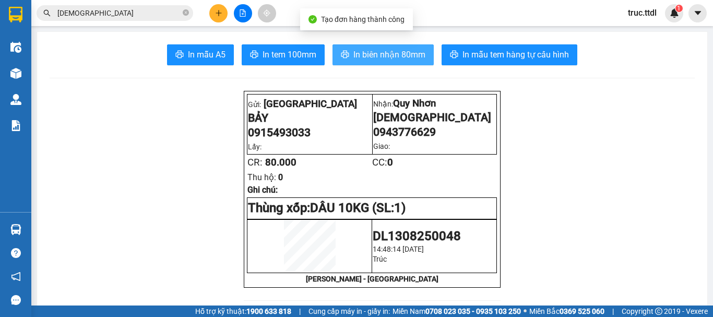
click at [367, 63] on button "In biên nhận 80mm" at bounding box center [382, 54] width 101 height 21
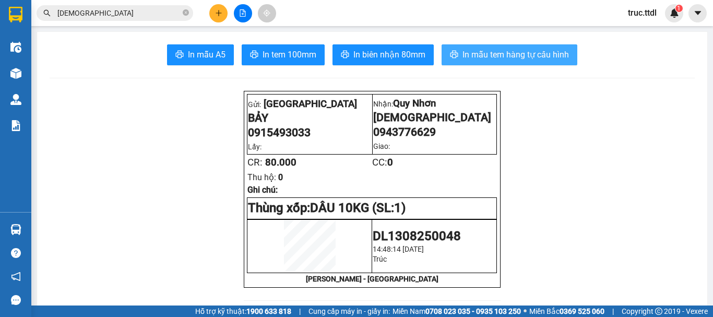
click at [519, 52] on span "In mẫu tem hàng tự cấu hình" at bounding box center [515, 54] width 106 height 13
click at [218, 17] on button at bounding box center [218, 13] width 18 height 18
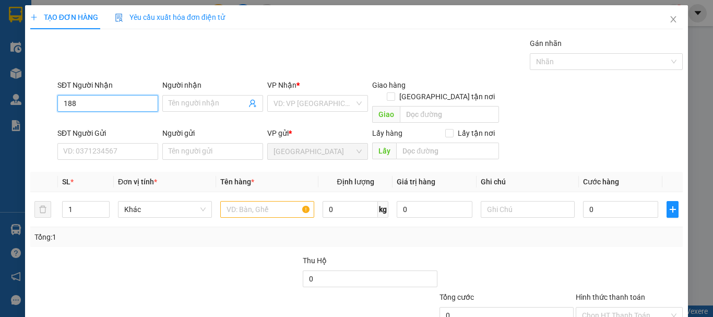
click at [99, 105] on input "188" at bounding box center [107, 103] width 101 height 17
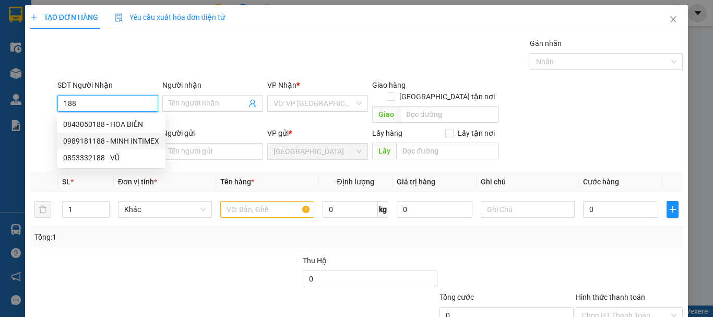
click at [123, 136] on div "0989181188 - MINH INTIMEX" at bounding box center [111, 140] width 96 height 11
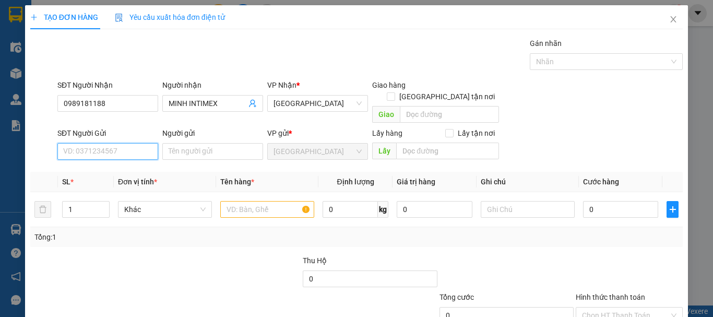
click at [135, 143] on input "SĐT Người Gửi" at bounding box center [107, 151] width 101 height 17
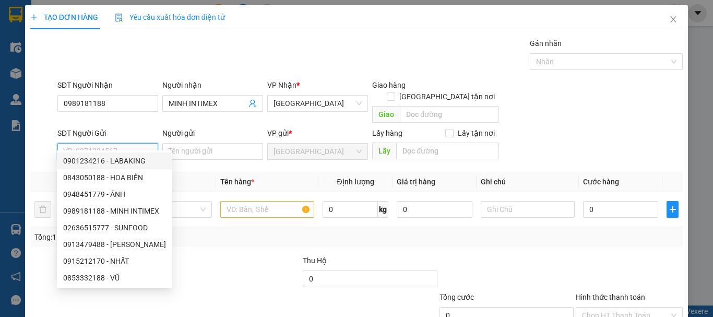
click at [126, 164] on div "0901234216 - LABAKING" at bounding box center [114, 160] width 103 height 11
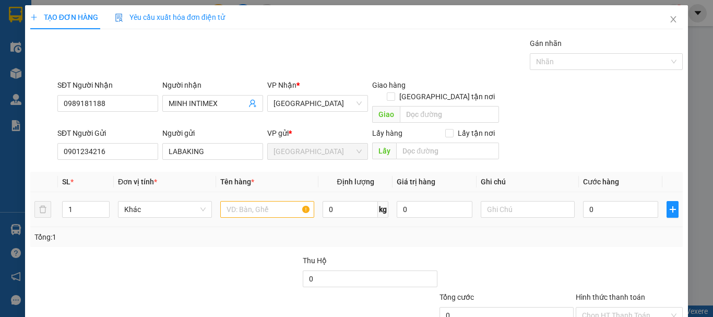
drag, startPoint x: 83, startPoint y: 199, endPoint x: 51, endPoint y: 208, distance: 32.9
click at [51, 208] on tr "1 Khác 0 kg 0 0" at bounding box center [356, 209] width 652 height 35
click at [159, 202] on span "Khác" at bounding box center [164, 209] width 81 height 16
click at [162, 225] on div "Thùng" at bounding box center [163, 218] width 93 height 17
click at [255, 201] on input "text" at bounding box center [267, 209] width 94 height 17
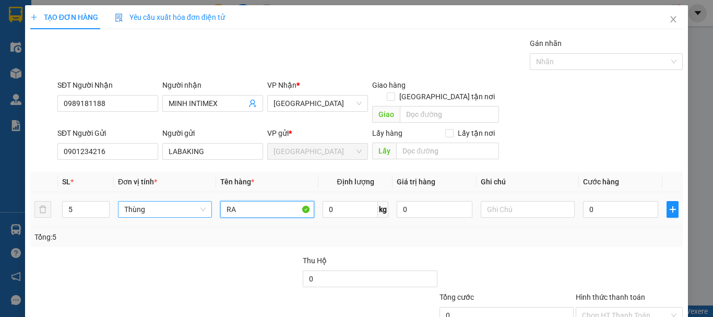
drag, startPoint x: 255, startPoint y: 198, endPoint x: 208, endPoint y: 210, distance: 48.5
click at [208, 210] on tr "5 Thùng RA 0 kg 0 0" at bounding box center [356, 209] width 652 height 35
click at [590, 202] on input "0" at bounding box center [620, 209] width 75 height 17
click at [598, 242] on div "Transit Pickup Surcharge Ids Transit Deliver Surcharge Ids Transit Deliver Surc…" at bounding box center [356, 205] width 652 height 335
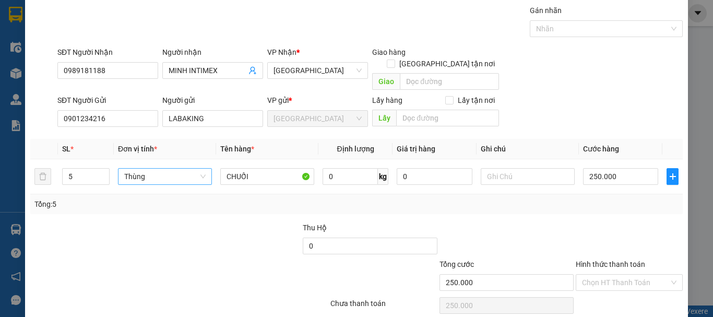
scroll to position [65, 0]
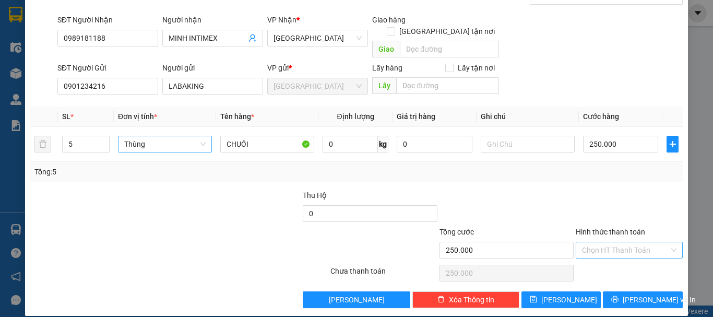
click at [604, 243] on input "Hình thức thanh toán" at bounding box center [625, 250] width 87 height 16
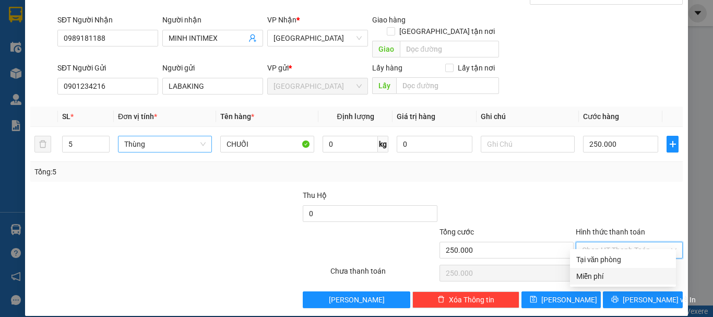
click at [599, 263] on div "Tại văn phòng" at bounding box center [622, 259] width 93 height 11
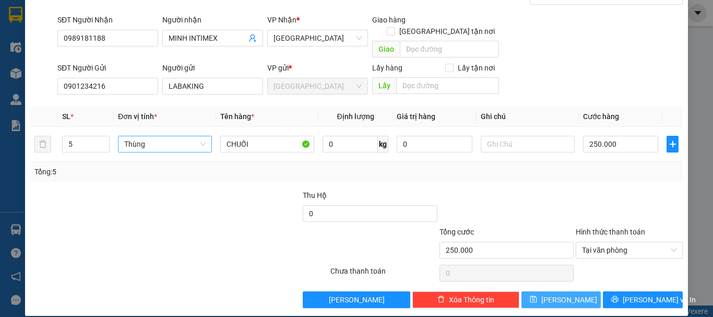
click at [561, 294] on span "Lưu" at bounding box center [569, 299] width 56 height 11
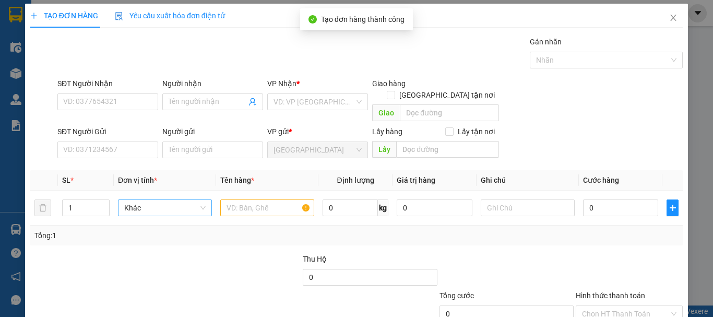
scroll to position [0, 0]
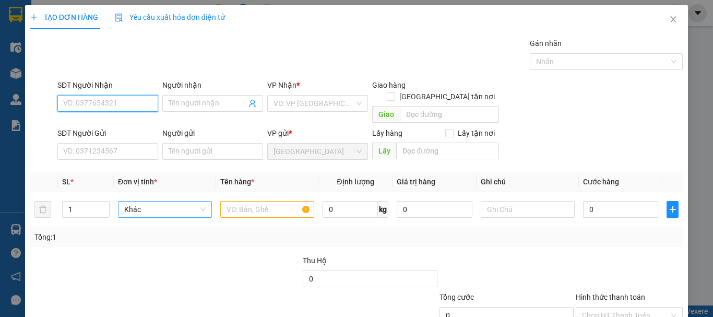
click at [90, 104] on input "SĐT Người Nhận" at bounding box center [107, 103] width 101 height 17
click at [137, 124] on div "0799737484 - HOÀNG" at bounding box center [106, 123] width 87 height 11
click at [300, 103] on span "[GEOGRAPHIC_DATA]" at bounding box center [317, 103] width 88 height 16
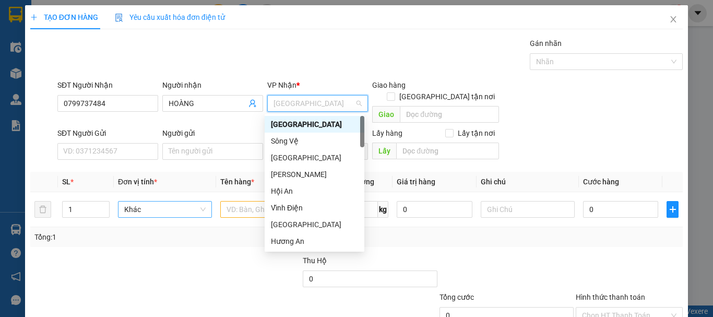
click at [300, 103] on span "[GEOGRAPHIC_DATA]" at bounding box center [317, 103] width 88 height 16
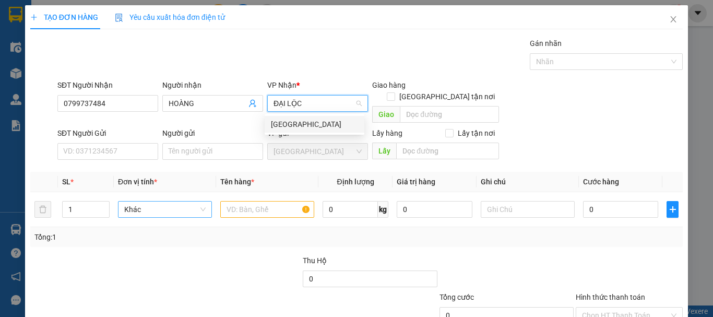
click at [302, 126] on div "Đại Lộc" at bounding box center [314, 123] width 87 height 11
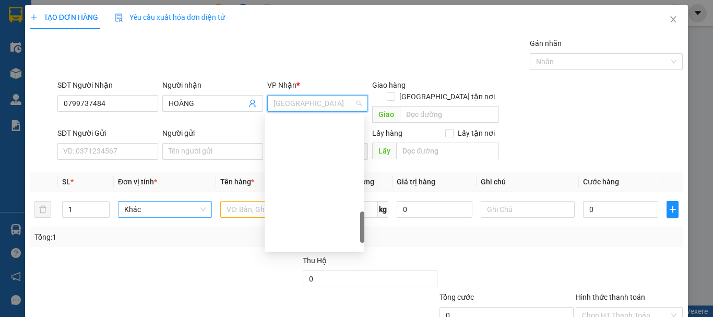
scroll to position [476, 0]
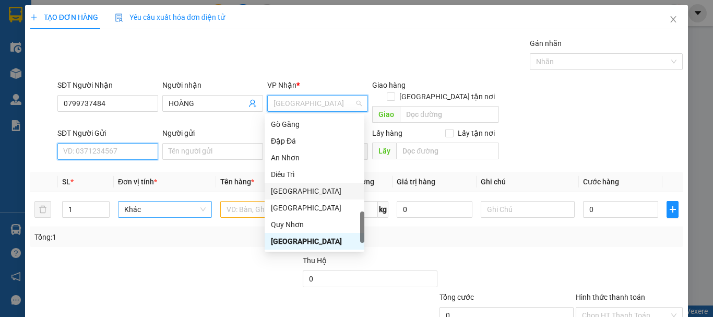
click at [139, 143] on input "SĐT Người Gửi" at bounding box center [107, 151] width 101 height 17
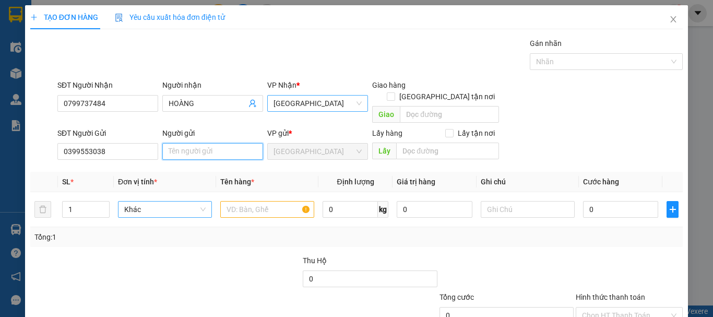
click at [186, 143] on input "Người gửi" at bounding box center [212, 151] width 101 height 17
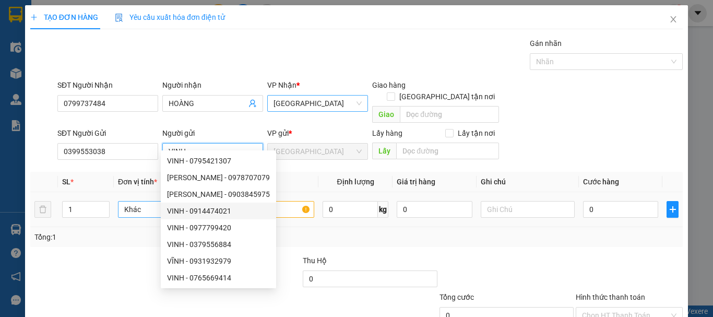
click at [134, 201] on span "Khác" at bounding box center [164, 209] width 81 height 16
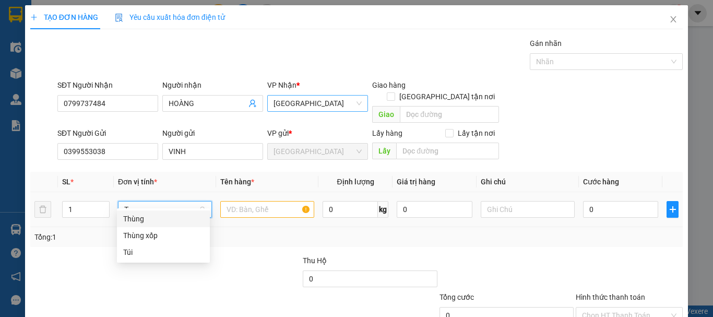
scroll to position [0, 0]
click at [137, 215] on div "Thùng" at bounding box center [163, 218] width 80 height 11
click at [155, 201] on span "Thùng" at bounding box center [164, 209] width 81 height 16
click at [159, 234] on div "Xe" at bounding box center [163, 235] width 80 height 11
click at [260, 201] on input "text" at bounding box center [267, 209] width 94 height 17
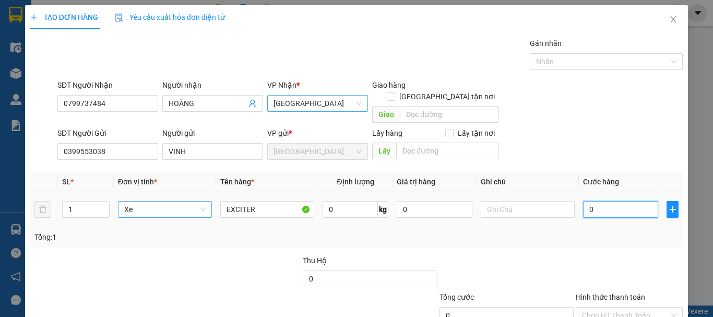
click at [599, 201] on input "0" at bounding box center [620, 209] width 75 height 17
click at [667, 205] on span "plus" at bounding box center [672, 209] width 11 height 8
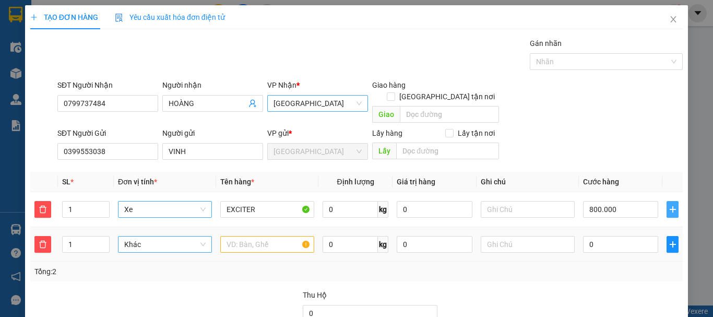
click at [150, 236] on span "Khác" at bounding box center [164, 244] width 81 height 16
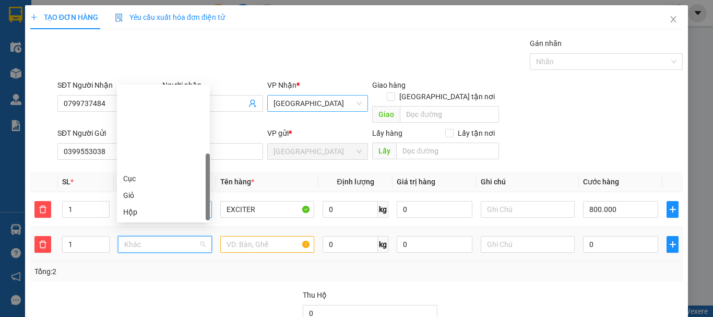
scroll to position [100, 0]
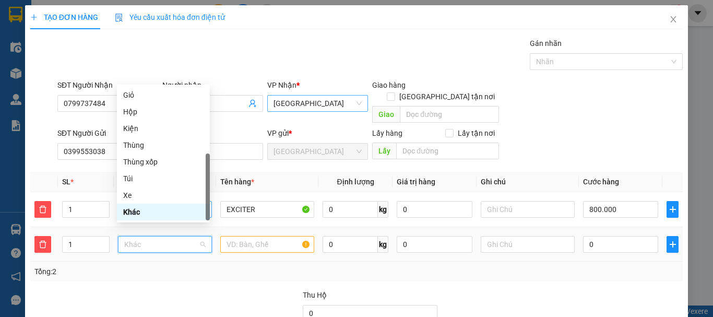
click at [157, 208] on div "Khác" at bounding box center [163, 211] width 80 height 11
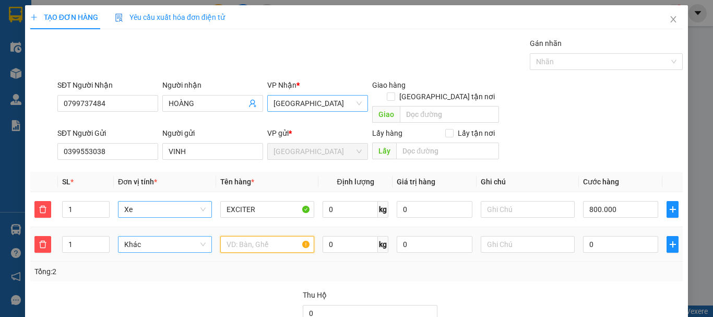
click at [254, 236] on input "text" at bounding box center [267, 244] width 94 height 17
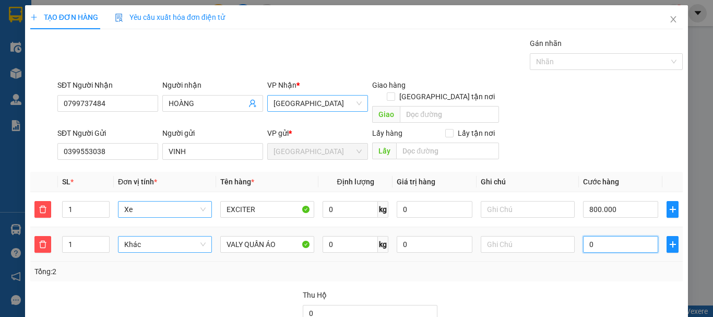
click at [599, 236] on input "0" at bounding box center [620, 244] width 75 height 17
click at [586, 266] on div "Tổng: 2" at bounding box center [356, 271] width 644 height 11
click at [603, 236] on input "50.000" at bounding box center [620, 244] width 75 height 17
click at [320, 105] on span "Đại Lộc" at bounding box center [317, 103] width 88 height 16
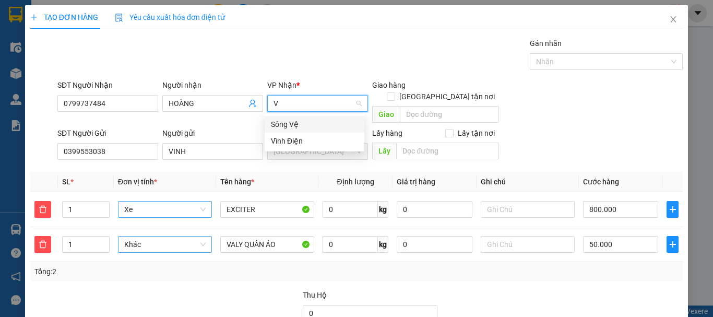
scroll to position [0, 0]
click at [322, 123] on div "Vĩnh Điện" at bounding box center [314, 123] width 87 height 11
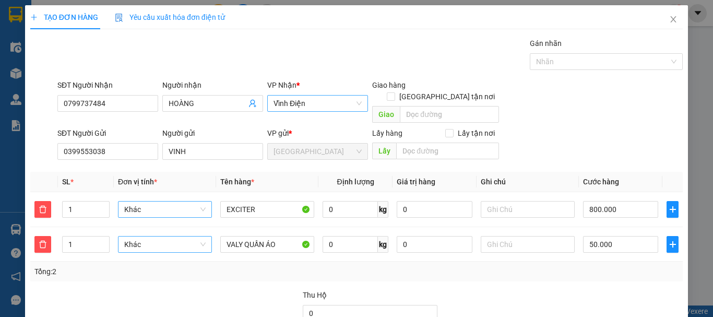
click at [545, 135] on div "SĐT Người Gửi 0399553038 Người gửi VINH VP gửi * Đà Lạt Lấy hàng Lấy tận nơi Lấy" at bounding box center [369, 145] width 629 height 37
click at [594, 236] on input "50.000" at bounding box center [620, 244] width 75 height 17
click at [606, 266] on div "Tổng: 2" at bounding box center [356, 271] width 644 height 11
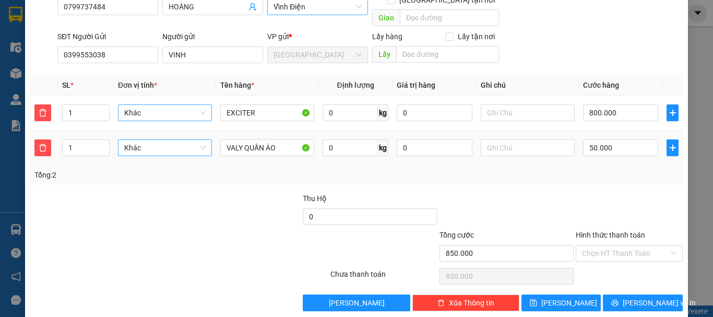
scroll to position [100, 0]
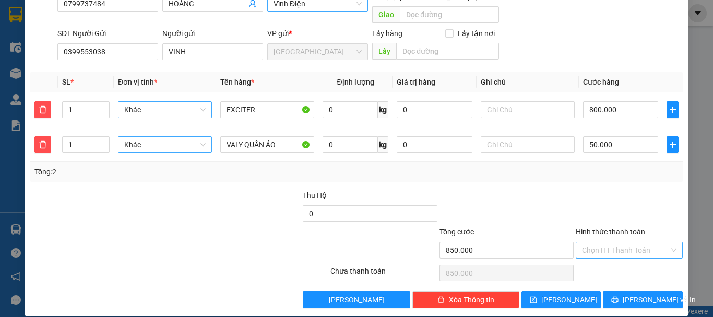
click at [606, 242] on input "Hình thức thanh toán" at bounding box center [625, 250] width 87 height 16
click at [604, 258] on div "Tại văn phòng" at bounding box center [622, 259] width 93 height 11
click at [174, 102] on span "Khác" at bounding box center [164, 110] width 81 height 16
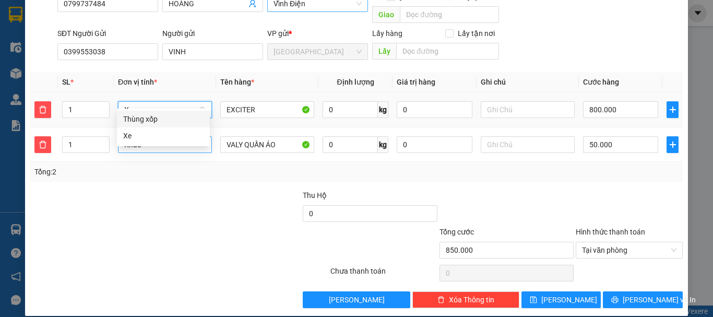
scroll to position [0, 0]
click at [179, 133] on div "Xe" at bounding box center [163, 135] width 80 height 11
click at [558, 191] on div at bounding box center [506, 207] width 136 height 37
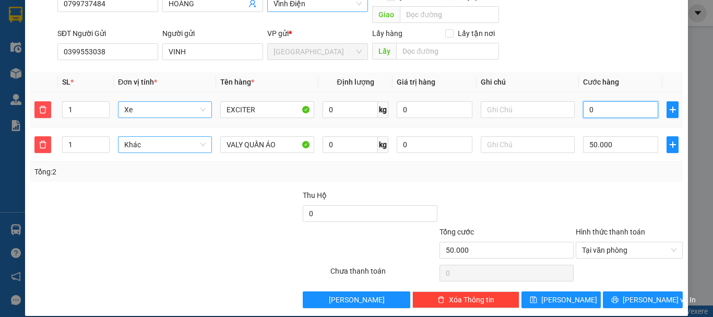
click at [593, 102] on input "0" at bounding box center [620, 109] width 75 height 17
click at [629, 227] on label "Hình thức thanh toán" at bounding box center [609, 231] width 69 height 8
click at [629, 242] on input "Hình thức thanh toán" at bounding box center [625, 250] width 87 height 16
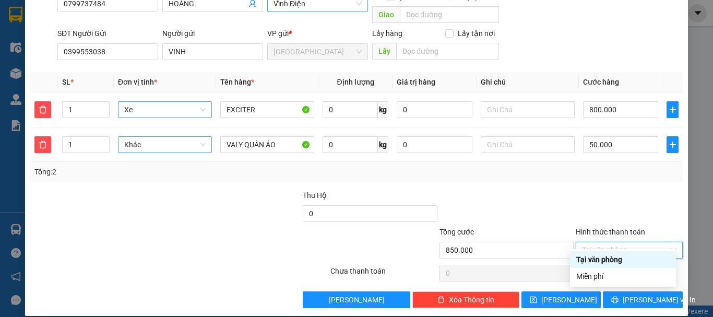
click at [624, 256] on div "Tại văn phòng" at bounding box center [622, 259] width 93 height 11
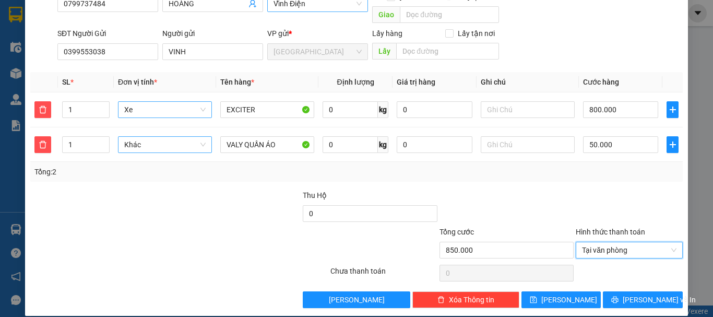
click at [610, 199] on div at bounding box center [628, 207] width 109 height 37
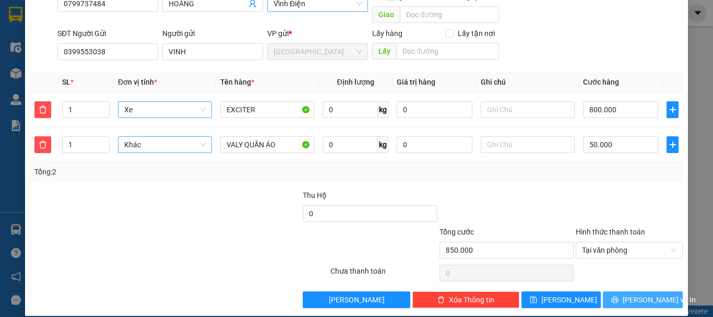
click at [631, 294] on span "Lưu và In" at bounding box center [658, 299] width 73 height 11
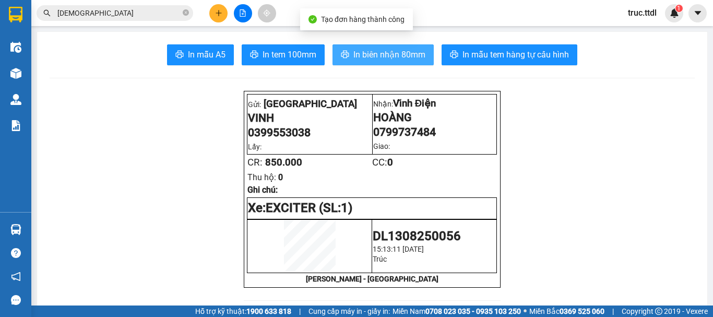
click at [392, 50] on span "In biên nhận 80mm" at bounding box center [389, 54] width 72 height 13
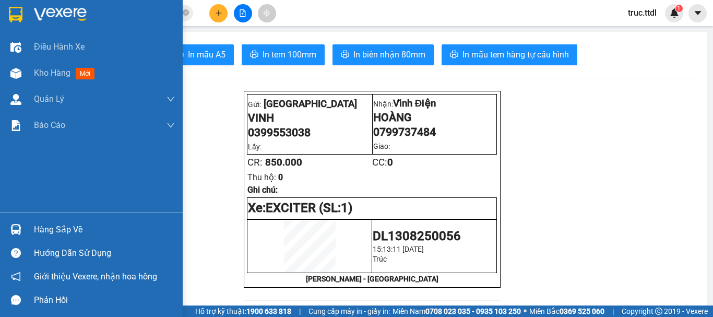
click at [1, 17] on div at bounding box center [91, 17] width 183 height 34
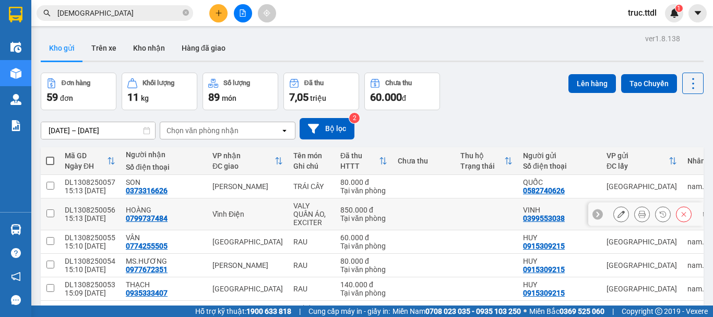
click at [638, 214] on icon at bounding box center [641, 213] width 7 height 7
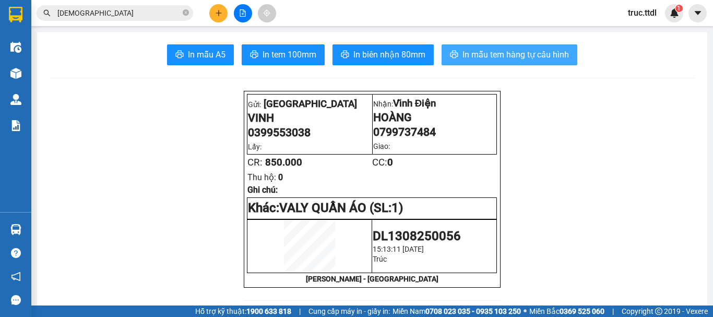
click at [549, 53] on span "In mẫu tem hàng tự cấu hình" at bounding box center [515, 54] width 106 height 13
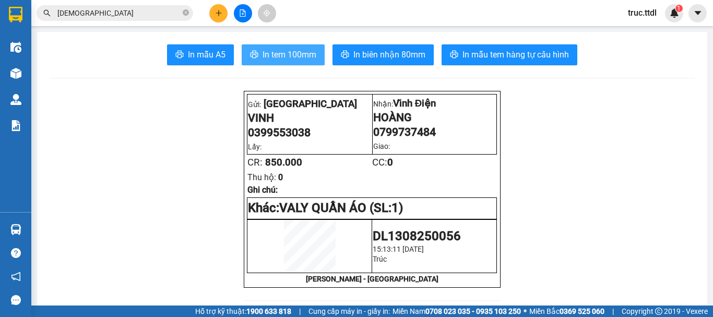
click at [285, 57] on span "In tem 100mm" at bounding box center [289, 54] width 54 height 13
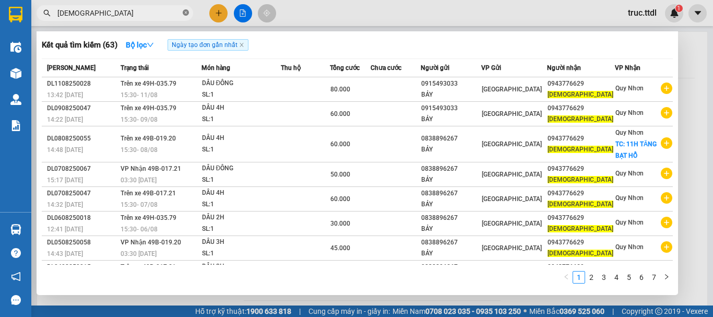
click at [186, 17] on span at bounding box center [186, 13] width 6 height 10
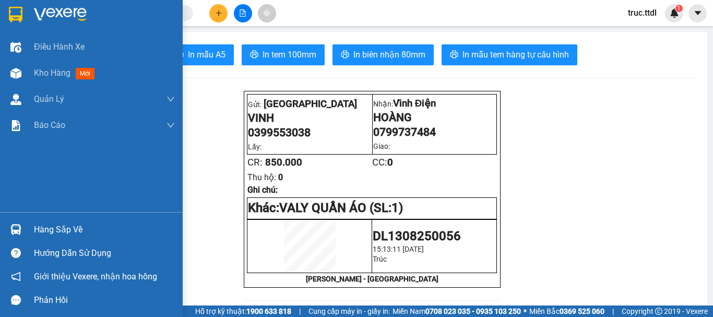
click at [24, 14] on div at bounding box center [16, 14] width 18 height 18
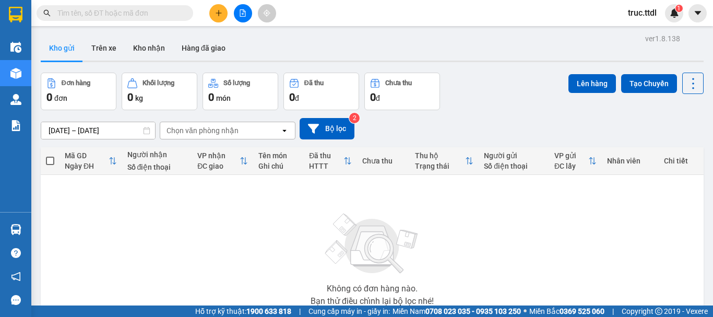
click at [221, 14] on icon "plus" at bounding box center [218, 12] width 7 height 7
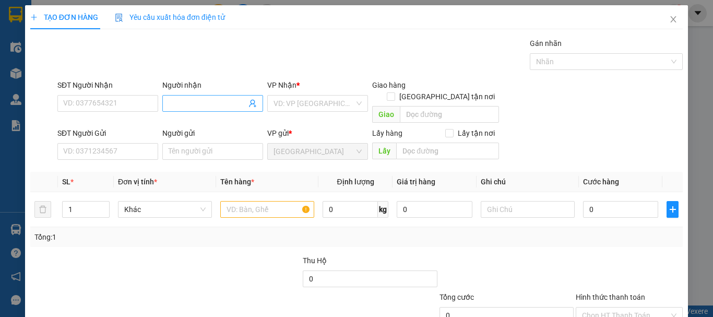
click at [209, 102] on input "Người nhận" at bounding box center [207, 103] width 78 height 11
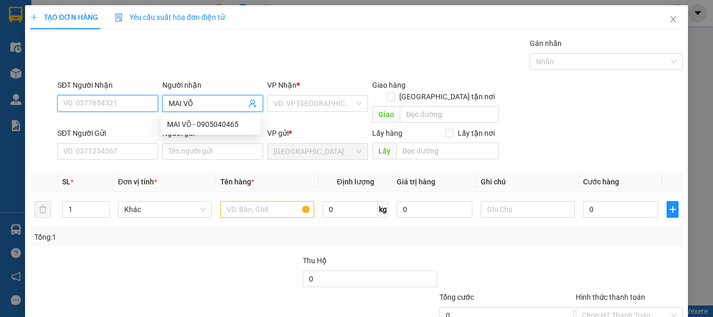
click at [120, 103] on input "SĐT Người Nhận" at bounding box center [107, 103] width 101 height 17
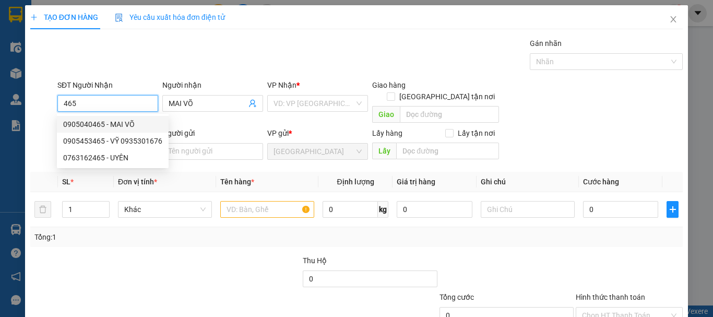
click at [117, 124] on div "0905040465 - MAI VÕ" at bounding box center [112, 123] width 99 height 11
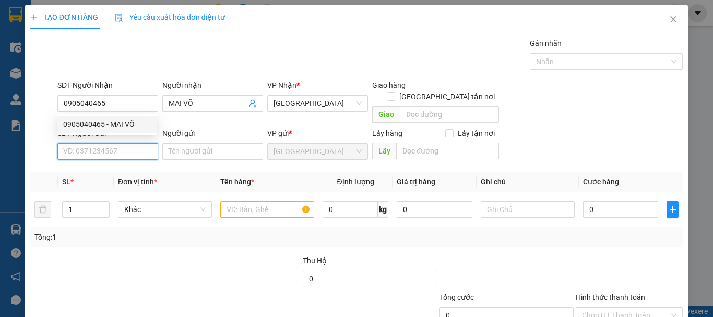
click at [138, 143] on input "SĐT Người Gửi" at bounding box center [107, 151] width 101 height 17
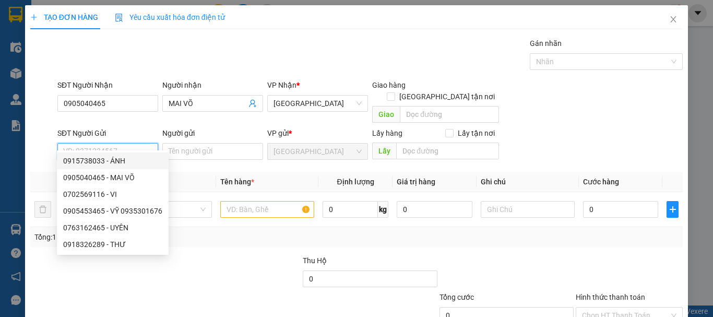
click at [139, 163] on div "0915738033 - ÁNH" at bounding box center [112, 160] width 99 height 11
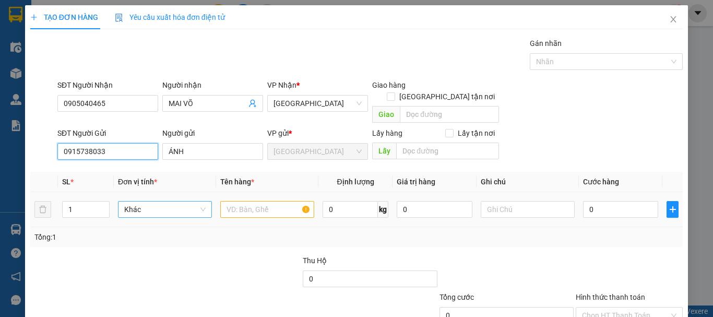
click at [162, 203] on span "Khác" at bounding box center [164, 209] width 81 height 16
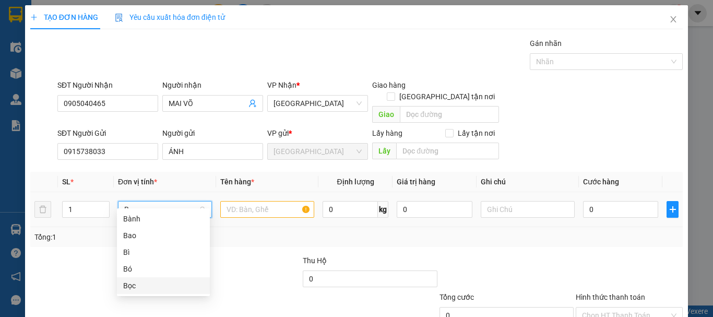
click at [160, 280] on div "Bọc" at bounding box center [163, 285] width 80 height 11
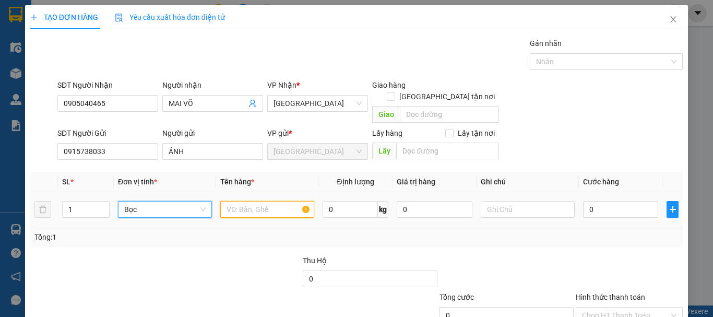
click at [244, 201] on input "text" at bounding box center [267, 209] width 94 height 17
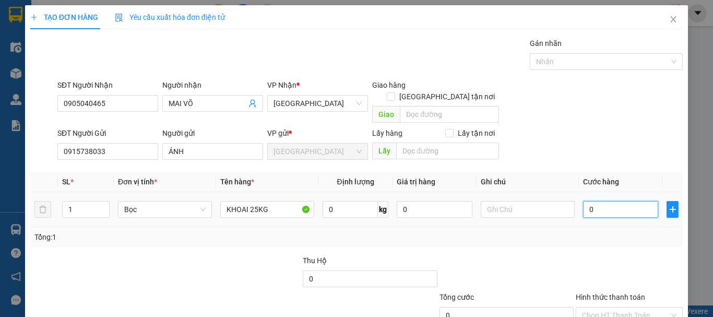
click at [607, 201] on input "0" at bounding box center [620, 209] width 75 height 17
click at [580, 260] on div at bounding box center [628, 273] width 109 height 37
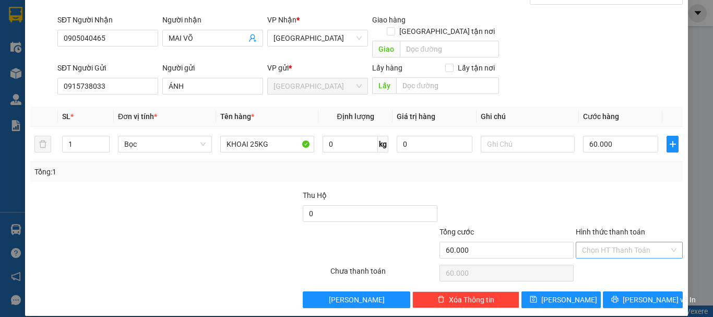
click at [622, 242] on input "Hình thức thanh toán" at bounding box center [625, 250] width 87 height 16
click at [613, 266] on div "Tại văn phòng" at bounding box center [623, 259] width 106 height 17
drag, startPoint x: 607, startPoint y: 286, endPoint x: 606, endPoint y: 229, distance: 57.4
click at [607, 291] on button "Lưu và In" at bounding box center [642, 299] width 80 height 17
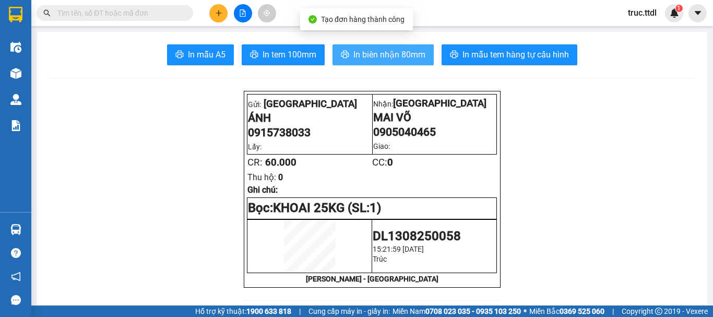
click at [365, 51] on span "In biên nhận 80mm" at bounding box center [389, 54] width 72 height 13
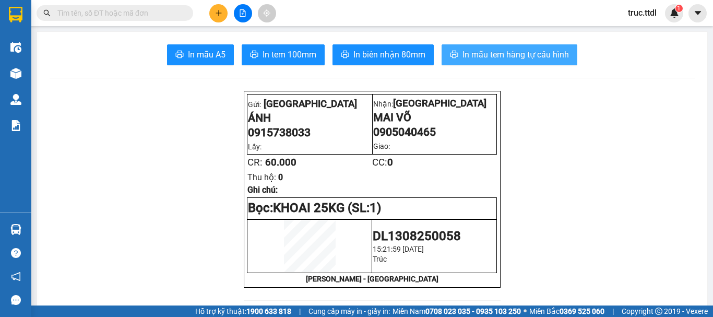
click at [476, 57] on span "In mẫu tem hàng tự cấu hình" at bounding box center [515, 54] width 106 height 13
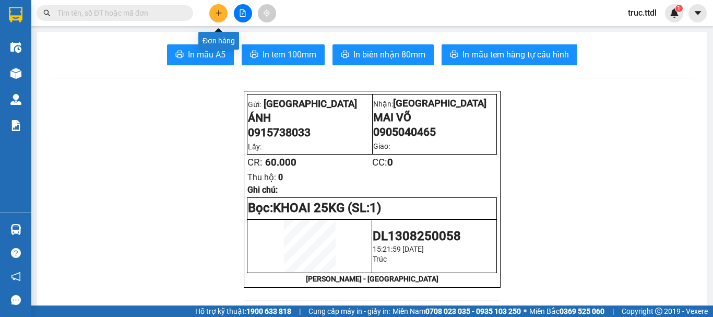
click at [221, 11] on icon "plus" at bounding box center [218, 12] width 7 height 7
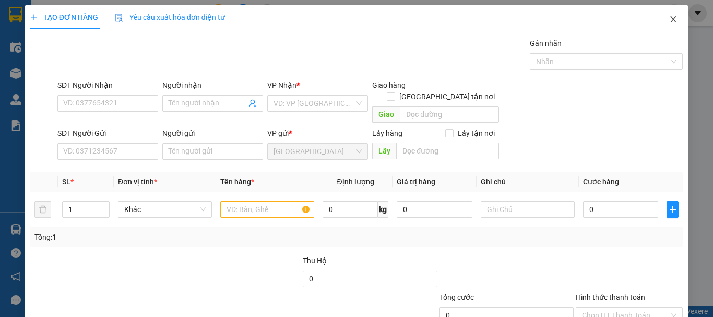
click at [669, 20] on icon "close" at bounding box center [673, 19] width 8 height 8
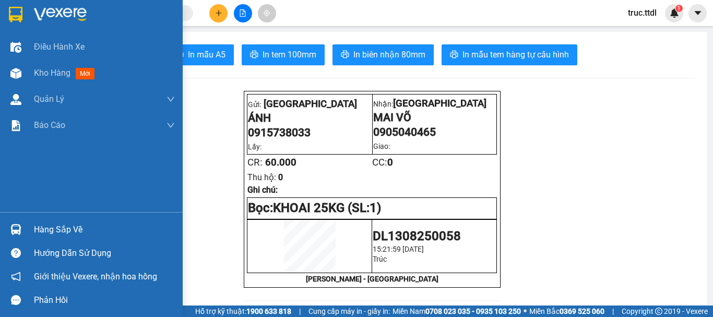
click at [26, 13] on div at bounding box center [91, 17] width 183 height 34
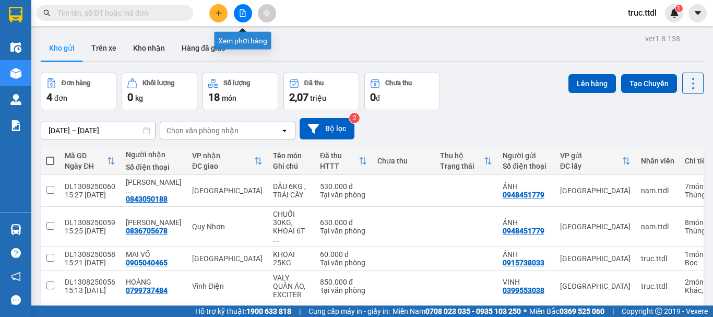
click at [221, 13] on icon "plus" at bounding box center [218, 13] width 6 height 1
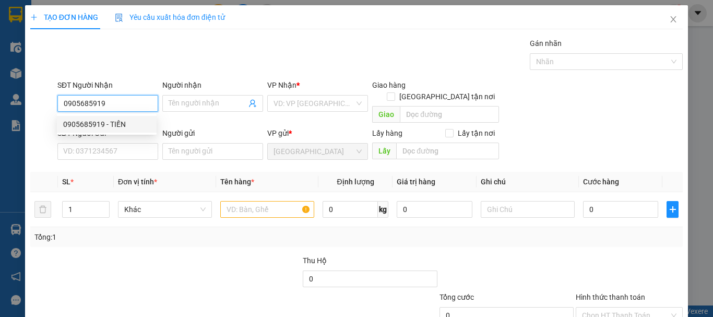
click at [107, 125] on div "0905685919 - TIẾN" at bounding box center [106, 123] width 87 height 11
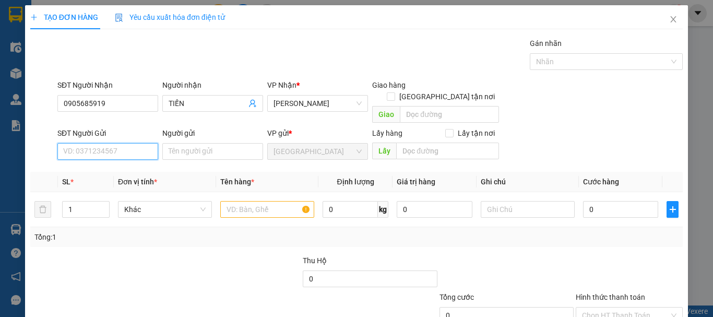
click at [121, 143] on input "SĐT Người Gửi" at bounding box center [107, 151] width 101 height 17
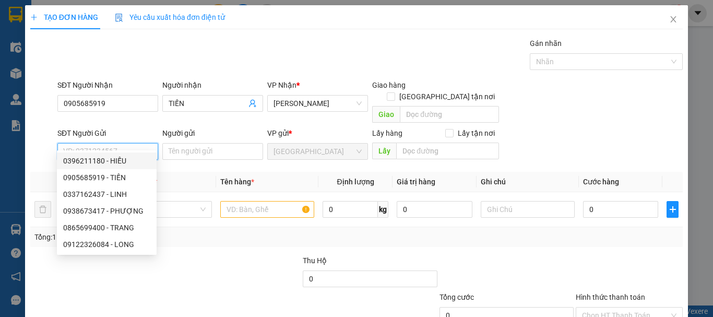
click at [115, 143] on input "SĐT Người Gửi" at bounding box center [107, 151] width 101 height 17
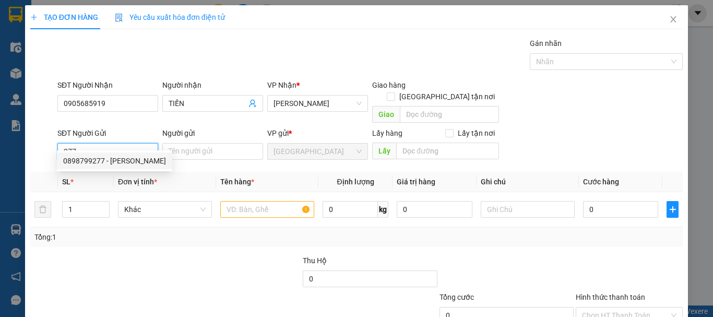
click at [122, 161] on div "0898799277 - THẢO" at bounding box center [114, 160] width 103 height 11
click at [148, 201] on span "Khác" at bounding box center [164, 209] width 81 height 16
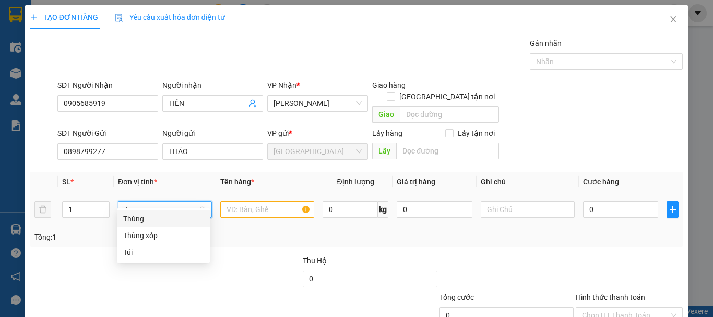
click at [152, 219] on div "Thùng" at bounding box center [163, 218] width 80 height 11
click at [258, 201] on input "text" at bounding box center [267, 209] width 94 height 17
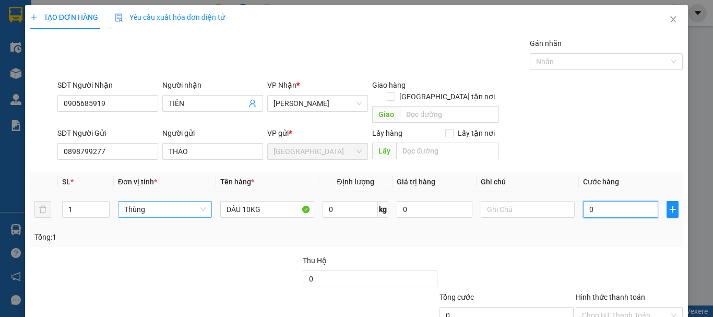
click at [611, 201] on input "0" at bounding box center [620, 209] width 75 height 17
click at [592, 261] on div at bounding box center [628, 273] width 109 height 37
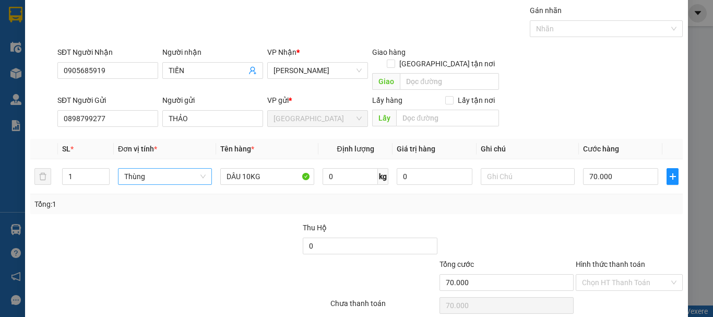
scroll to position [65, 0]
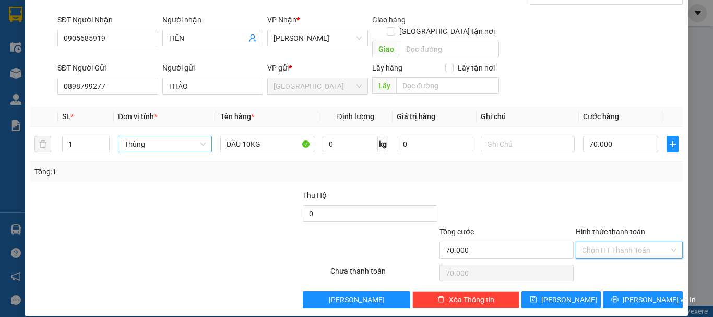
click at [604, 242] on input "Hình thức thanh toán" at bounding box center [625, 250] width 87 height 16
drag, startPoint x: 605, startPoint y: 257, endPoint x: 615, endPoint y: 287, distance: 32.5
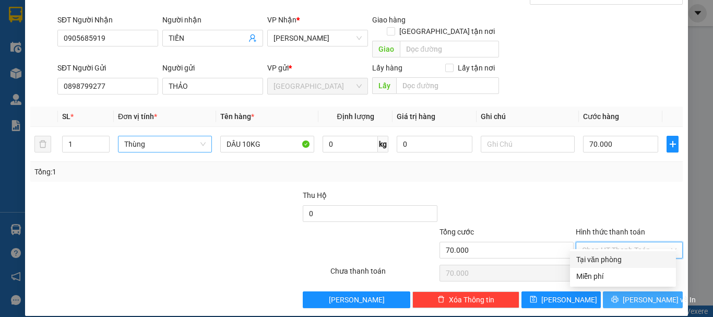
click at [605, 258] on div "Tại văn phòng" at bounding box center [622, 259] width 93 height 11
click at [615, 295] on icon "printer" at bounding box center [614, 298] width 7 height 7
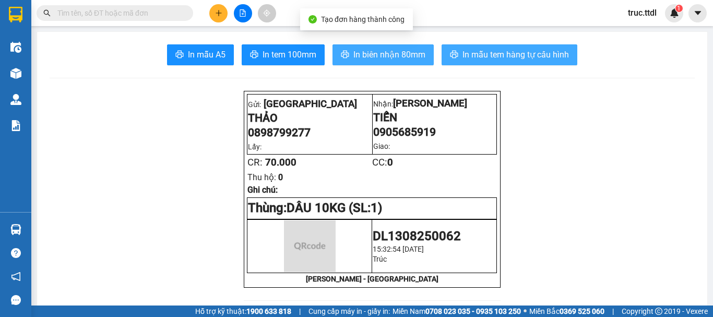
drag, startPoint x: 358, startPoint y: 54, endPoint x: 448, endPoint y: 55, distance: 89.7
click at [358, 54] on span "In biên nhận 80mm" at bounding box center [389, 54] width 72 height 13
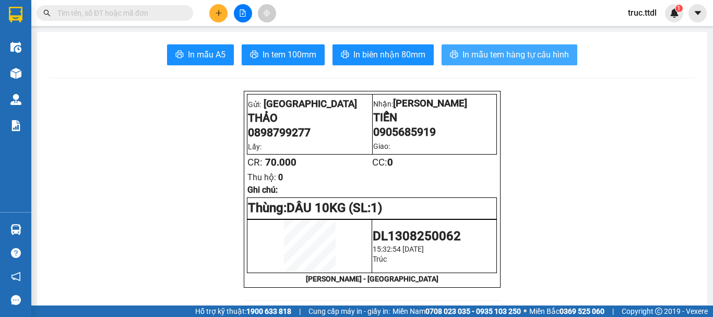
click at [479, 52] on span "In mẫu tem hàng tự cấu hình" at bounding box center [515, 54] width 106 height 13
click at [221, 14] on icon "plus" at bounding box center [218, 12] width 7 height 7
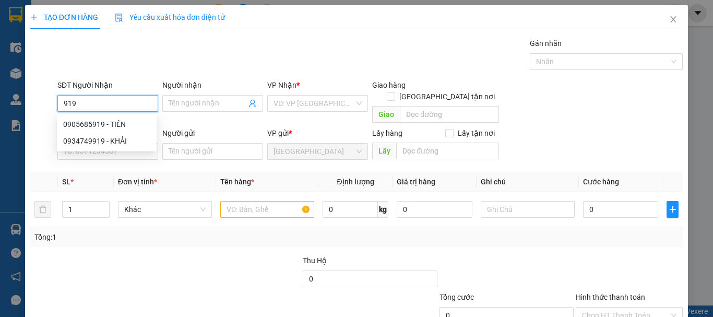
drag, startPoint x: 105, startPoint y: 102, endPoint x: 0, endPoint y: 140, distance: 112.2
click at [0, 144] on div "TẠO ĐƠN HÀNG Yêu cầu xuất hóa đơn điện tử Transit Pickup Surcharge Ids Transit …" at bounding box center [356, 158] width 713 height 317
click at [110, 126] on div "0977962434 - THÚY" at bounding box center [106, 123] width 87 height 11
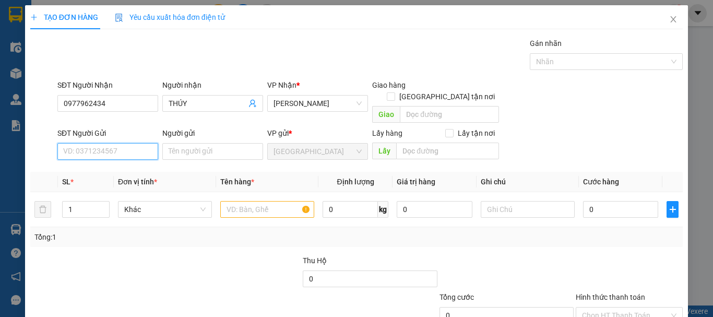
click at [124, 143] on input "SĐT Người Gửi" at bounding box center [107, 151] width 101 height 17
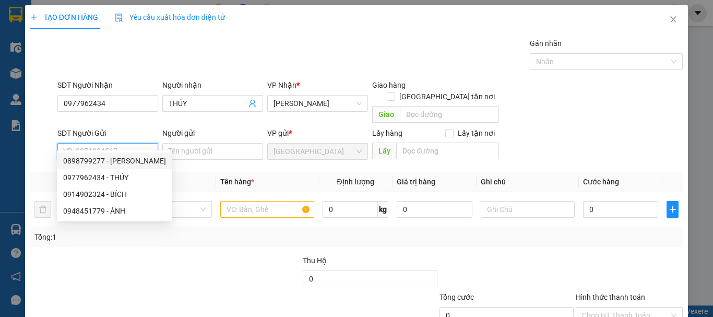
drag, startPoint x: 129, startPoint y: 162, endPoint x: 182, endPoint y: 225, distance: 82.2
click at [129, 163] on div "0898799277 - THẢO" at bounding box center [114, 160] width 103 height 11
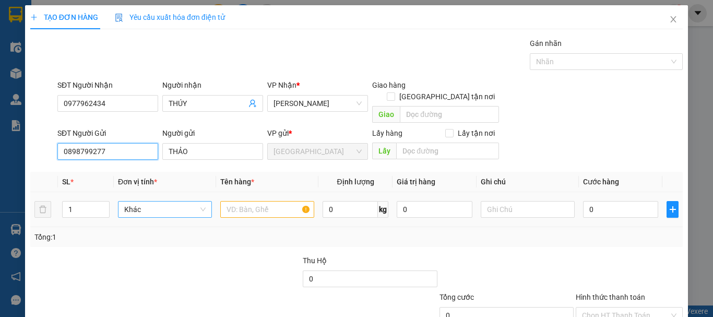
click at [181, 201] on span "Khác" at bounding box center [164, 209] width 81 height 16
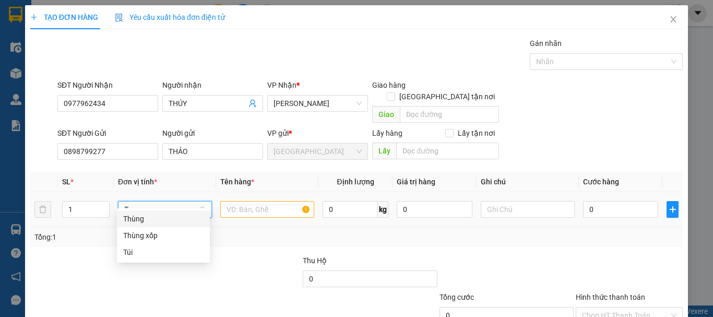
drag, startPoint x: 170, startPoint y: 218, endPoint x: 239, endPoint y: 204, distance: 70.6
click at [169, 218] on div "Thùng" at bounding box center [163, 218] width 80 height 11
click at [254, 202] on input "text" at bounding box center [267, 209] width 94 height 17
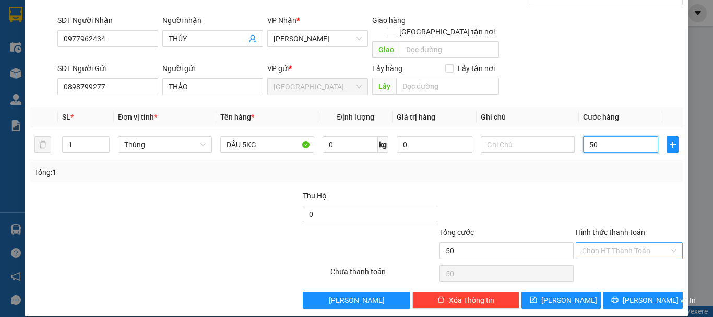
scroll to position [65, 0]
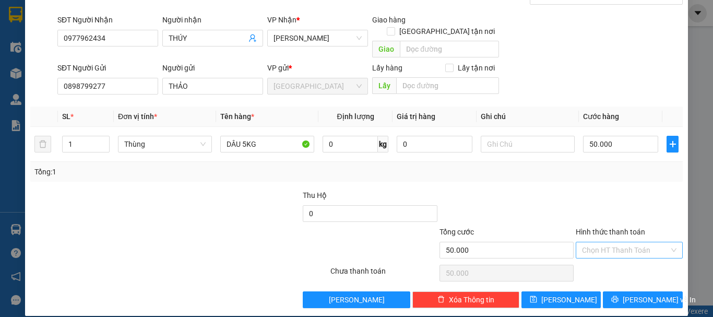
click at [628, 242] on input "Hình thức thanh toán" at bounding box center [625, 250] width 87 height 16
click at [619, 256] on div "Tại văn phòng" at bounding box center [622, 259] width 93 height 11
click at [629, 294] on span "Lưu và In" at bounding box center [658, 299] width 73 height 11
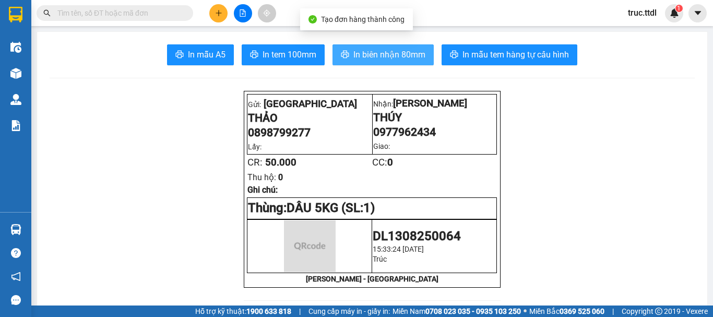
click at [418, 49] on span "In biên nhận 80mm" at bounding box center [389, 54] width 72 height 13
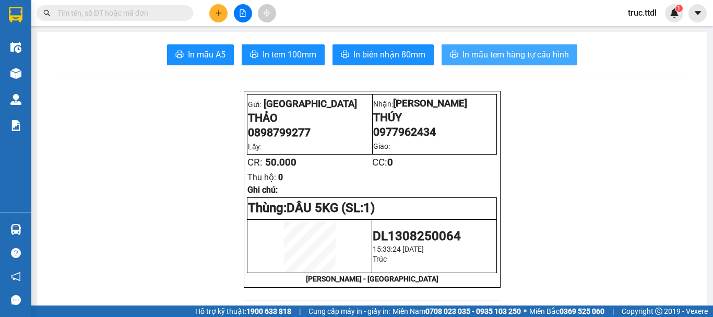
click at [489, 62] on button "In mẫu tem hàng tự cấu hình" at bounding box center [509, 54] width 136 height 21
click at [222, 15] on button at bounding box center [218, 13] width 18 height 18
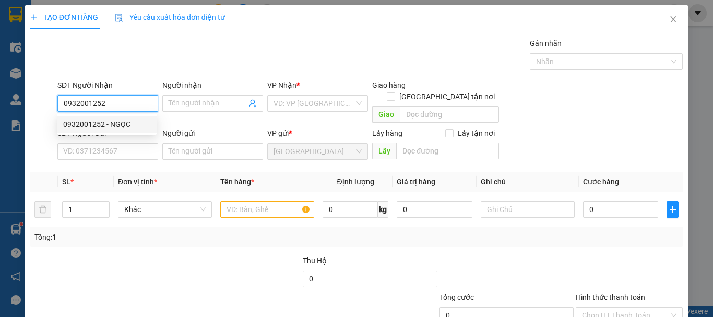
click at [129, 124] on div "0932001252 - NGỌC" at bounding box center [106, 123] width 87 height 11
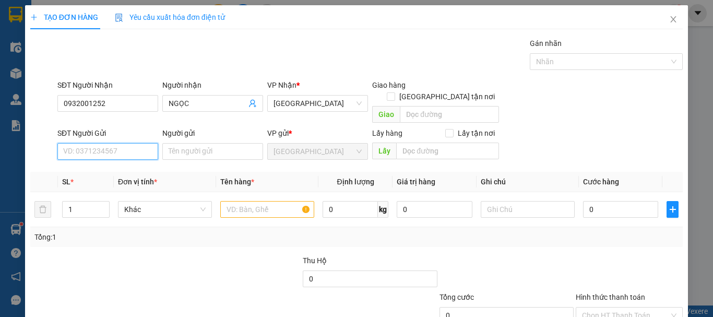
click at [132, 143] on input "SĐT Người Gửi" at bounding box center [107, 151] width 101 height 17
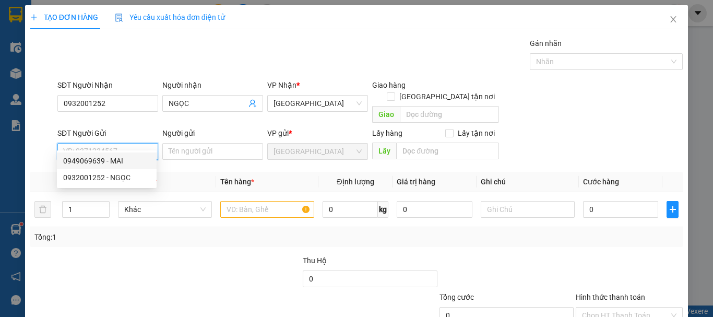
click at [131, 161] on div "0949069639 - MAI" at bounding box center [106, 160] width 87 height 11
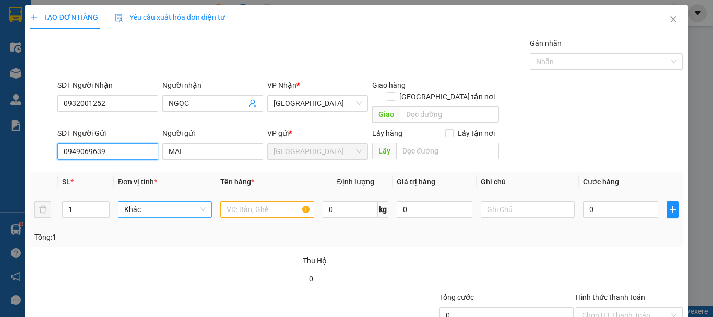
click at [158, 201] on span "Khác" at bounding box center [164, 209] width 81 height 16
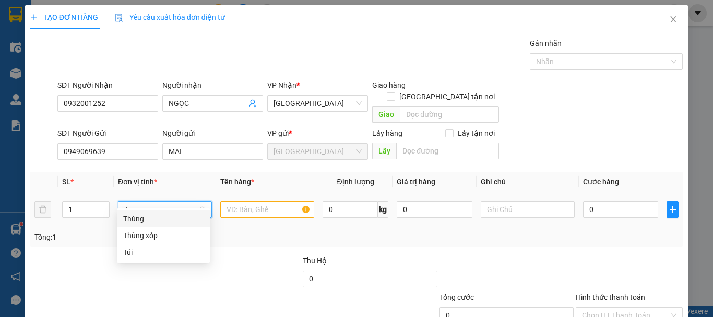
click at [162, 222] on div "Thùng" at bounding box center [163, 218] width 80 height 11
click at [281, 206] on input "text" at bounding box center [267, 209] width 94 height 17
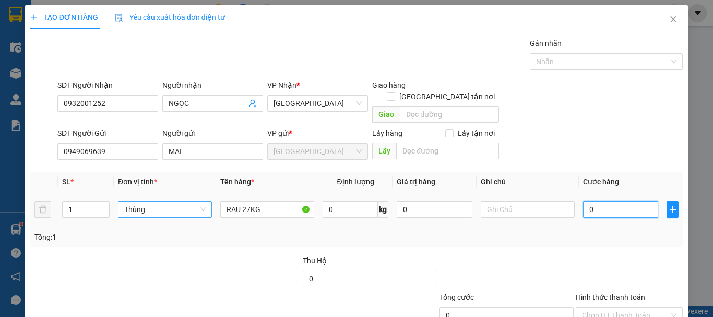
click at [596, 201] on input "0" at bounding box center [620, 209] width 75 height 17
drag, startPoint x: 123, startPoint y: 139, endPoint x: 0, endPoint y: 165, distance: 125.9
click at [0, 165] on div "TẠO ĐƠN HÀNG Yêu cầu xuất hóa đơn điện tử Transit Pickup Surcharge Ids Transit …" at bounding box center [356, 158] width 713 height 317
click at [615, 199] on div "0" at bounding box center [620, 209] width 75 height 21
click at [613, 238] on div "Transit Pickup Surcharge Ids Transit Deliver Surcharge Ids Transit Deliver Surc…" at bounding box center [356, 205] width 652 height 335
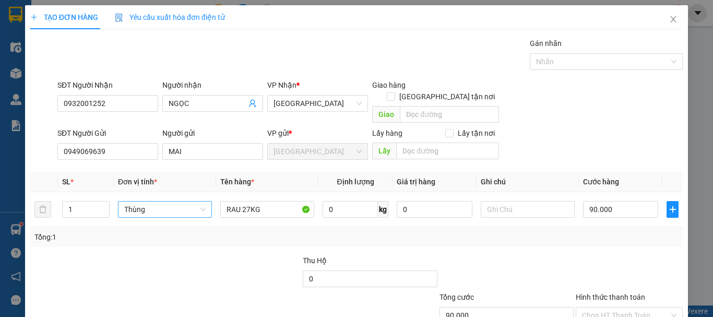
scroll to position [65, 0]
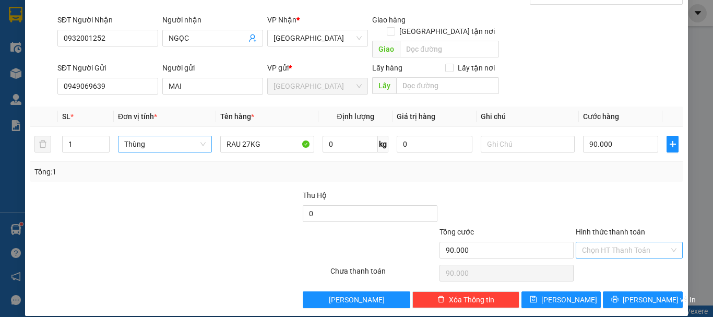
click at [623, 242] on input "Hình thức thanh toán" at bounding box center [625, 250] width 87 height 16
click at [623, 260] on div "Tại văn phòng" at bounding box center [622, 259] width 93 height 11
drag, startPoint x: 557, startPoint y: 174, endPoint x: 562, endPoint y: 178, distance: 7.0
click at [558, 175] on div "Transit Pickup Surcharge Ids Transit Deliver Surcharge Ids Transit Deliver Surc…" at bounding box center [356, 139] width 652 height 335
click at [633, 294] on span "Lưu và In" at bounding box center [658, 299] width 73 height 11
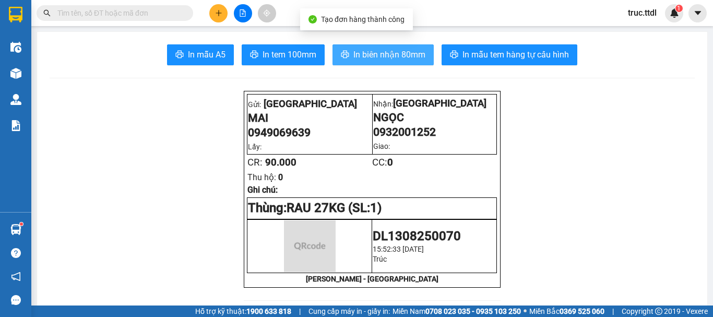
click at [345, 49] on button "In biên nhận 80mm" at bounding box center [382, 54] width 101 height 21
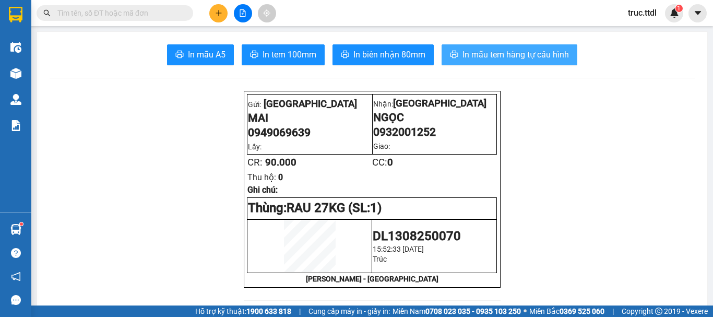
click at [493, 47] on button "In mẫu tem hàng tự cấu hình" at bounding box center [509, 54] width 136 height 21
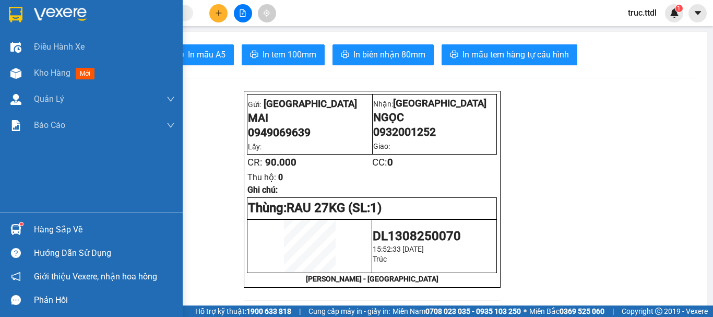
click at [11, 17] on img at bounding box center [16, 15] width 14 height 16
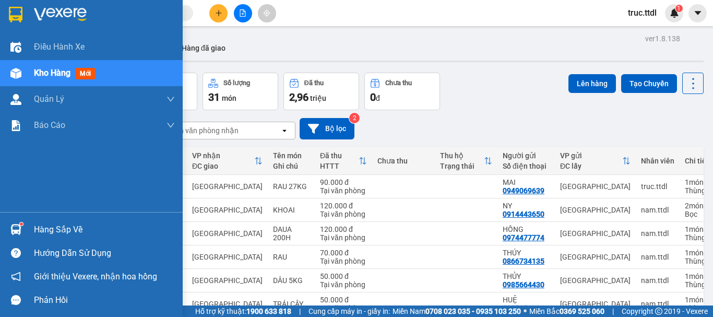
click at [16, 19] on img at bounding box center [16, 15] width 14 height 16
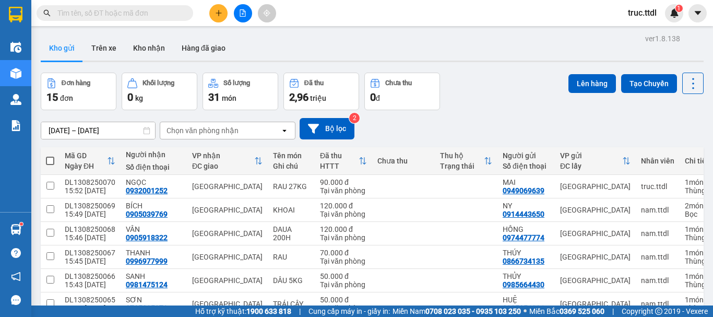
click at [218, 10] on icon "plus" at bounding box center [218, 12] width 7 height 7
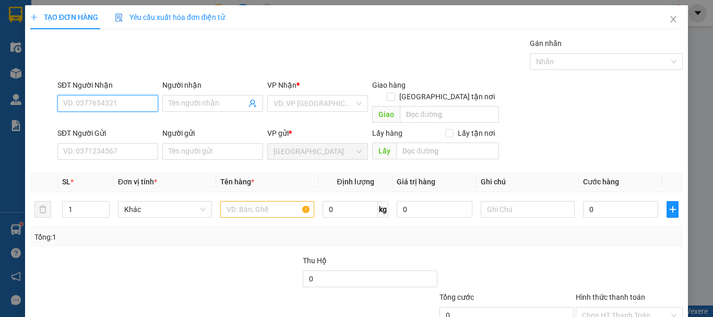
click at [108, 105] on input "SĐT Người Nhận" at bounding box center [107, 103] width 101 height 17
drag, startPoint x: 124, startPoint y: 121, endPoint x: 146, endPoint y: 148, distance: 35.2
click at [124, 122] on div "0799345608 - HỒNG NHUẬN" at bounding box center [114, 123] width 103 height 11
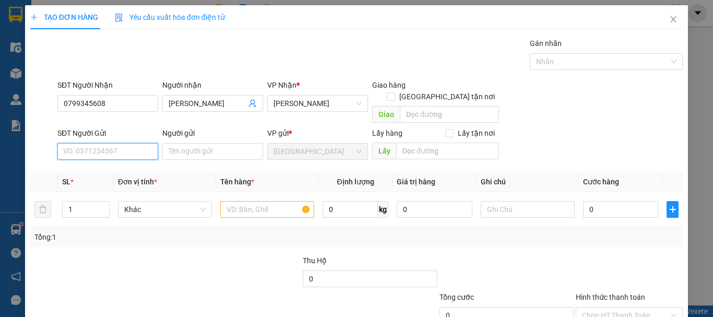
click at [140, 143] on input "SĐT Người Gửi" at bounding box center [107, 151] width 101 height 17
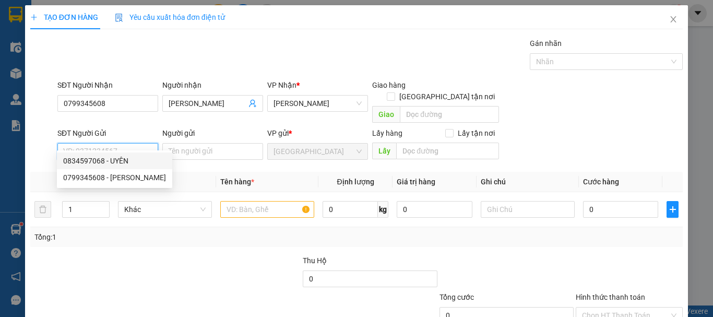
click at [132, 162] on div "0834597068 - UYÊN" at bounding box center [114, 160] width 103 height 11
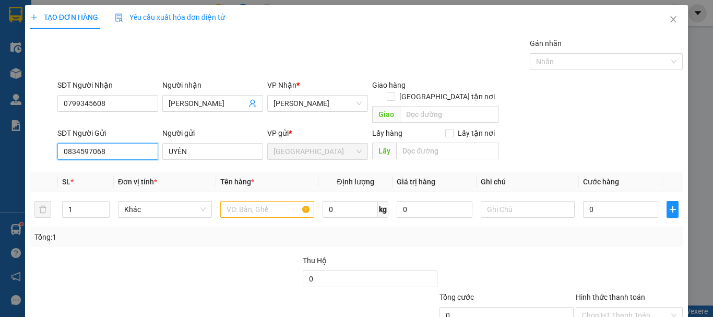
drag, startPoint x: 132, startPoint y: 137, endPoint x: 6, endPoint y: 162, distance: 128.8
click at [0, 167] on div "TẠO ĐƠN HÀNG Yêu cầu xuất hóa đơn điện tử Transit Pickup Surcharge Ids Transit …" at bounding box center [356, 158] width 713 height 317
click at [117, 159] on div "0902449934 - NGUYÊN" at bounding box center [106, 160] width 87 height 11
click at [173, 201] on span "Khác" at bounding box center [164, 209] width 81 height 16
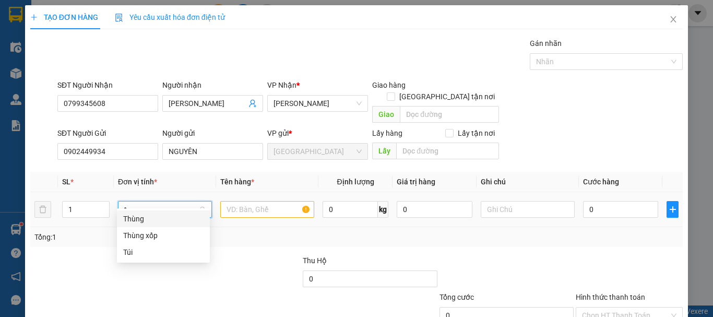
click at [175, 213] on div "Thùng" at bounding box center [163, 218] width 80 height 11
click at [240, 201] on input "text" at bounding box center [267, 209] width 94 height 17
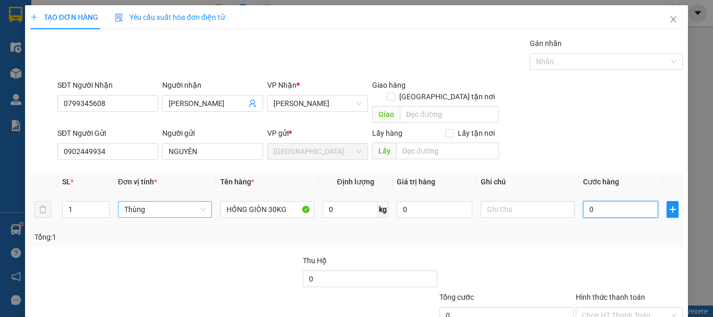
click at [597, 201] on input "0" at bounding box center [620, 209] width 75 height 17
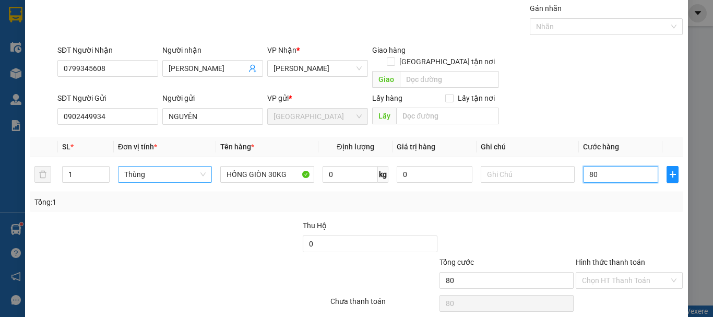
scroll to position [65, 0]
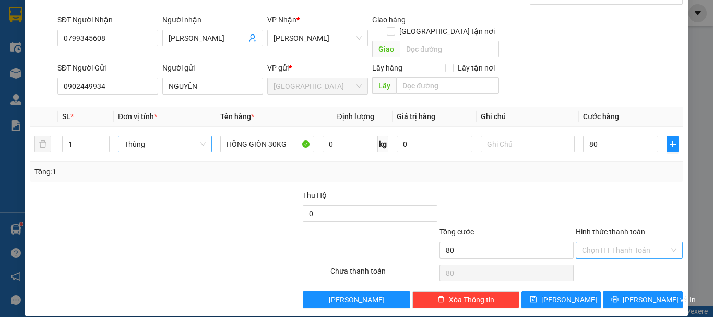
click at [614, 243] on input "Hình thức thanh toán" at bounding box center [625, 250] width 87 height 16
click at [615, 256] on div "Tại văn phòng" at bounding box center [622, 259] width 93 height 11
click at [623, 291] on button "Lưu và In" at bounding box center [642, 299] width 80 height 17
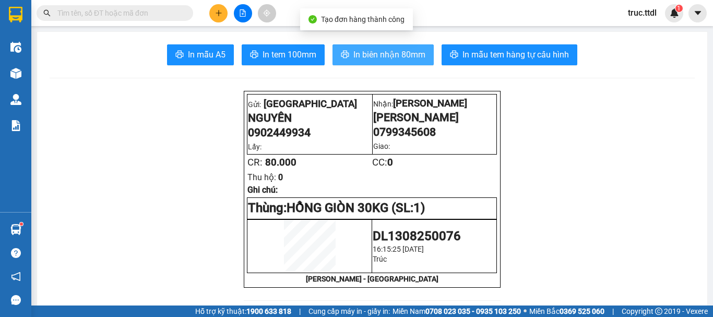
click at [377, 53] on span "In biên nhận 80mm" at bounding box center [389, 54] width 72 height 13
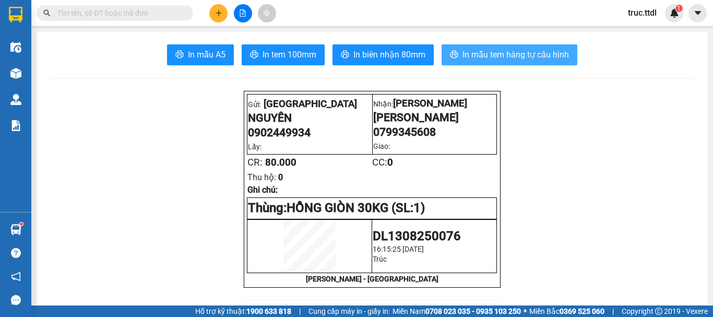
click at [529, 59] on span "In mẫu tem hàng tự cấu hình" at bounding box center [515, 54] width 106 height 13
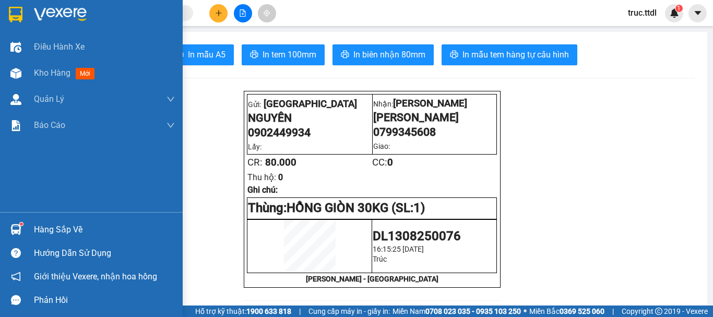
click at [14, 15] on img at bounding box center [16, 15] width 14 height 16
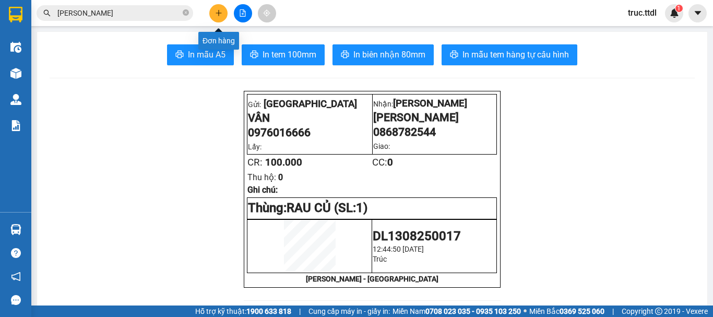
click at [213, 15] on button at bounding box center [218, 13] width 18 height 18
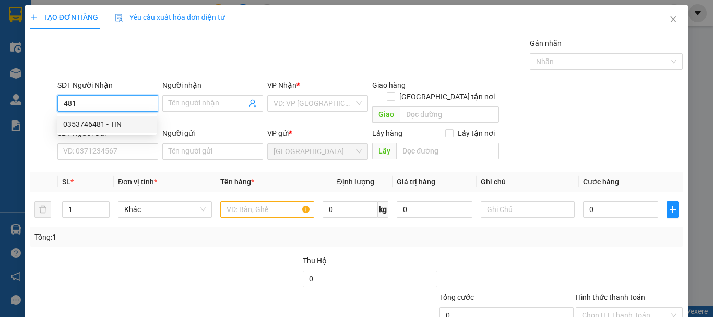
click at [104, 126] on div "0353746481 - TIN" at bounding box center [106, 123] width 87 height 11
type input "0353746481"
type input "TIN"
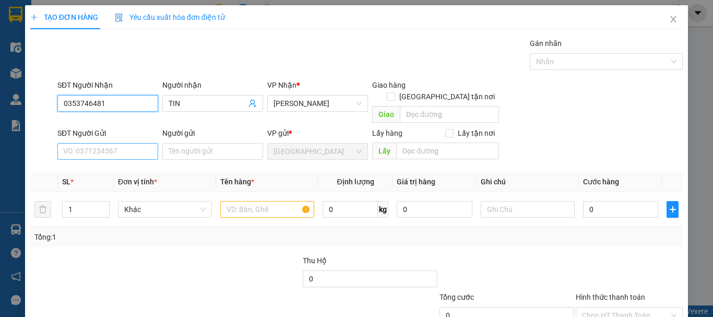
type input "0353746481"
click at [122, 144] on input "SĐT Người Gửi" at bounding box center [107, 151] width 101 height 17
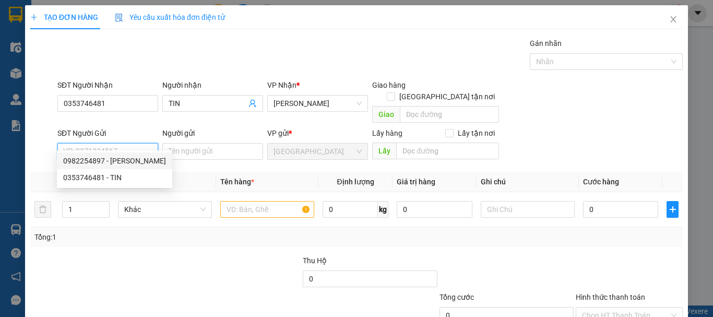
click at [124, 159] on div "0982254897 - NGUYÊN MINH COOPMART" at bounding box center [114, 160] width 103 height 11
type input "0982254897"
type input "NGUYÊN MINH COOPMART"
click at [138, 207] on div "Khác" at bounding box center [165, 209] width 94 height 21
click at [154, 201] on span "Khác" at bounding box center [164, 209] width 81 height 16
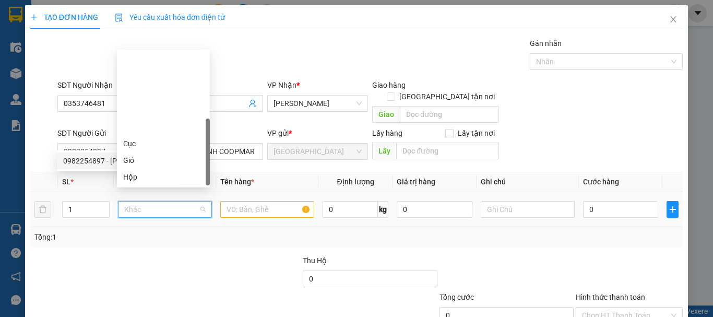
scroll to position [100, 0]
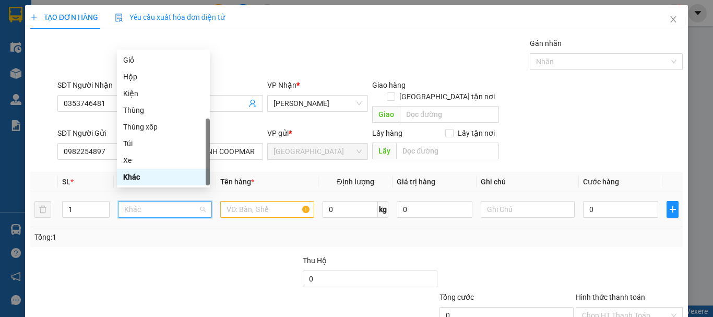
type input "T"
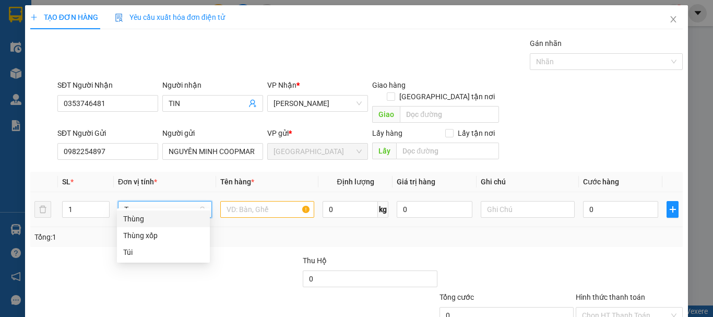
drag, startPoint x: 162, startPoint y: 219, endPoint x: 202, endPoint y: 210, distance: 41.0
click at [162, 219] on div "Thùng" at bounding box center [163, 218] width 80 height 11
click at [247, 201] on input "text" at bounding box center [267, 209] width 94 height 17
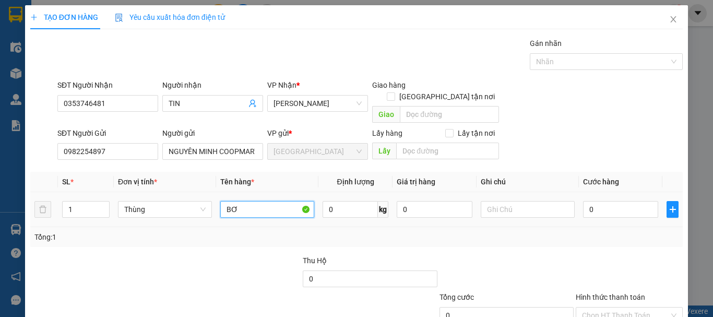
type input "BƠ"
type input "80"
click at [610, 307] on input "Hình thức thanh toán" at bounding box center [625, 315] width 87 height 16
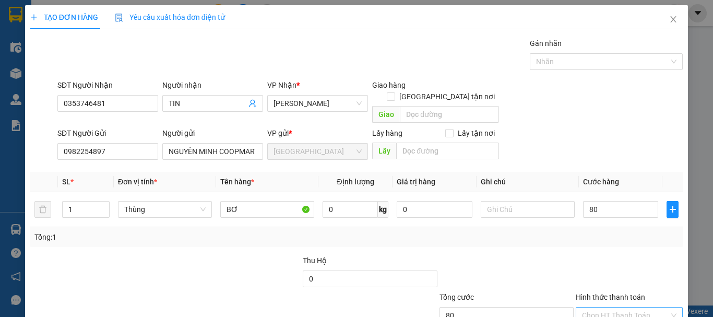
type input "80.000"
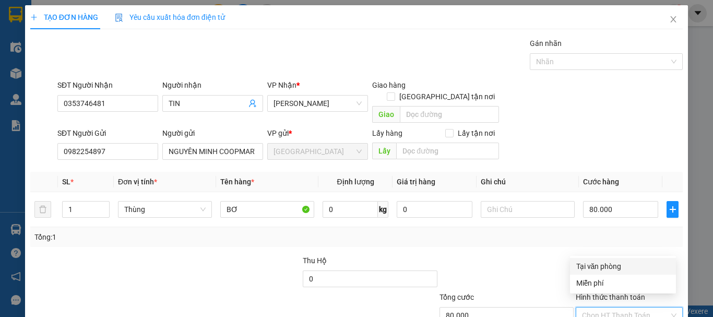
click at [607, 263] on div "Tại văn phòng" at bounding box center [622, 265] width 93 height 11
type input "0"
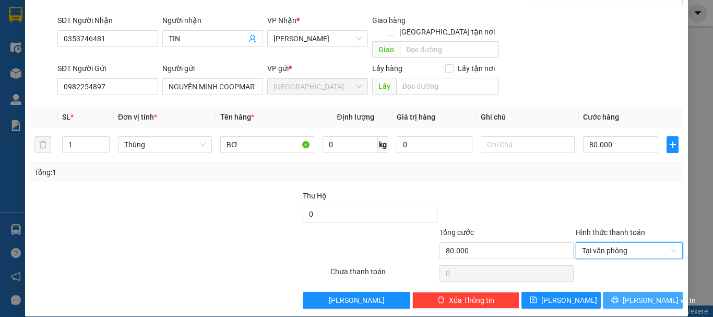
scroll to position [65, 0]
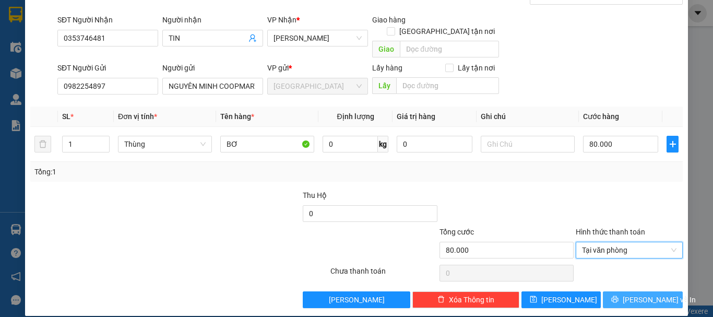
drag, startPoint x: 629, startPoint y: 287, endPoint x: 582, endPoint y: 254, distance: 57.9
click at [629, 294] on span "[PERSON_NAME] và In" at bounding box center [658, 299] width 73 height 11
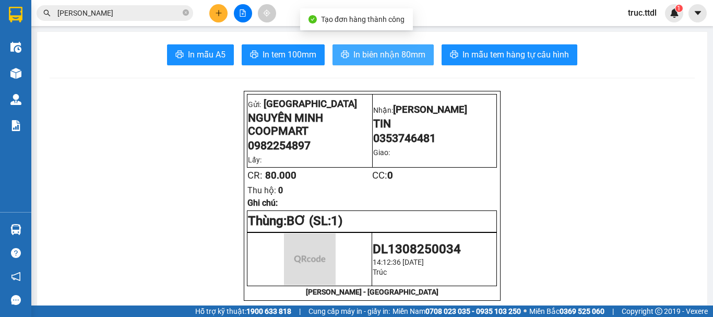
click at [406, 59] on span "In biên nhận 80mm" at bounding box center [389, 54] width 72 height 13
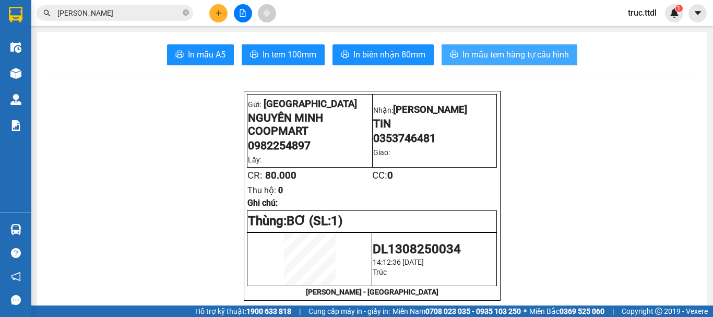
click at [508, 52] on span "In mẫu tem hàng tự cấu hình" at bounding box center [515, 54] width 106 height 13
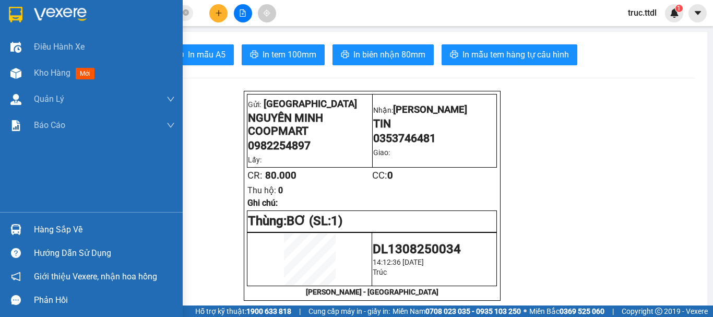
click at [17, 14] on img at bounding box center [16, 15] width 14 height 16
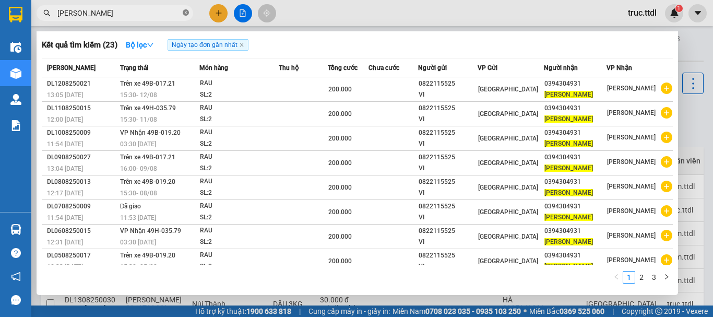
click at [188, 14] on icon "close-circle" at bounding box center [186, 12] width 6 height 6
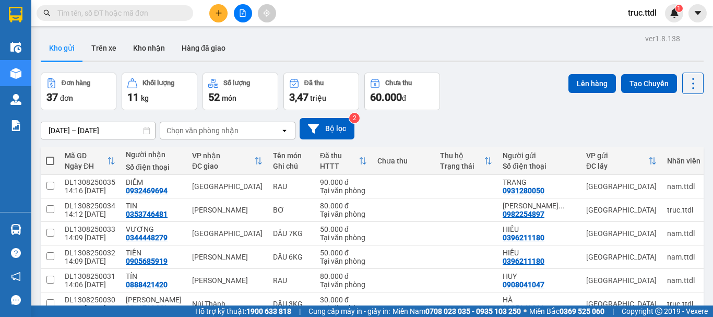
click at [344, 37] on div "Kho gửi Trên xe Kho nhận Hàng đã giao" at bounding box center [372, 49] width 662 height 28
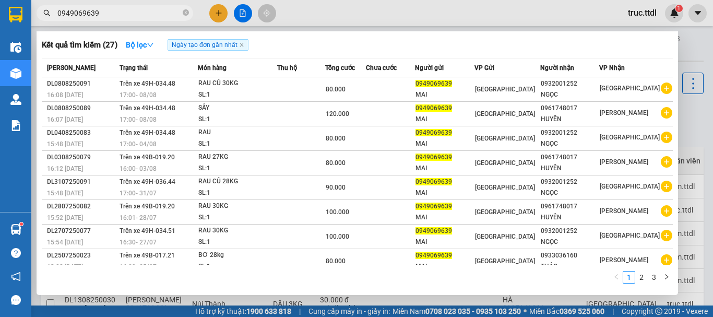
type input "0949069639"
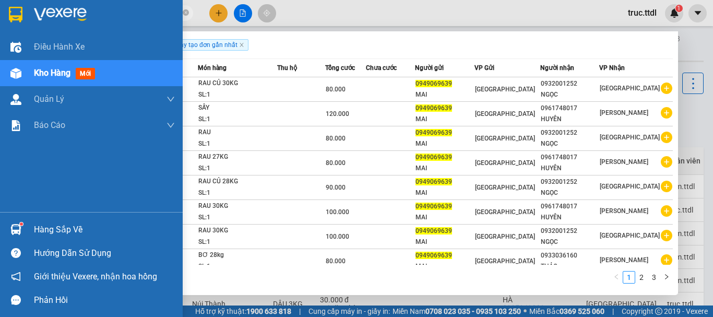
click at [9, 10] on img at bounding box center [16, 15] width 14 height 16
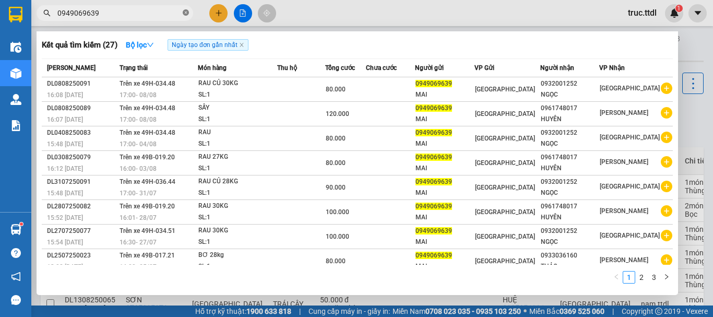
click at [188, 13] on icon "close-circle" at bounding box center [186, 12] width 6 height 6
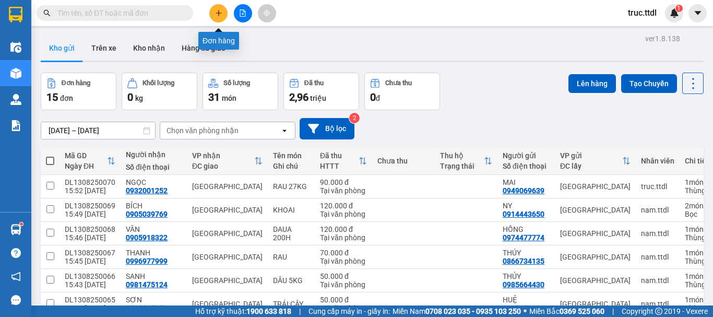
click at [213, 10] on button at bounding box center [218, 13] width 18 height 18
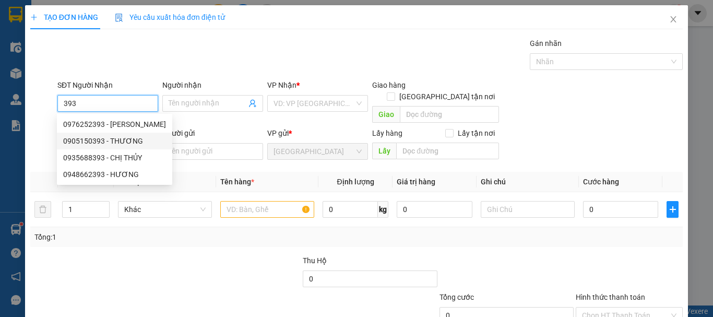
click at [134, 143] on div "0905150393 - THƯƠNG" at bounding box center [114, 140] width 103 height 11
type input "0905150393"
type input "THƯƠNG"
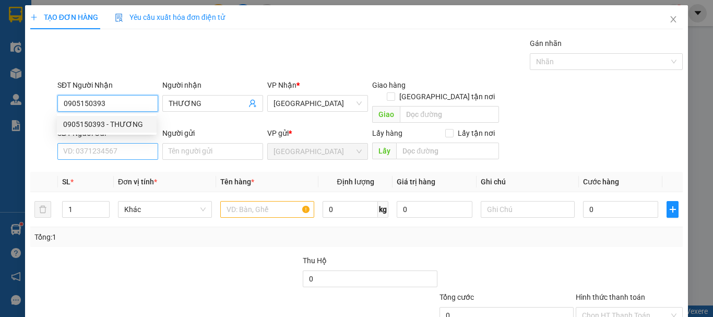
type input "0905150393"
click at [140, 143] on input "SĐT Người Gửi" at bounding box center [107, 151] width 101 height 17
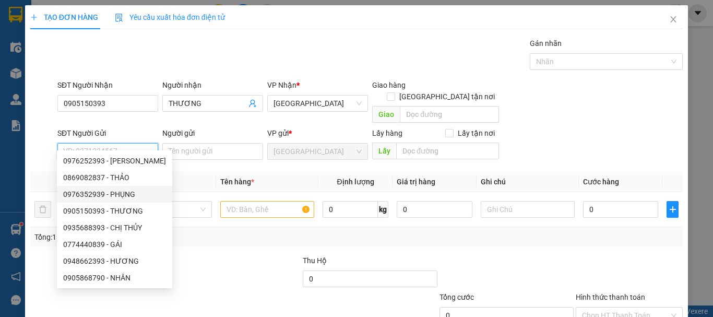
click at [134, 194] on div "0976352939 - PHỤNG" at bounding box center [114, 193] width 103 height 11
type input "0976352939"
type input "PHỤNG"
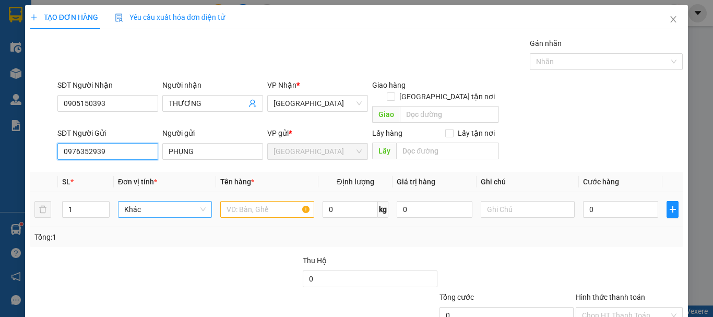
click at [162, 201] on span "Khác" at bounding box center [164, 209] width 81 height 16
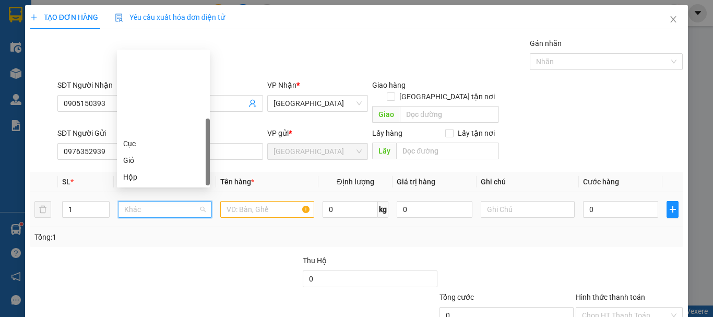
scroll to position [100, 0]
type input "x"
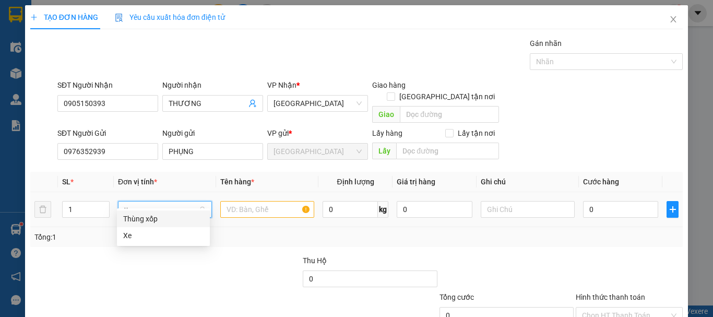
drag, startPoint x: 174, startPoint y: 218, endPoint x: 240, endPoint y: 209, distance: 66.3
click at [176, 218] on div "Thùng xốp" at bounding box center [163, 218] width 80 height 11
click at [250, 201] on input "text" at bounding box center [267, 209] width 94 height 17
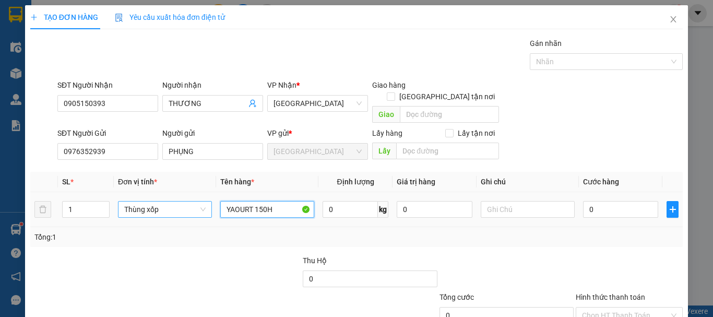
type input "YAOURT 150H"
type input "90"
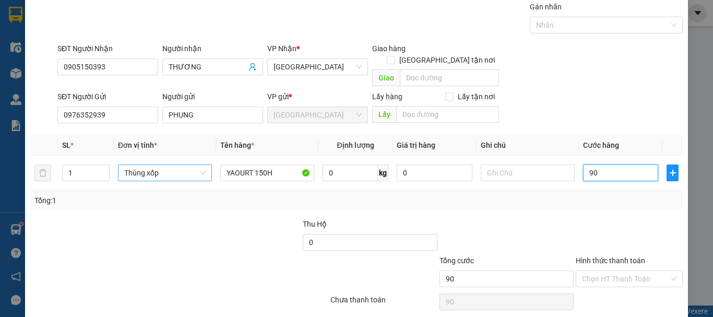
scroll to position [65, 0]
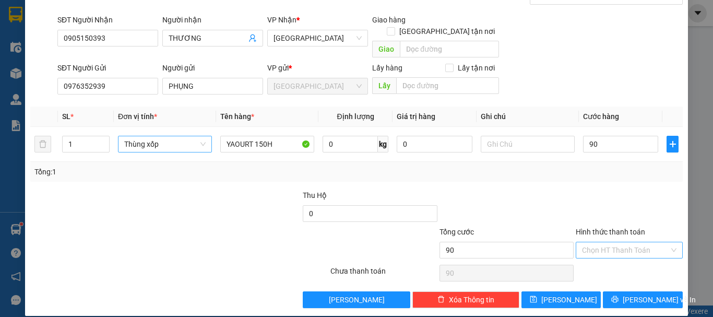
click at [640, 242] on input "Hình thức thanh toán" at bounding box center [625, 250] width 87 height 16
type input "90.000"
click at [635, 258] on div "Tại văn phòng" at bounding box center [622, 259] width 93 height 11
type input "0"
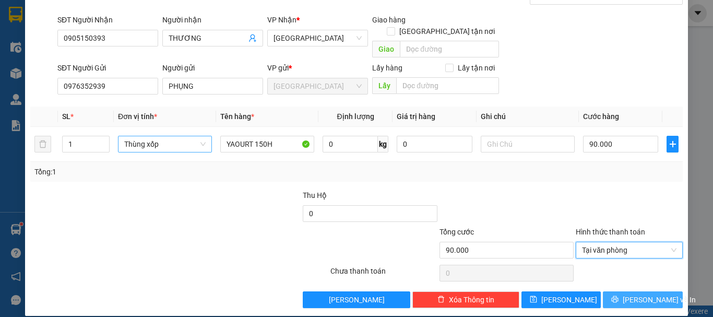
click at [638, 294] on span "[PERSON_NAME] và In" at bounding box center [658, 299] width 73 height 11
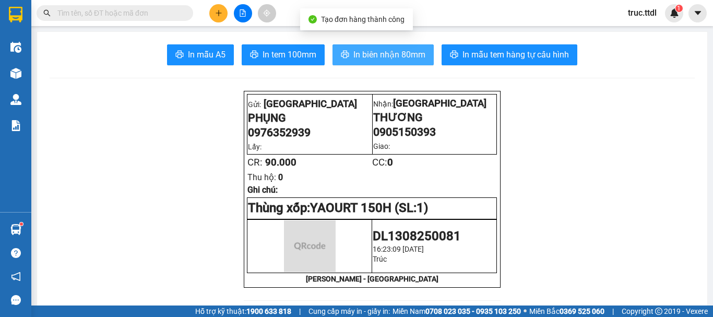
click at [360, 56] on span "In biên nhận 80mm" at bounding box center [389, 54] width 72 height 13
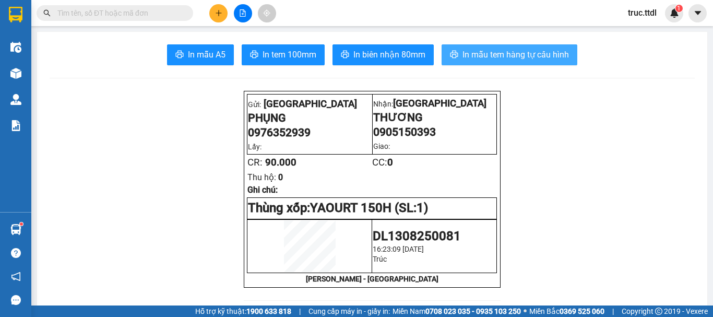
click at [528, 60] on span "In mẫu tem hàng tự cấu hình" at bounding box center [515, 54] width 106 height 13
drag, startPoint x: 588, startPoint y: 1, endPoint x: 656, endPoint y: 82, distance: 105.5
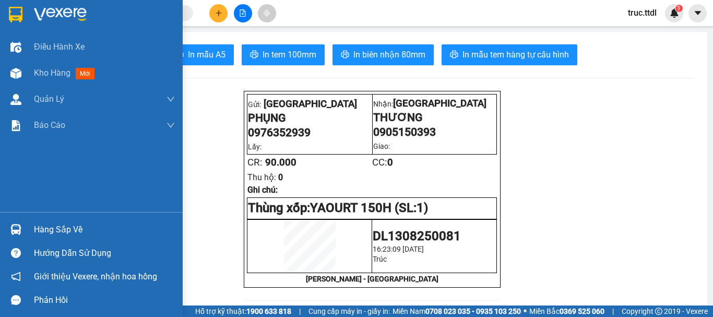
click at [10, 13] on img at bounding box center [16, 15] width 14 height 16
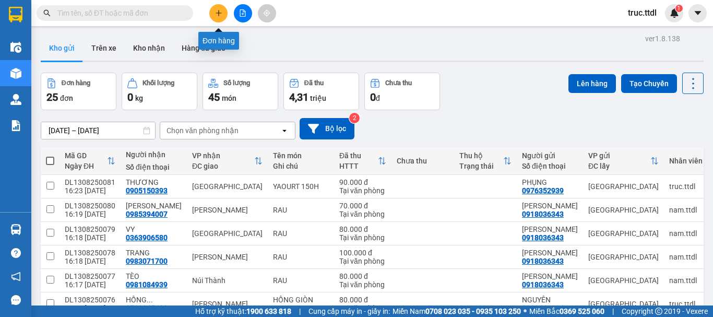
click at [224, 14] on button at bounding box center [218, 13] width 18 height 18
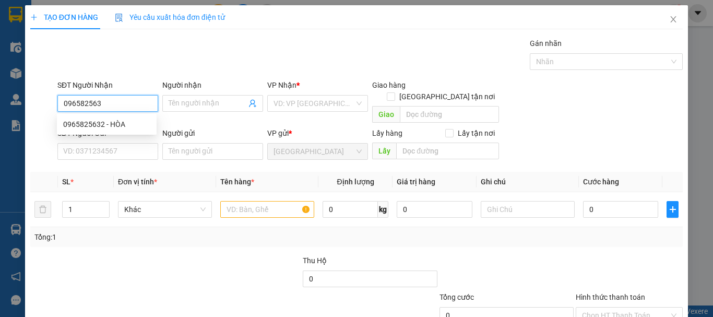
type input "0965825632"
click at [116, 123] on div "0965825632 - HÒA" at bounding box center [106, 123] width 87 height 11
type input "HÒA"
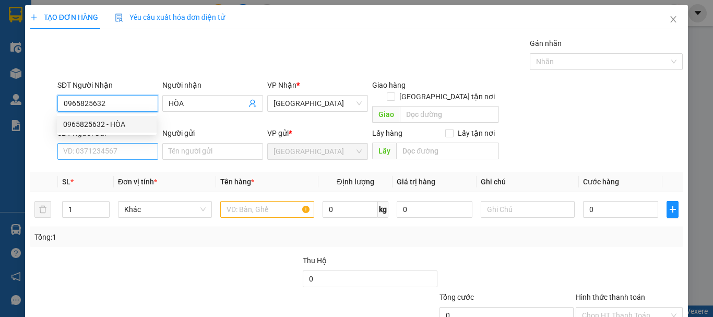
type input "0965825632"
click at [126, 143] on input "SĐT Người Gửi" at bounding box center [107, 151] width 101 height 17
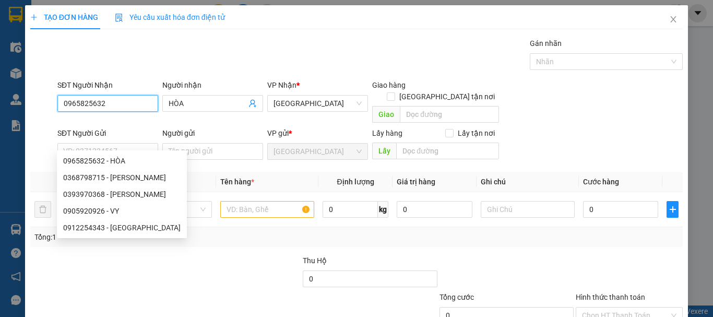
drag, startPoint x: 20, startPoint y: 126, endPoint x: 14, endPoint y: 135, distance: 10.4
click at [0, 132] on div "TẠO ĐƠN HÀNG Yêu cầu xuất hóa đơn điện tử Transit Pickup Surcharge Ids Transit …" at bounding box center [356, 158] width 713 height 317
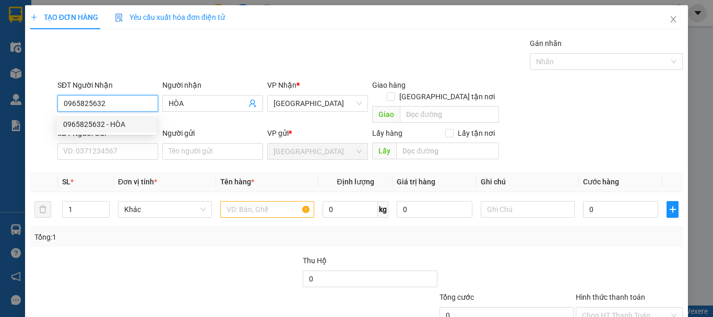
click at [125, 102] on input "0965825632" at bounding box center [107, 103] width 101 height 17
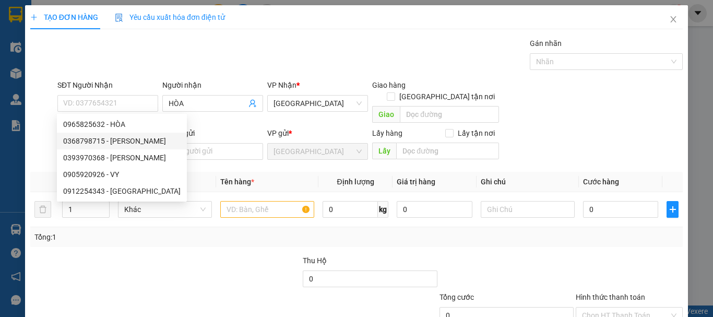
click at [211, 172] on th "Đơn vị tính *" at bounding box center [165, 182] width 102 height 20
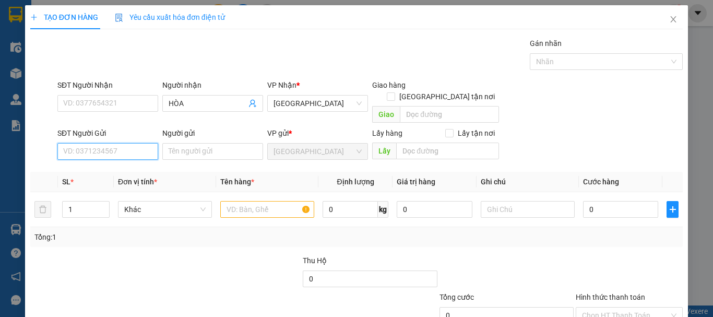
click at [140, 143] on input "SĐT Người Gửi" at bounding box center [107, 151] width 101 height 17
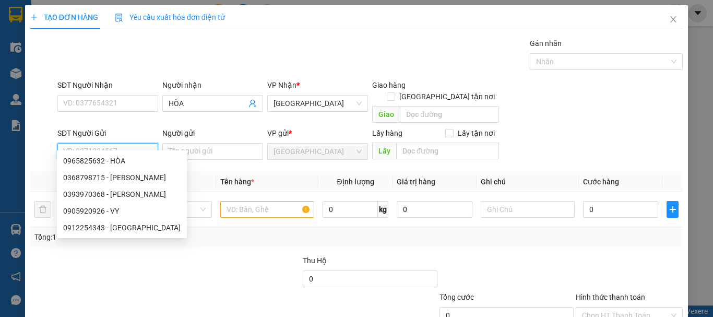
paste input "0965825632"
type input "0965825632"
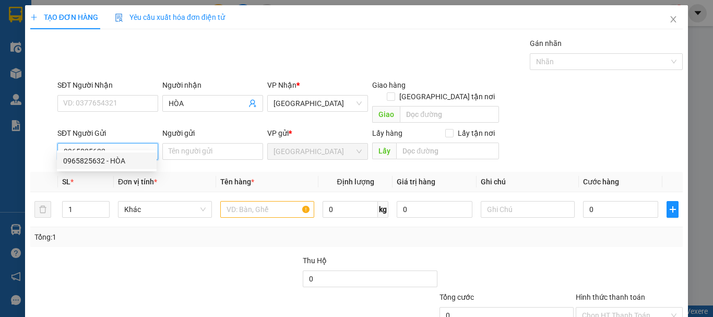
click at [138, 156] on div "0965825632 - HÒA" at bounding box center [106, 160] width 87 height 11
type input "HÒA"
type input "0965825632"
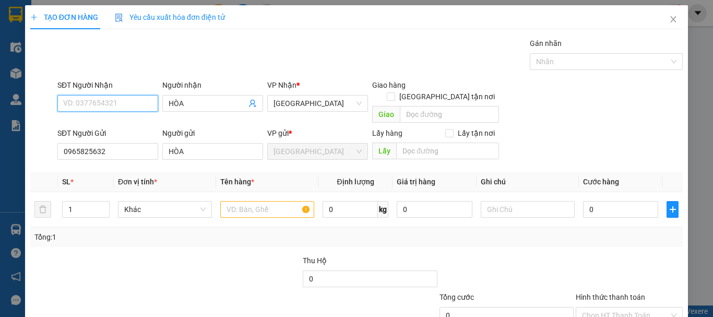
click at [136, 106] on input "SĐT Người Nhận" at bounding box center [107, 103] width 101 height 17
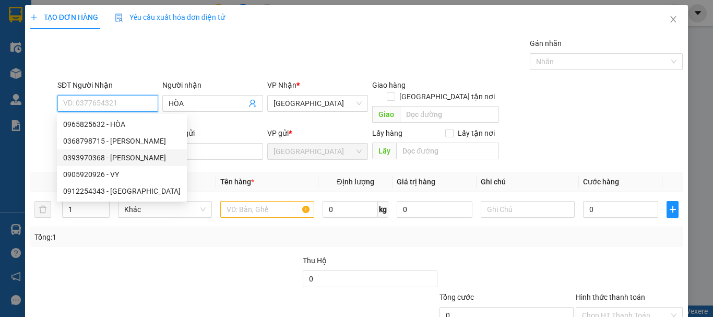
click at [135, 153] on div "0393970368 - THANH" at bounding box center [121, 157] width 117 height 11
type input "0393970368"
type input "THANH"
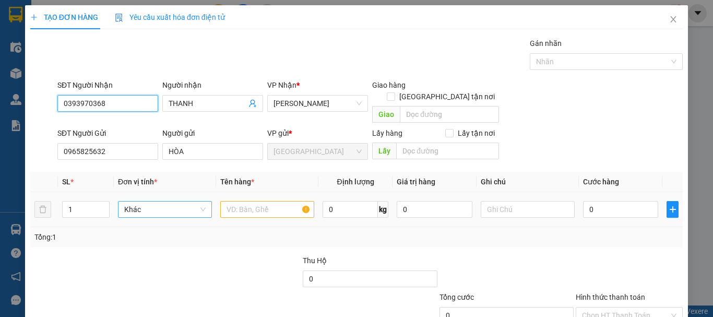
click at [175, 201] on span "Khác" at bounding box center [164, 209] width 81 height 16
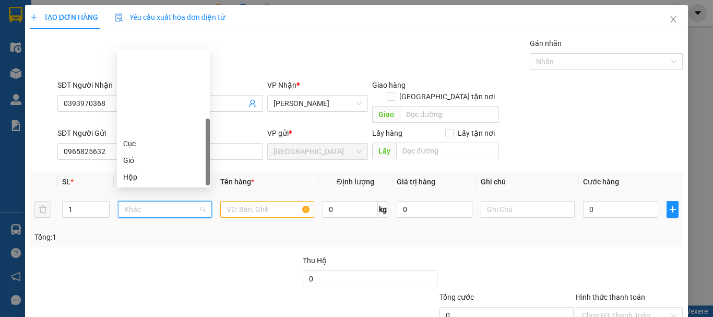
scroll to position [100, 0]
type input "T"
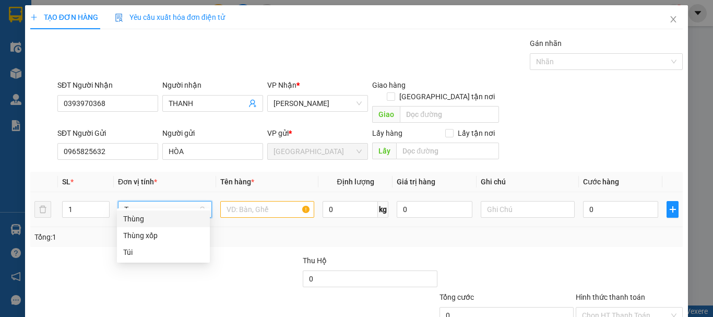
click at [173, 220] on div "Thùng" at bounding box center [163, 218] width 80 height 11
click at [234, 201] on input "text" at bounding box center [267, 209] width 94 height 17
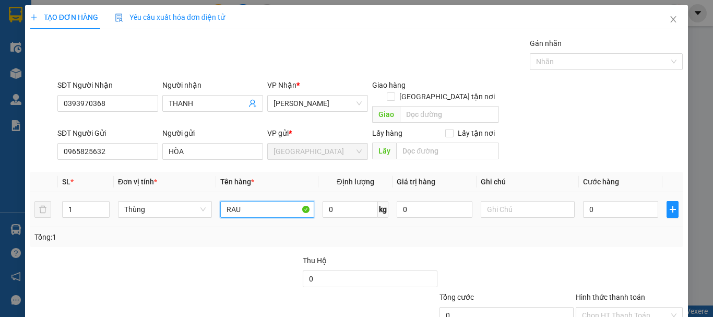
type input "RAU"
click at [625, 205] on div "0" at bounding box center [620, 209] width 75 height 21
click at [625, 203] on input "0" at bounding box center [620, 209] width 75 height 17
type input "8"
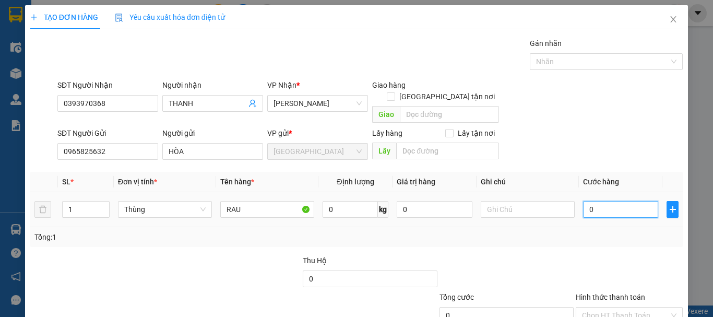
type input "8"
type input "80"
type input "80.000"
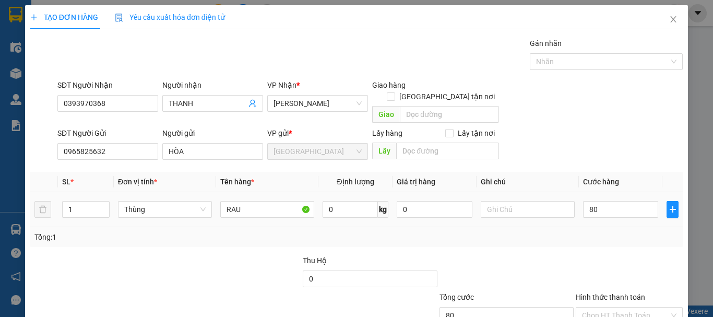
type input "80.000"
click at [617, 236] on div "Transit Pickup Surcharge Ids Transit Deliver Surcharge Ids Transit Deliver Surc…" at bounding box center [356, 205] width 652 height 335
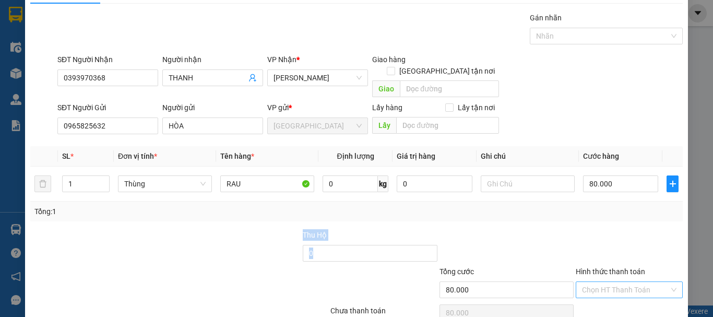
scroll to position [65, 0]
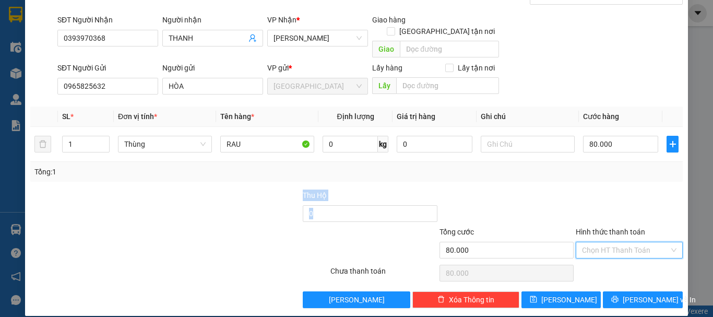
drag, startPoint x: 620, startPoint y: 239, endPoint x: 617, endPoint y: 249, distance: 10.4
click at [619, 242] on input "Hình thức thanh toán" at bounding box center [625, 250] width 87 height 16
click at [617, 254] on div "Tại văn phòng" at bounding box center [623, 259] width 106 height 17
type input "0"
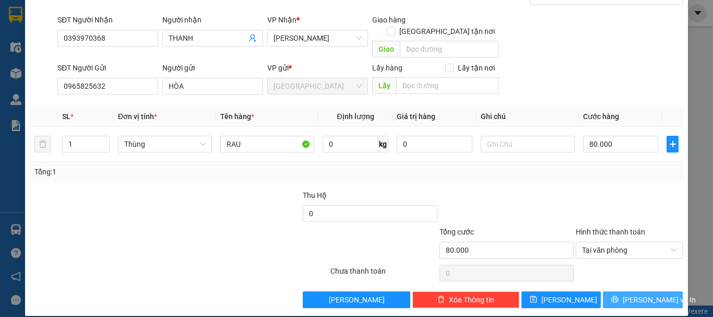
click at [628, 294] on span "Lưu và In" at bounding box center [658, 299] width 73 height 11
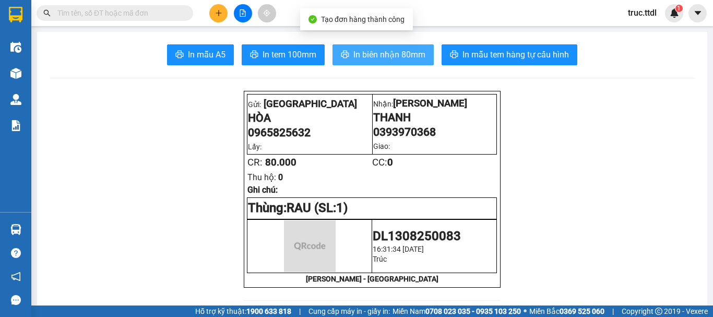
click at [392, 52] on span "In biên nhận 80mm" at bounding box center [389, 54] width 72 height 13
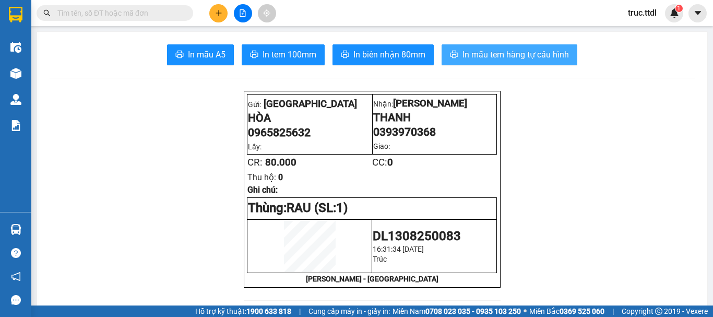
click at [518, 59] on span "In mẫu tem hàng tự cấu hình" at bounding box center [515, 54] width 106 height 13
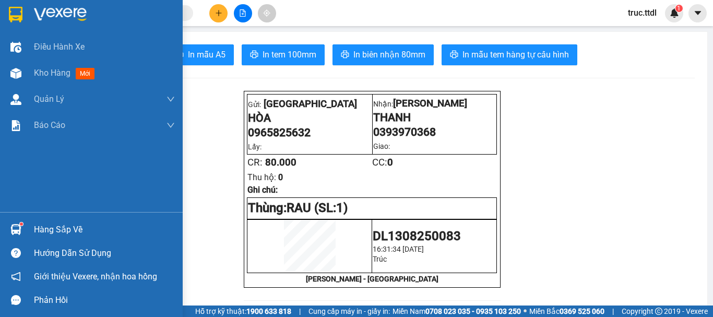
click at [9, 13] on img at bounding box center [16, 15] width 14 height 16
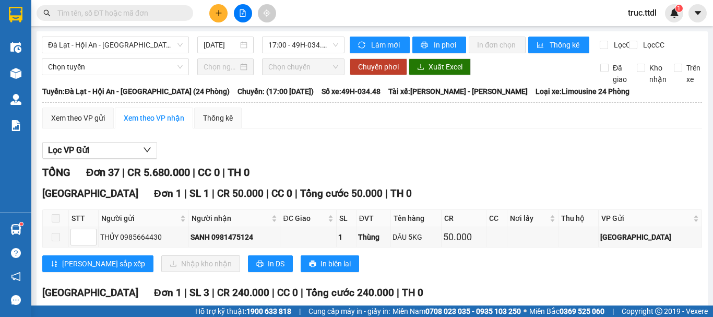
drag, startPoint x: 275, startPoint y: 156, endPoint x: 292, endPoint y: 70, distance: 87.8
click at [275, 155] on div "Lọc VP Gửi" at bounding box center [371, 150] width 659 height 17
click at [296, 45] on span "17:00 - 49H-034.48" at bounding box center [303, 45] width 70 height 16
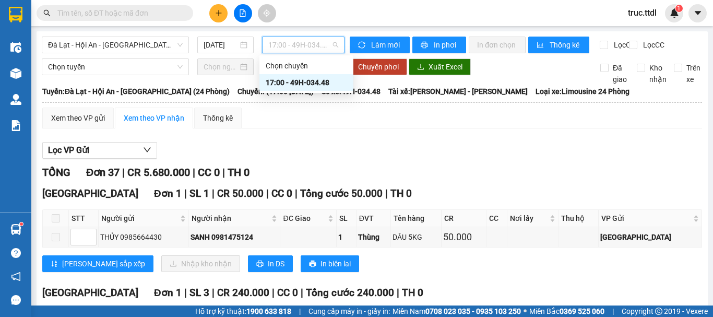
click at [392, 159] on div "Lọc VP Gửi" at bounding box center [371, 150] width 659 height 17
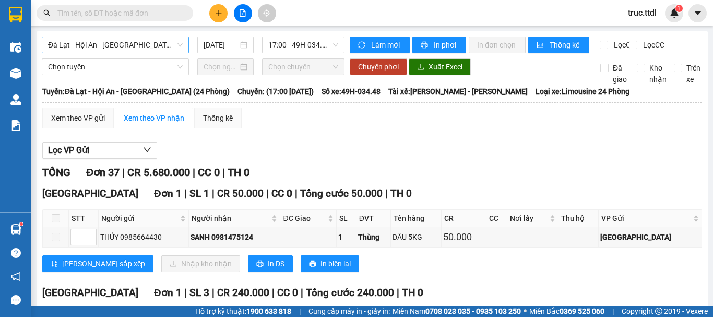
click at [170, 47] on span "Đà Lạt - Hội An - [GEOGRAPHIC_DATA] (24 Phòng)" at bounding box center [115, 45] width 135 height 16
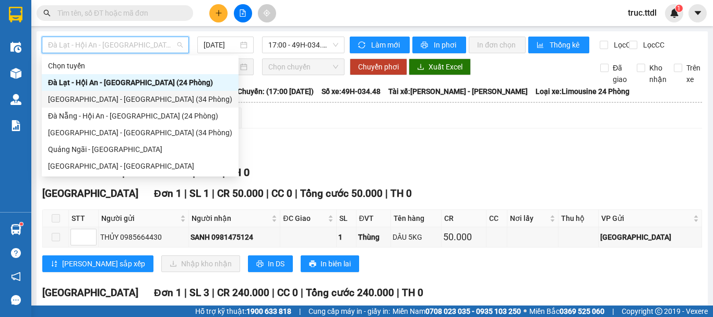
click at [126, 101] on div "[GEOGRAPHIC_DATA] - [GEOGRAPHIC_DATA] (34 Phòng)" at bounding box center [140, 98] width 184 height 11
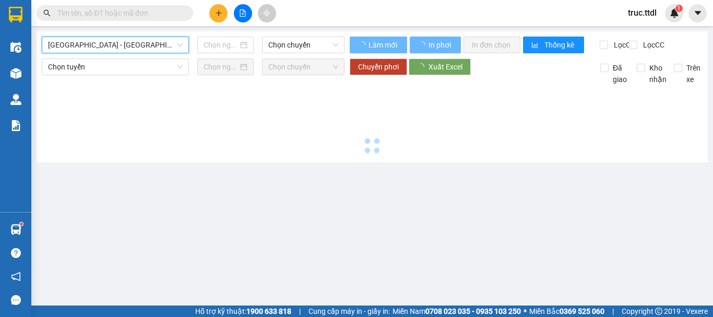
type input "[DATE]"
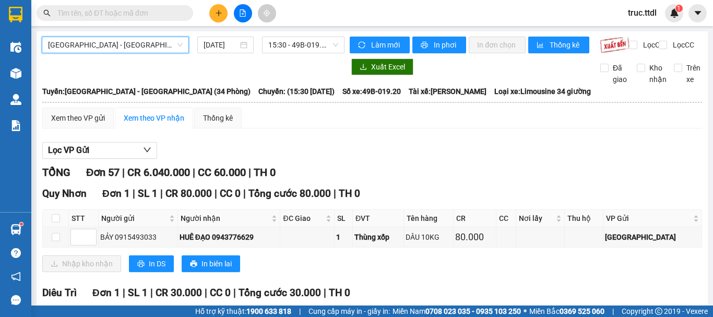
click at [159, 49] on span "[GEOGRAPHIC_DATA] - [GEOGRAPHIC_DATA] (34 Phòng)" at bounding box center [115, 45] width 135 height 16
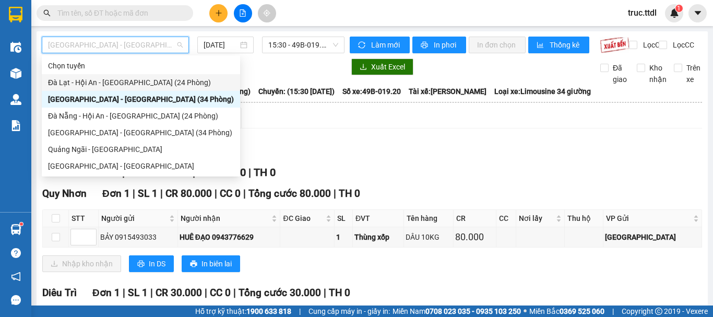
click at [147, 79] on div "Đà Lạt - Hội An - [GEOGRAPHIC_DATA] (24 Phòng)" at bounding box center [141, 82] width 186 height 11
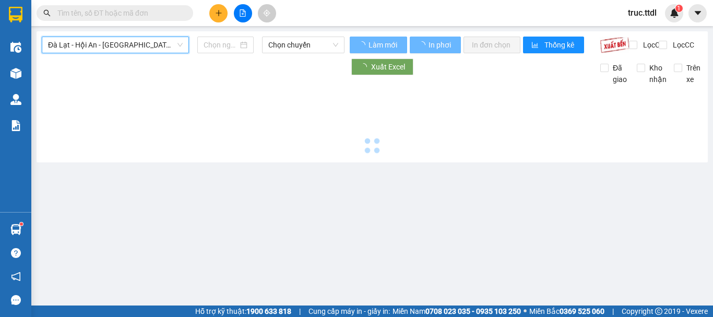
type input "[DATE]"
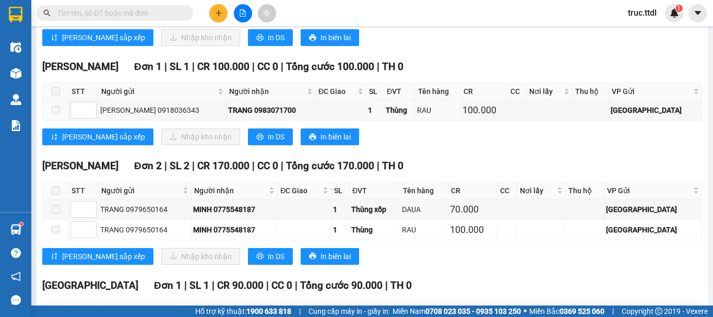
scroll to position [1148, 0]
